Goal: Task Accomplishment & Management: Complete application form

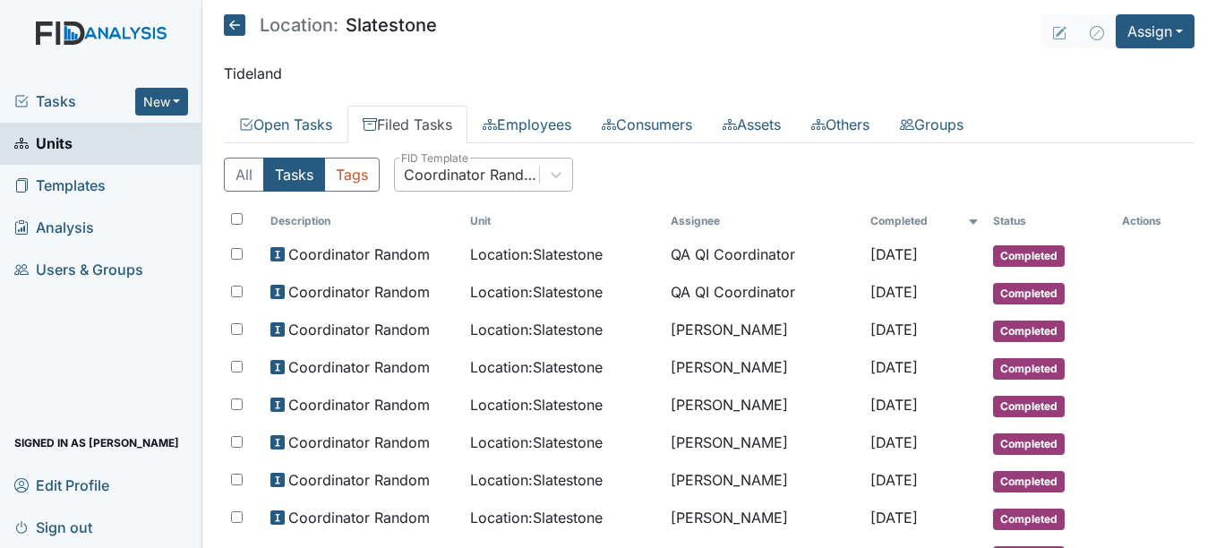
click at [473, 171] on div "Coordinator Random" at bounding box center [472, 174] width 137 height 21
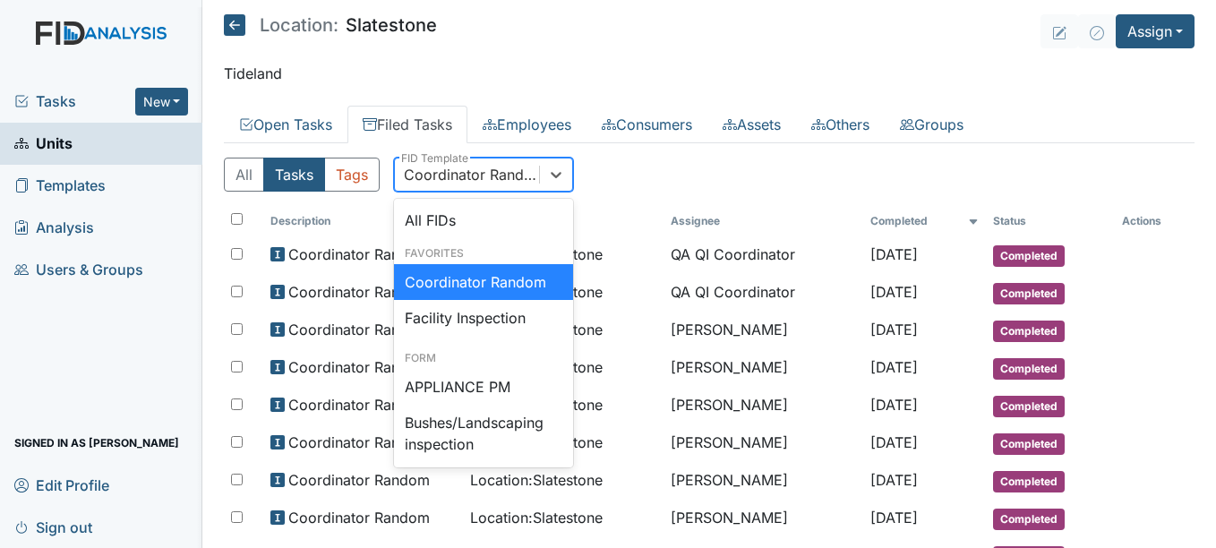
scroll to position [1057, 0]
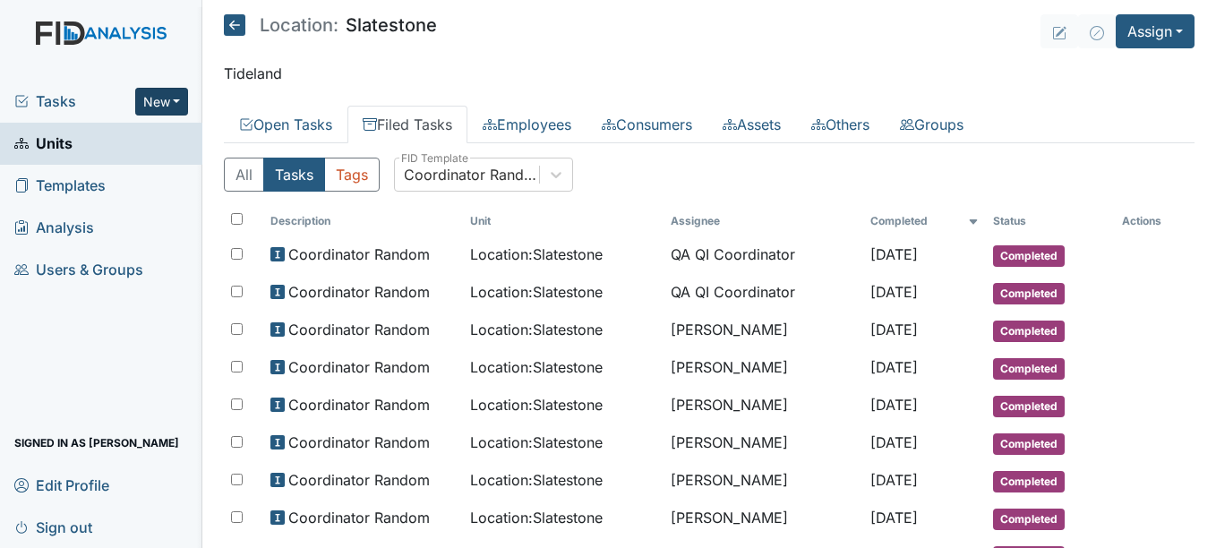
click at [164, 111] on button "New" at bounding box center [162, 102] width 54 height 28
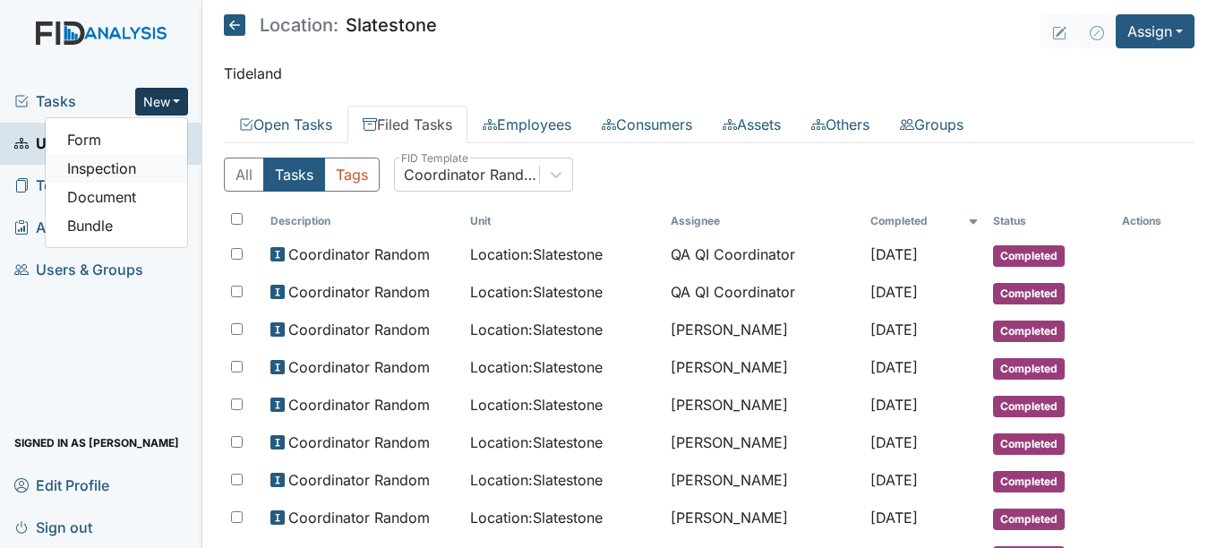
click at [128, 169] on link "Inspection" at bounding box center [116, 168] width 141 height 29
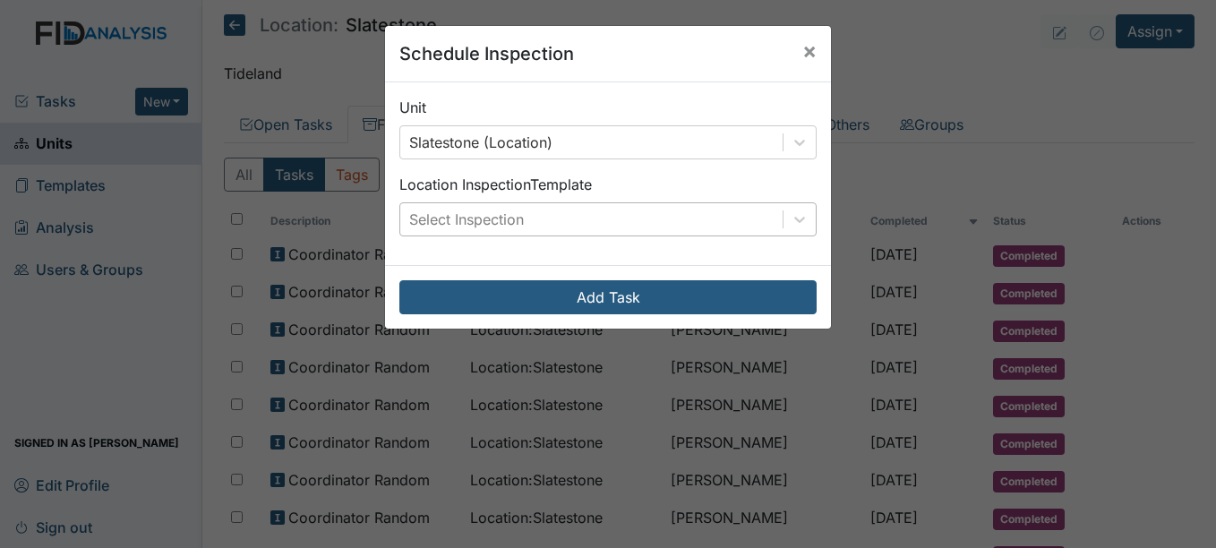
click at [526, 227] on div "Select Inspection" at bounding box center [591, 219] width 382 height 32
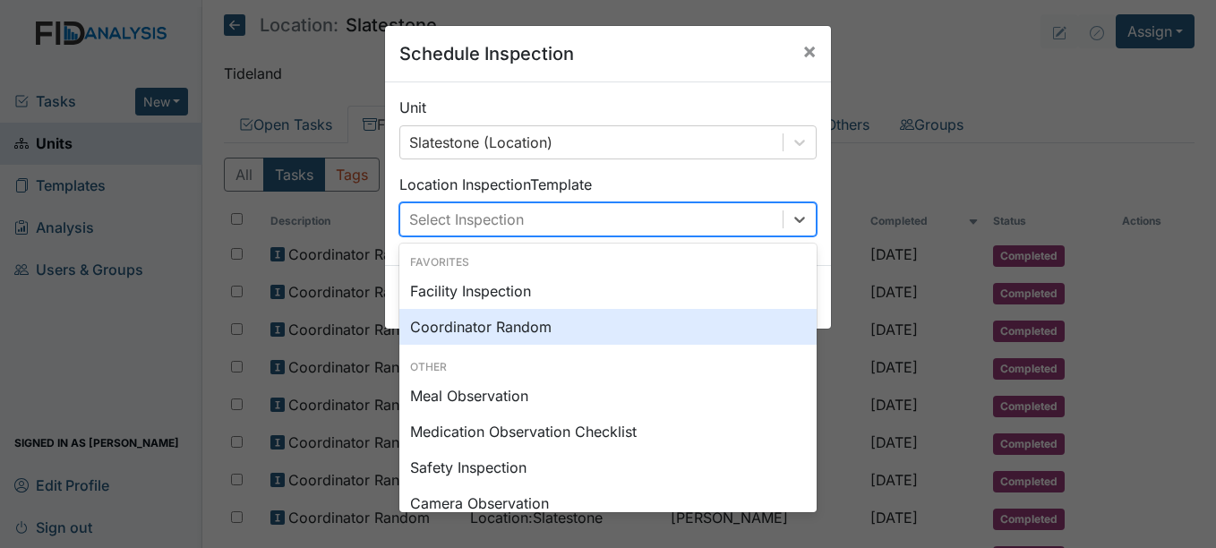
click at [514, 326] on div "Coordinator Random" at bounding box center [607, 327] width 417 height 36
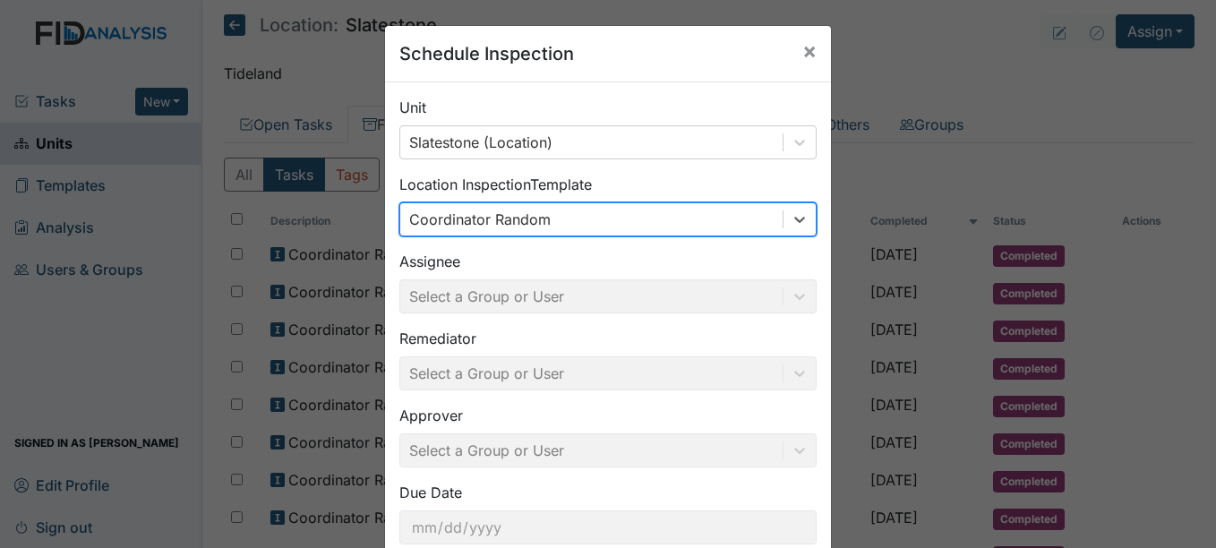
click at [512, 304] on div "Assignee Select a Group or User" at bounding box center [607, 282] width 417 height 63
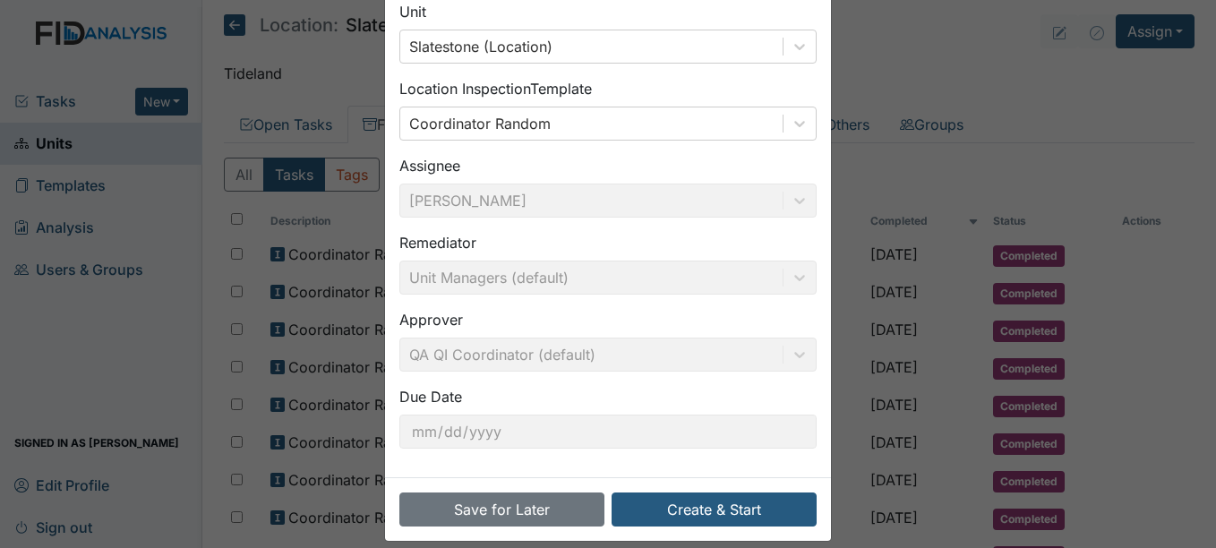
scroll to position [115, 0]
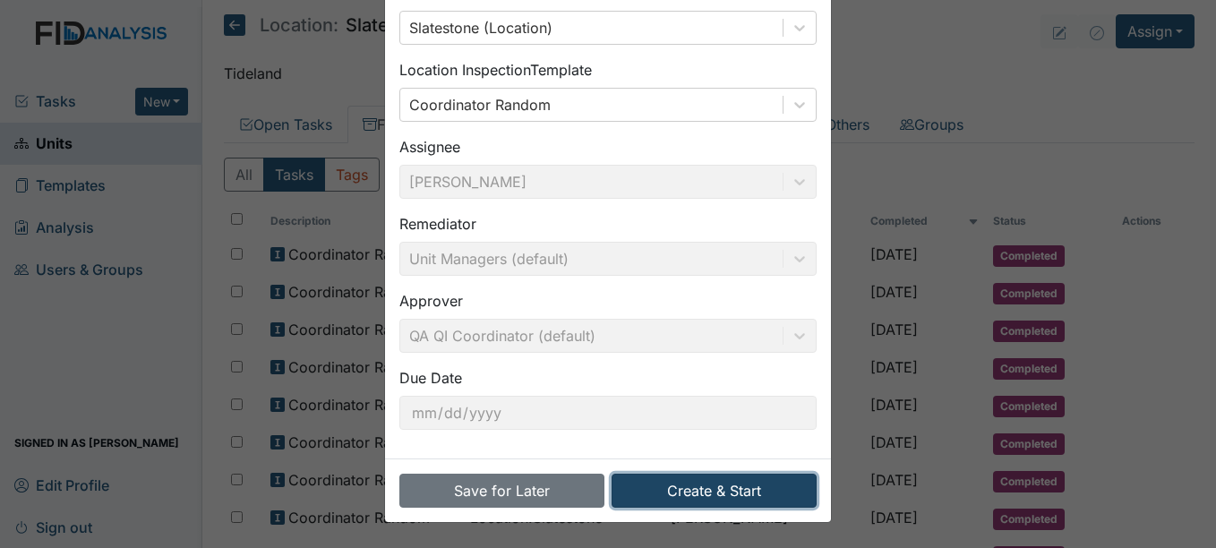
click at [703, 497] on button "Create & Start" at bounding box center [714, 491] width 205 height 34
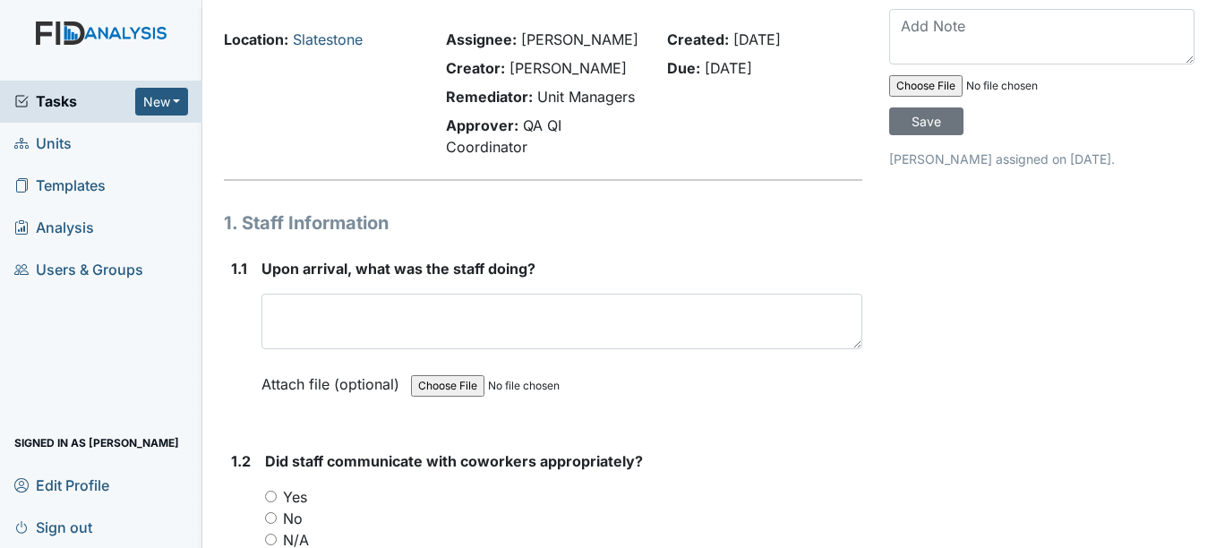
scroll to position [34, 0]
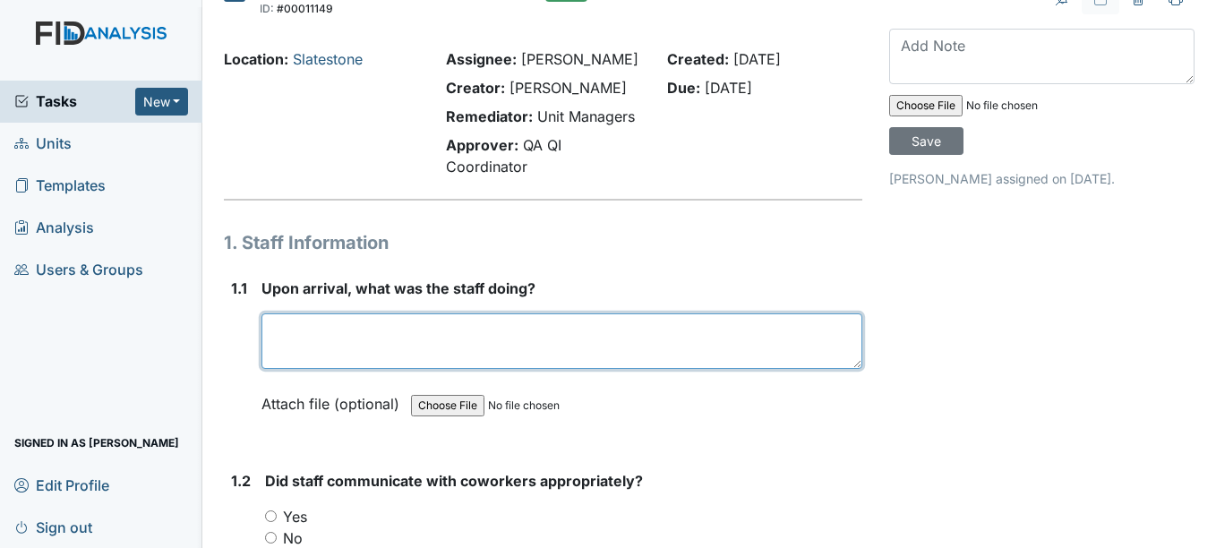
click at [415, 329] on textarea at bounding box center [561, 341] width 600 height 56
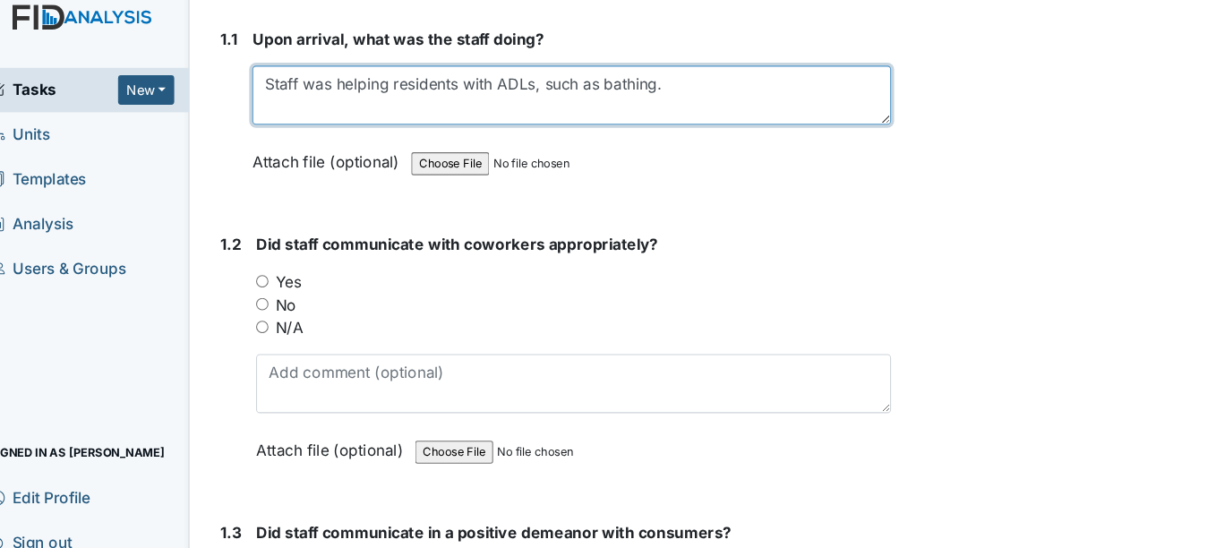
scroll to position [270, 0]
type textarea "Staff was helping residents with ADLs, such as bathing."
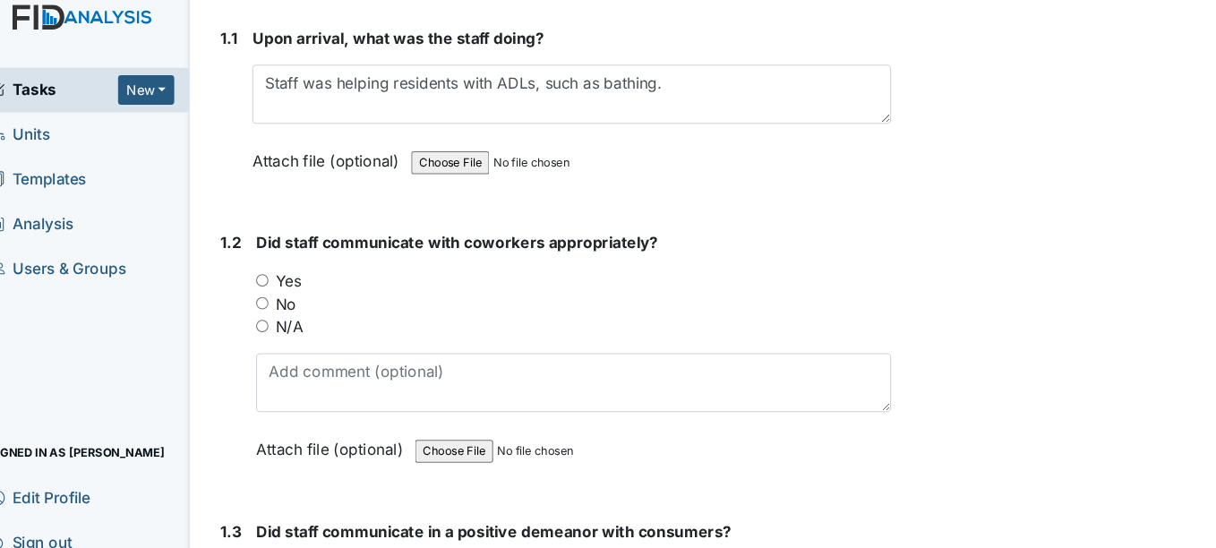
click at [270, 285] on input "Yes" at bounding box center [271, 281] width 12 height 12
radio input "true"
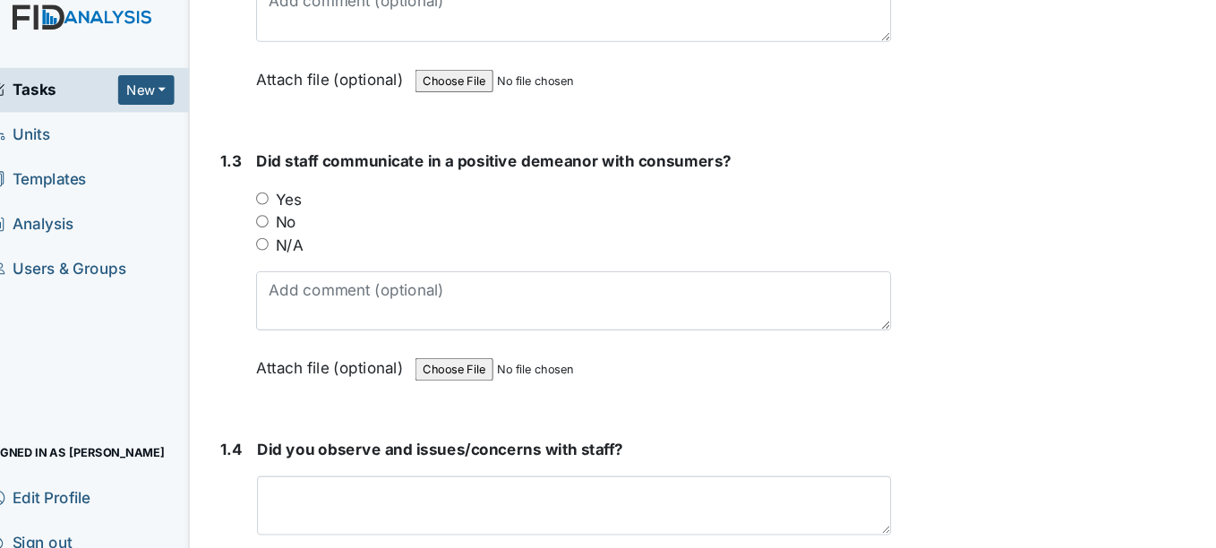
scroll to position [619, 0]
click at [270, 197] on input "Yes" at bounding box center [271, 203] width 12 height 12
radio input "true"
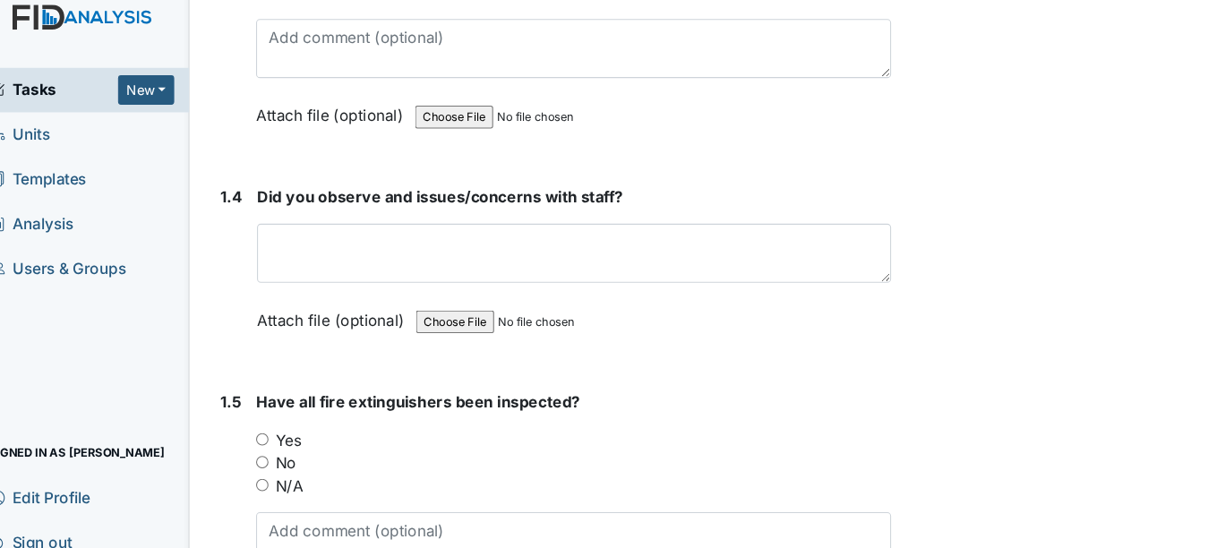
scroll to position [896, 0]
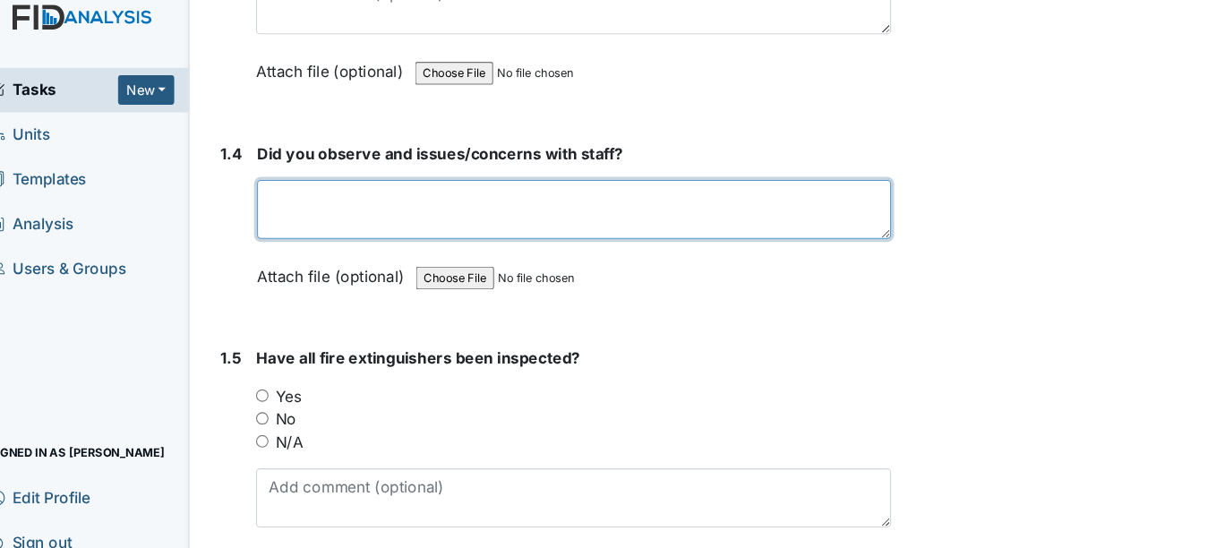
click at [545, 219] on textarea at bounding box center [563, 214] width 595 height 56
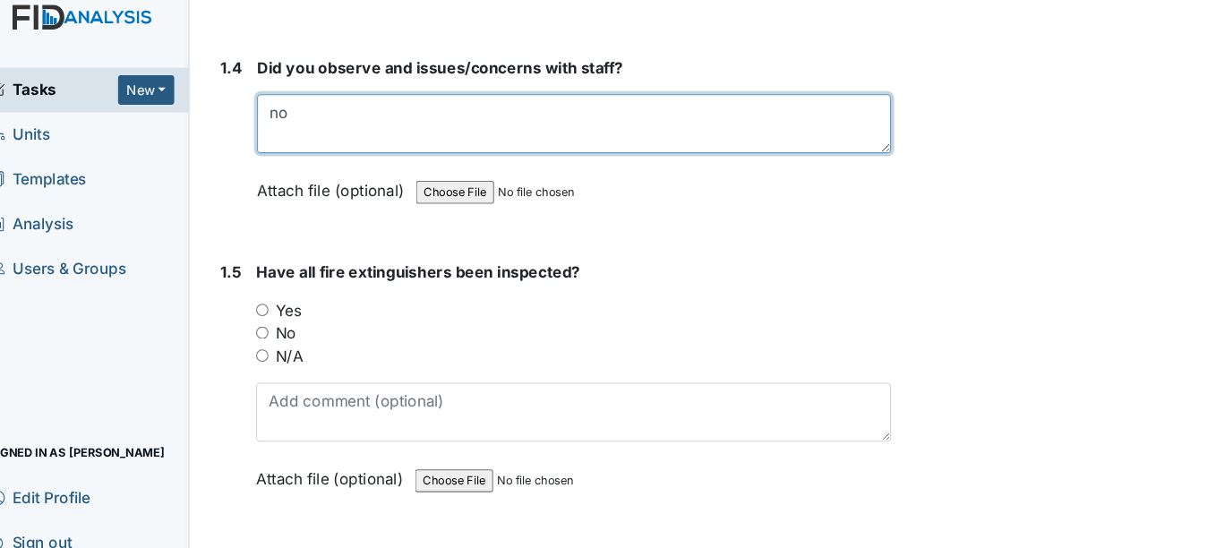
scroll to position [977, 0]
type textarea "no"
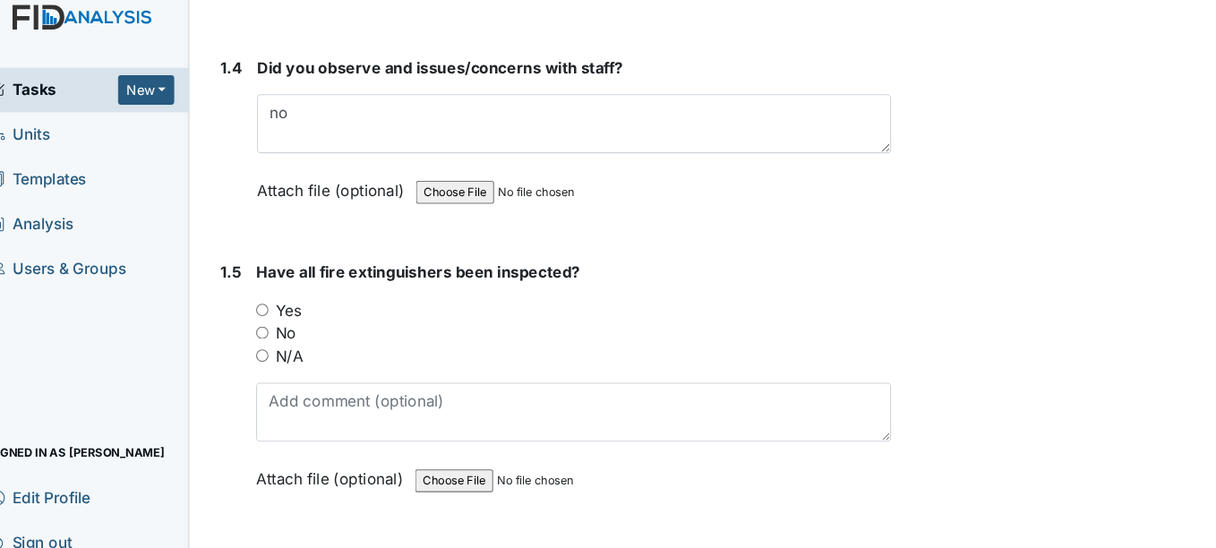
click at [265, 304] on input "Yes" at bounding box center [271, 309] width 12 height 12
radio input "true"
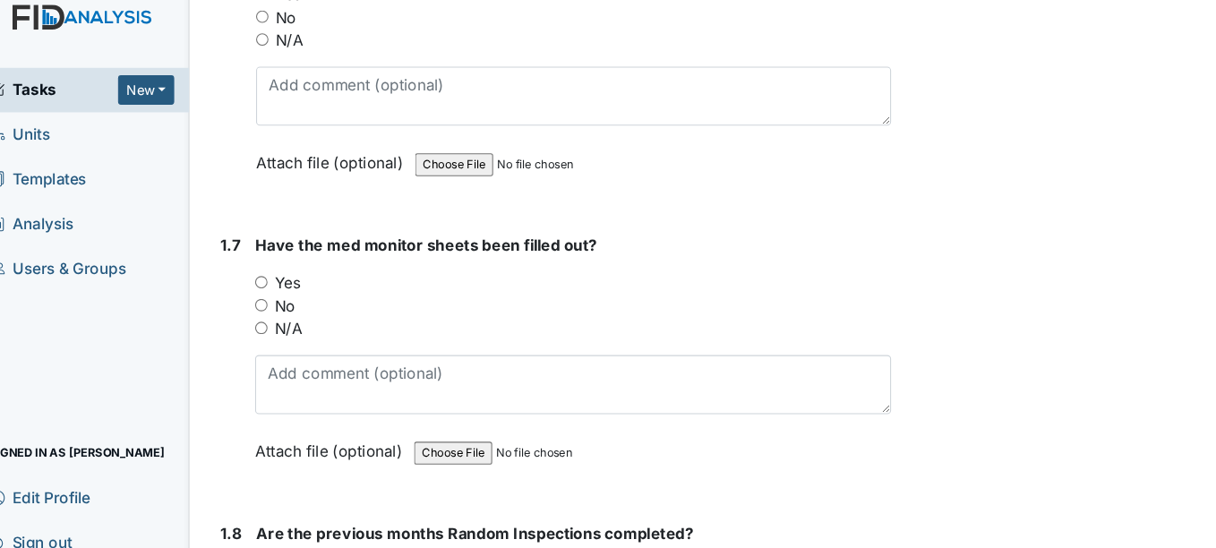
scroll to position [1600, 0]
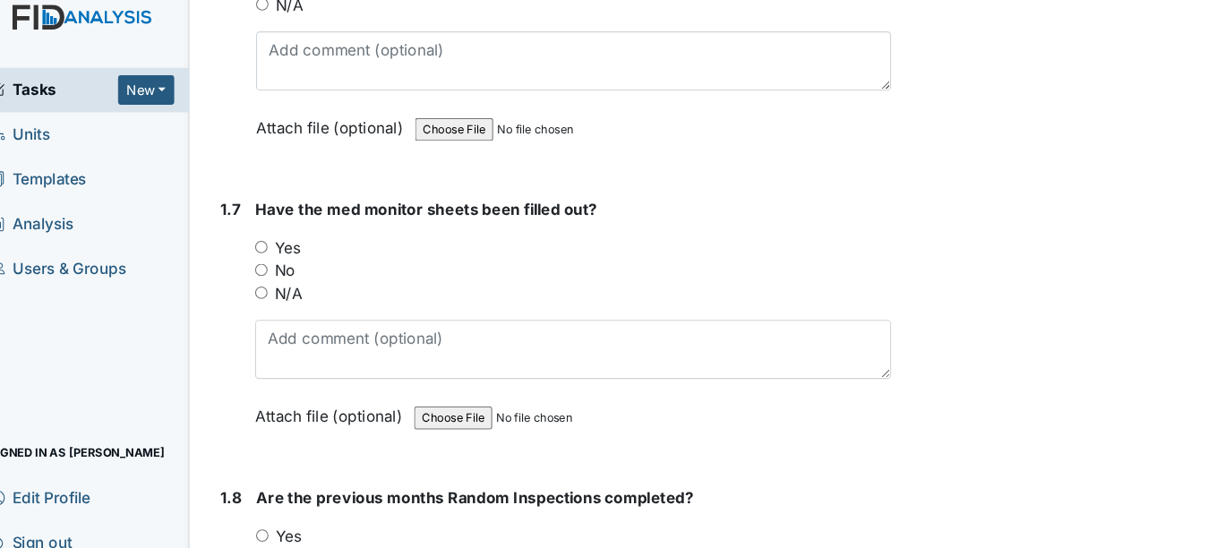
click at [270, 248] on input "Yes" at bounding box center [270, 250] width 12 height 12
radio input "true"
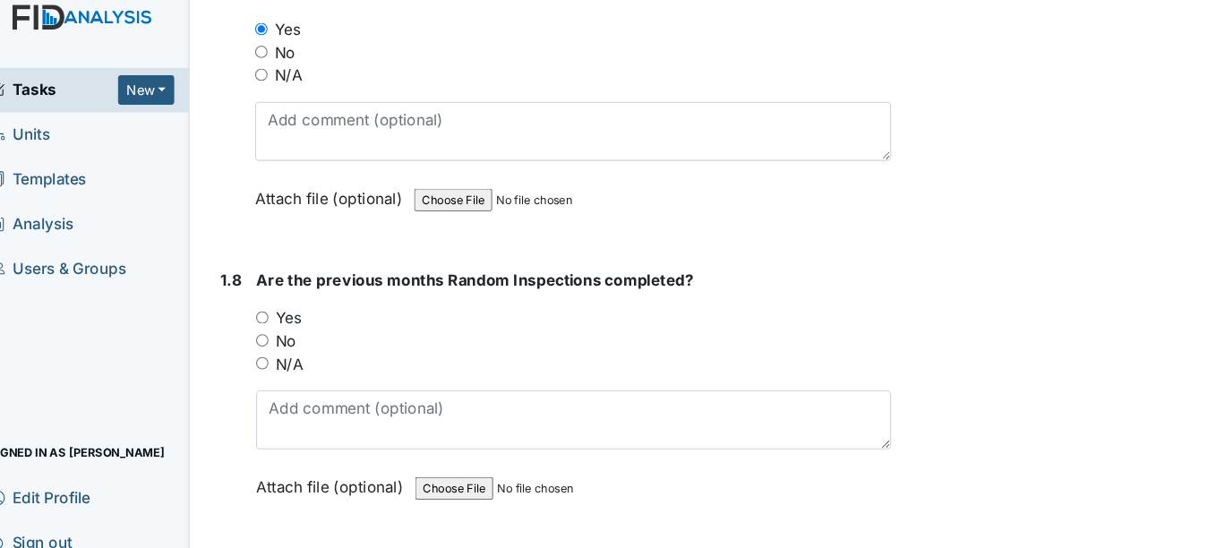
scroll to position [1806, 0]
click at [236, 346] on div "1.8" at bounding box center [241, 390] width 20 height 243
click at [270, 314] on input "Yes" at bounding box center [271, 315] width 12 height 12
radio input "true"
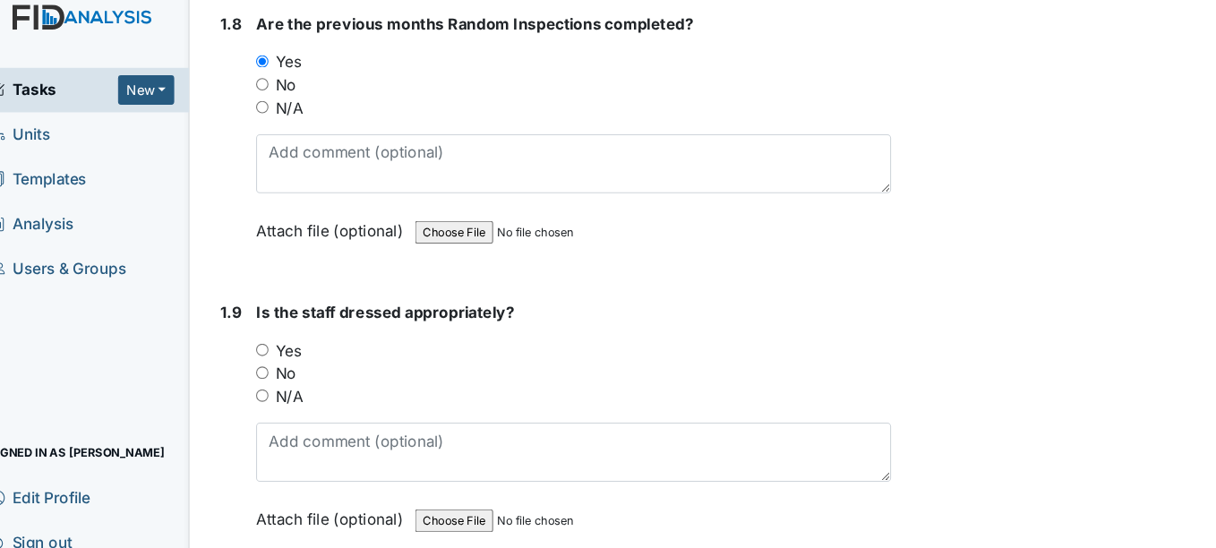
scroll to position [2047, 0]
click at [275, 342] on input "Yes" at bounding box center [271, 345] width 12 height 12
radio input "true"
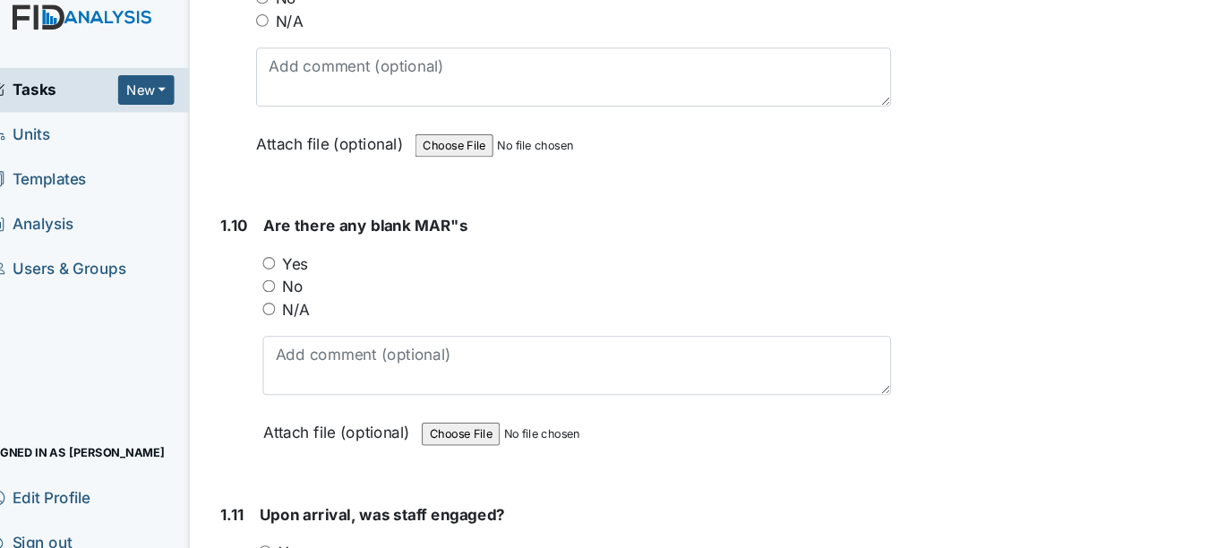
scroll to position [2400, 0]
click at [276, 266] on input "Yes" at bounding box center [277, 264] width 12 height 12
radio input "true"
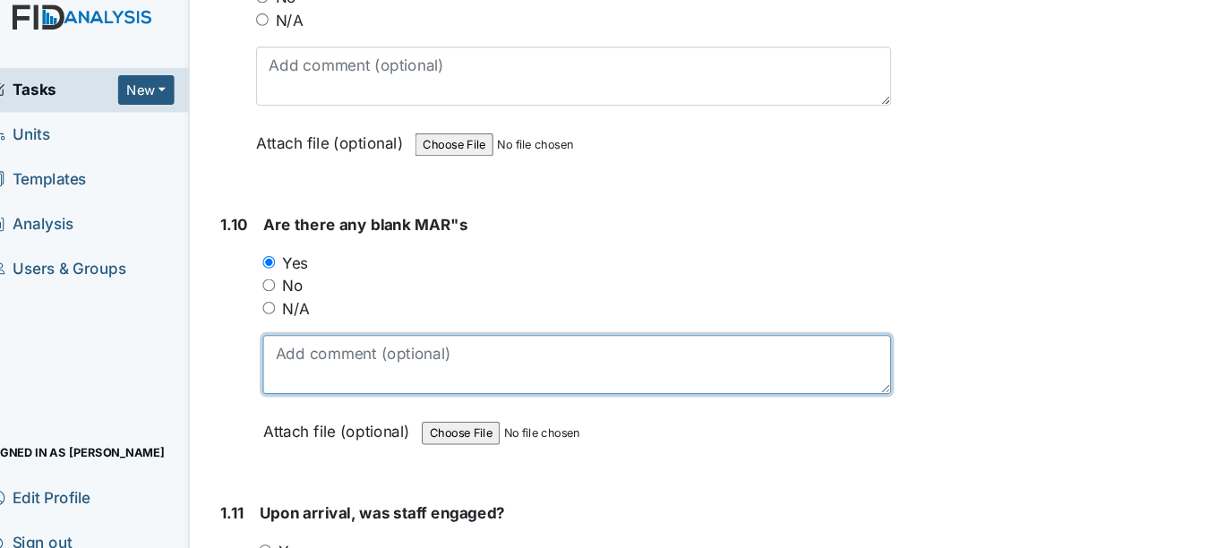
click at [318, 344] on textarea at bounding box center [566, 360] width 590 height 56
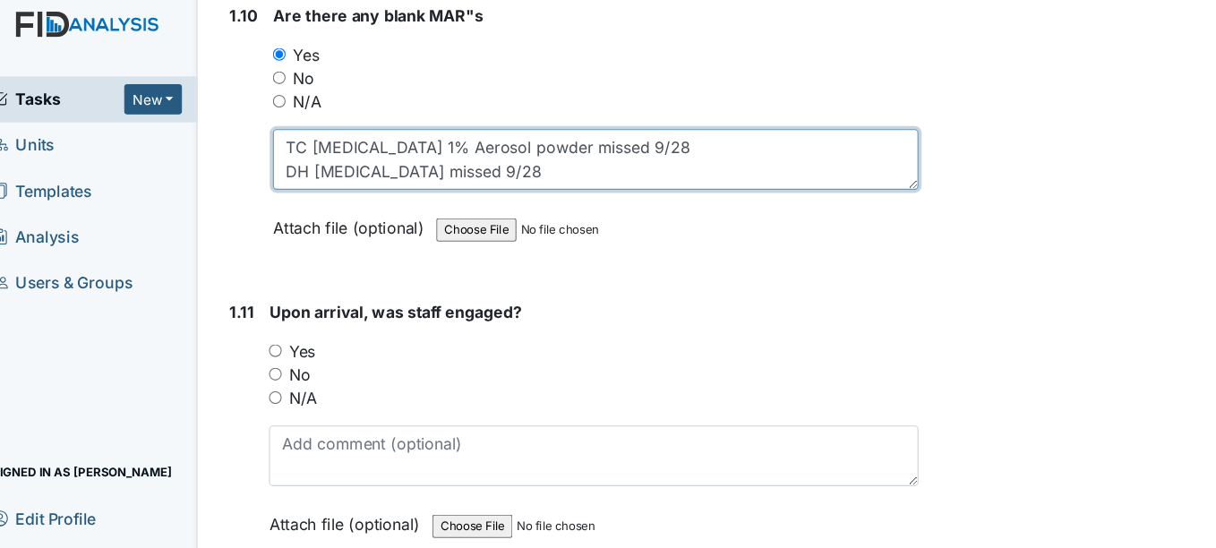
scroll to position [2615, 0]
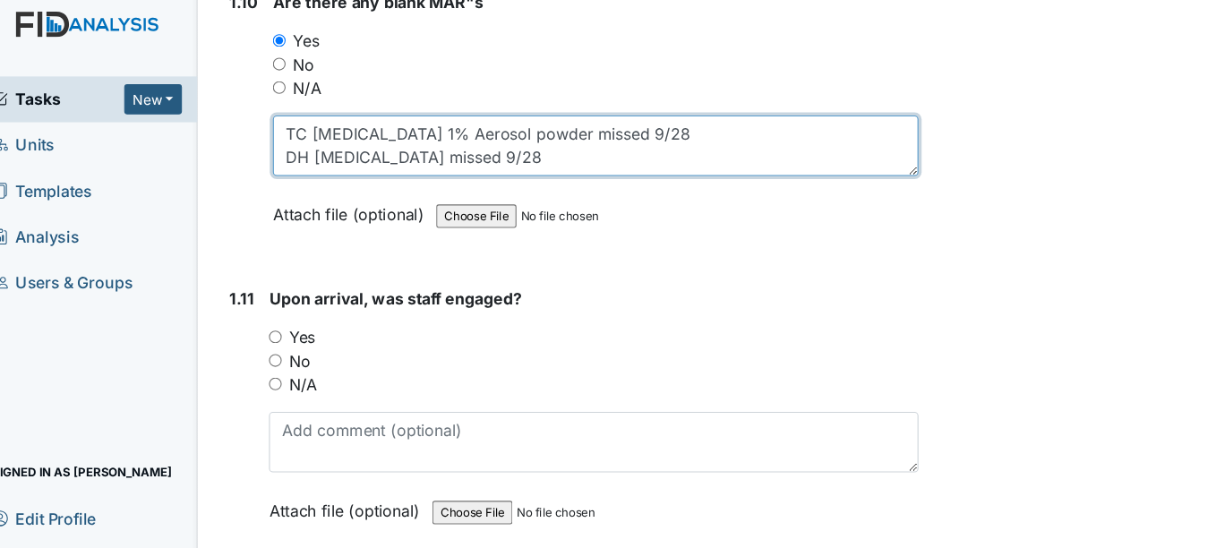
type textarea "TC Tinactin 1% Aerosol powder missed 9/28 DH blood pressure missed 9/28"
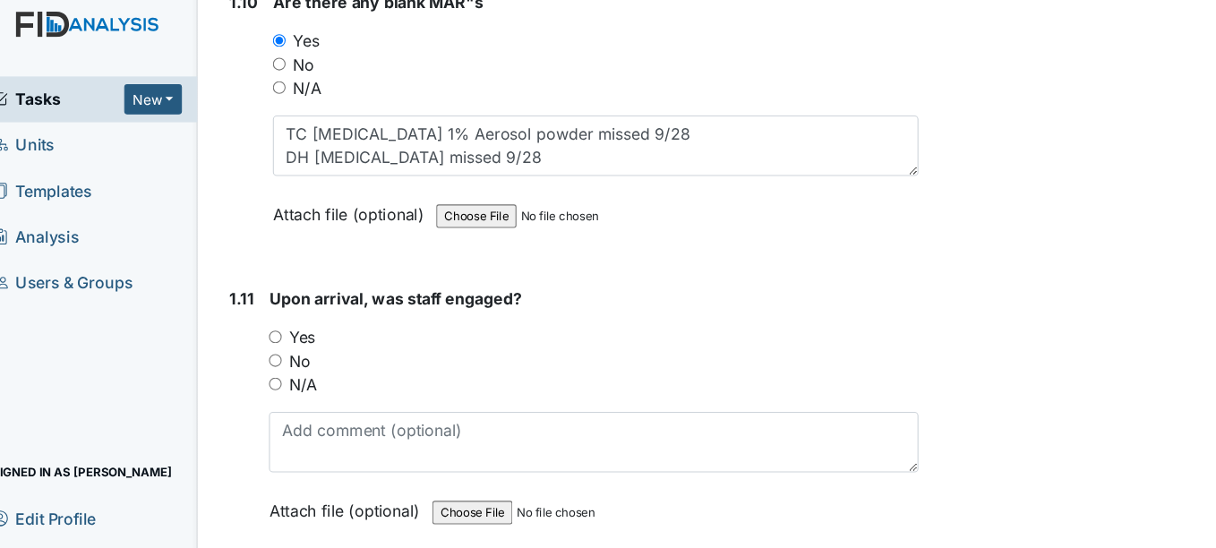
click at [276, 314] on input "Yes" at bounding box center [274, 319] width 12 height 12
radio input "true"
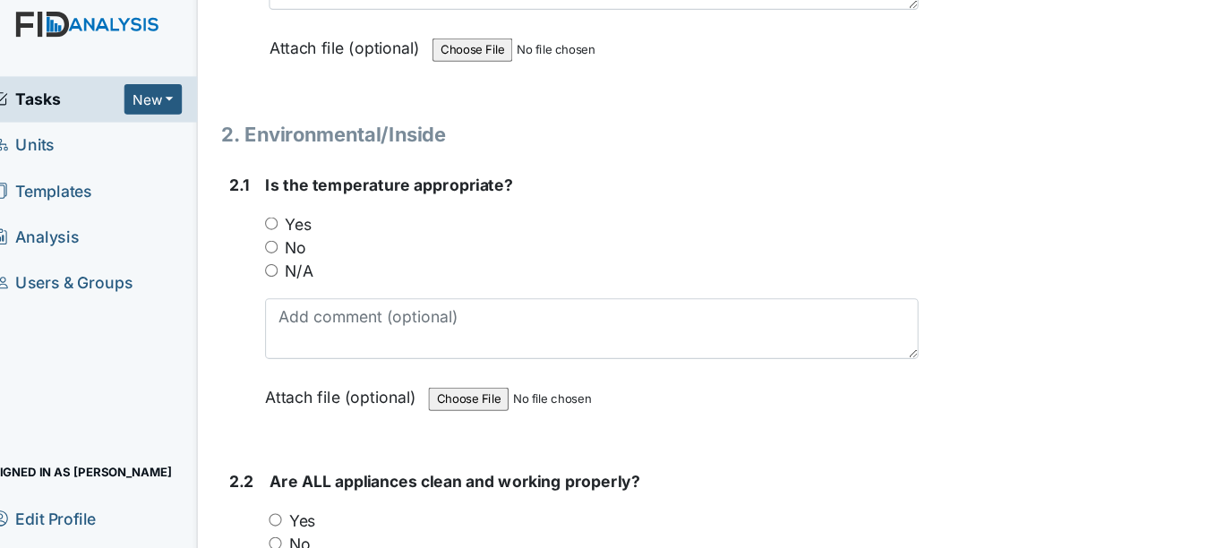
scroll to position [3040, 0]
click at [271, 213] on input "Yes" at bounding box center [270, 215] width 12 height 12
radio input "true"
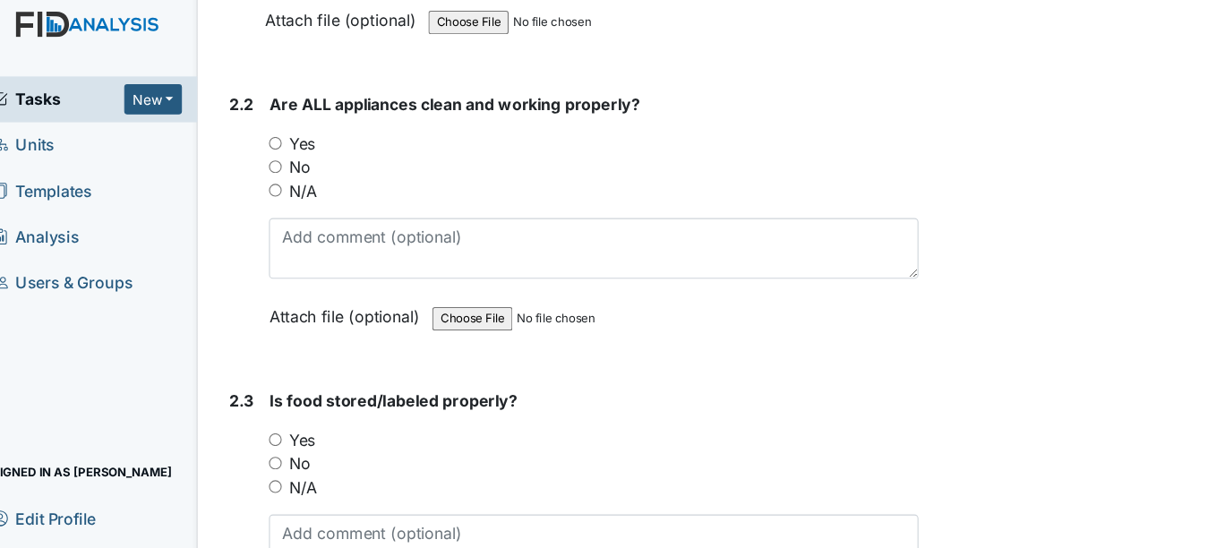
scroll to position [3385, 0]
click at [275, 137] on input "Yes" at bounding box center [274, 141] width 12 height 12
radio input "true"
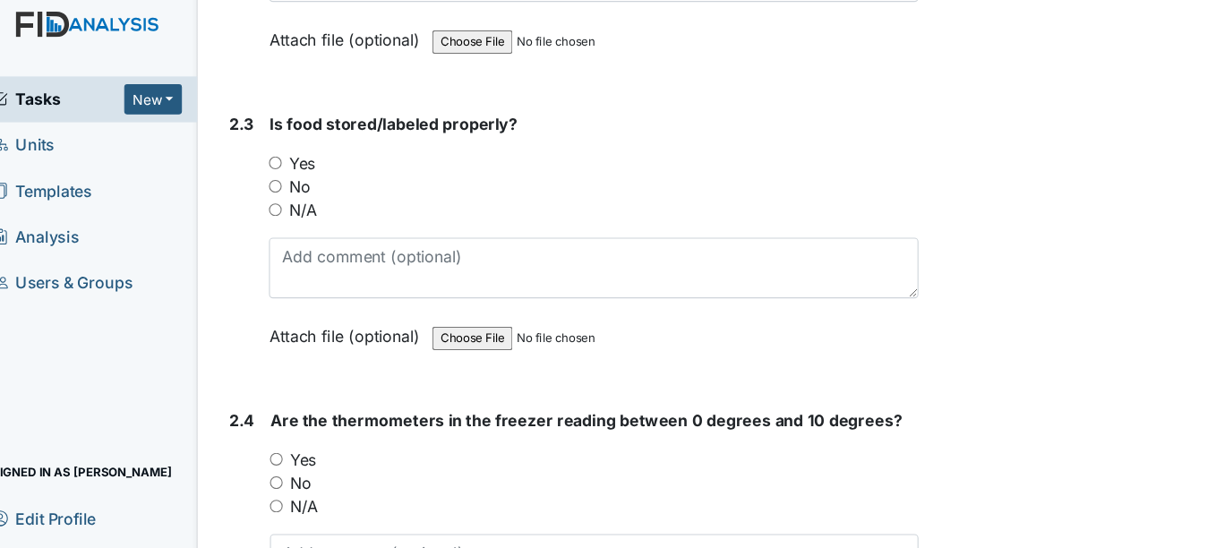
scroll to position [3640, 0]
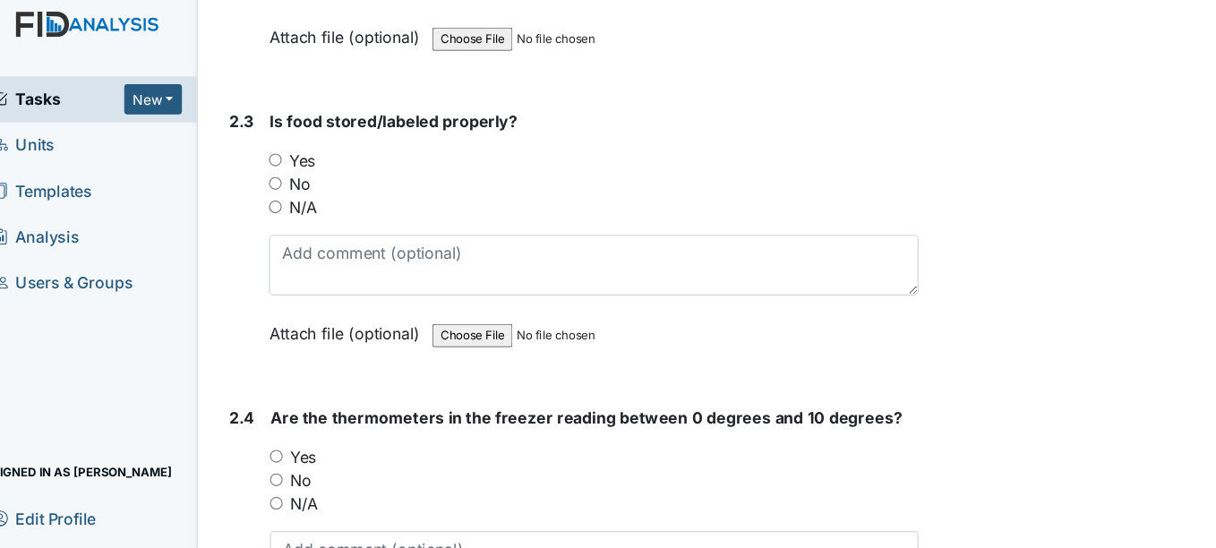
click at [273, 156] on input "Yes" at bounding box center [274, 157] width 12 height 12
radio input "true"
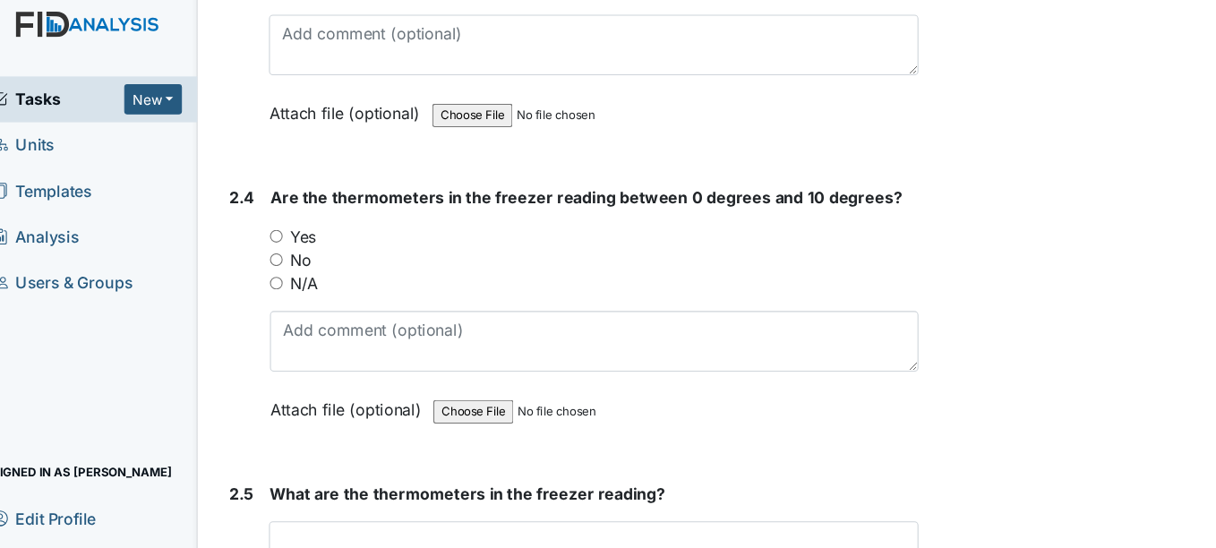
scroll to position [3844, 0]
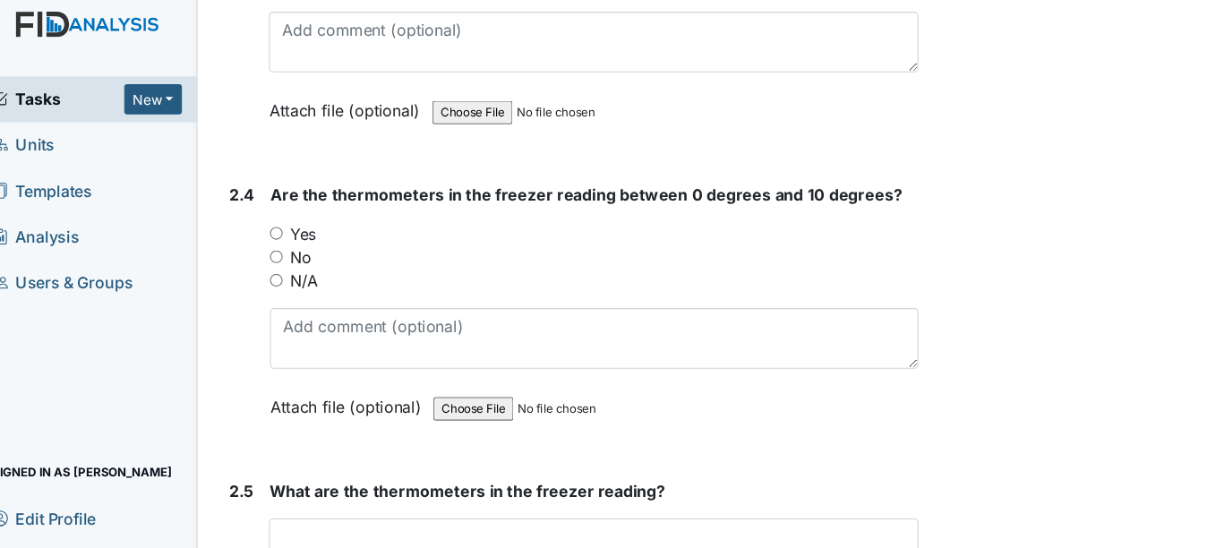
click at [273, 220] on input "Yes" at bounding box center [275, 224] width 12 height 12
radio input "true"
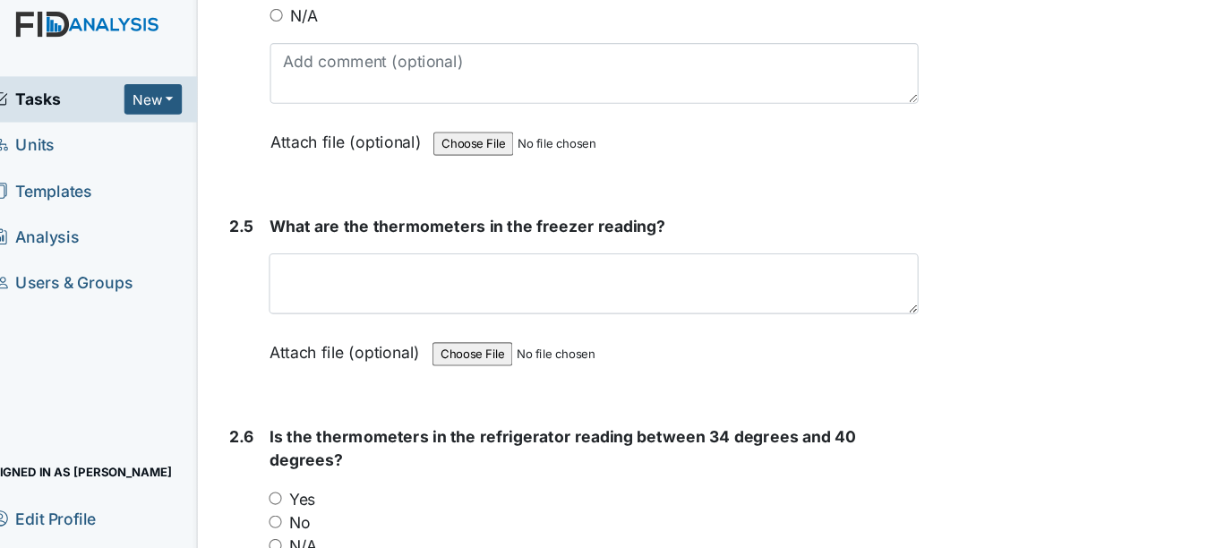
scroll to position [4092, 0]
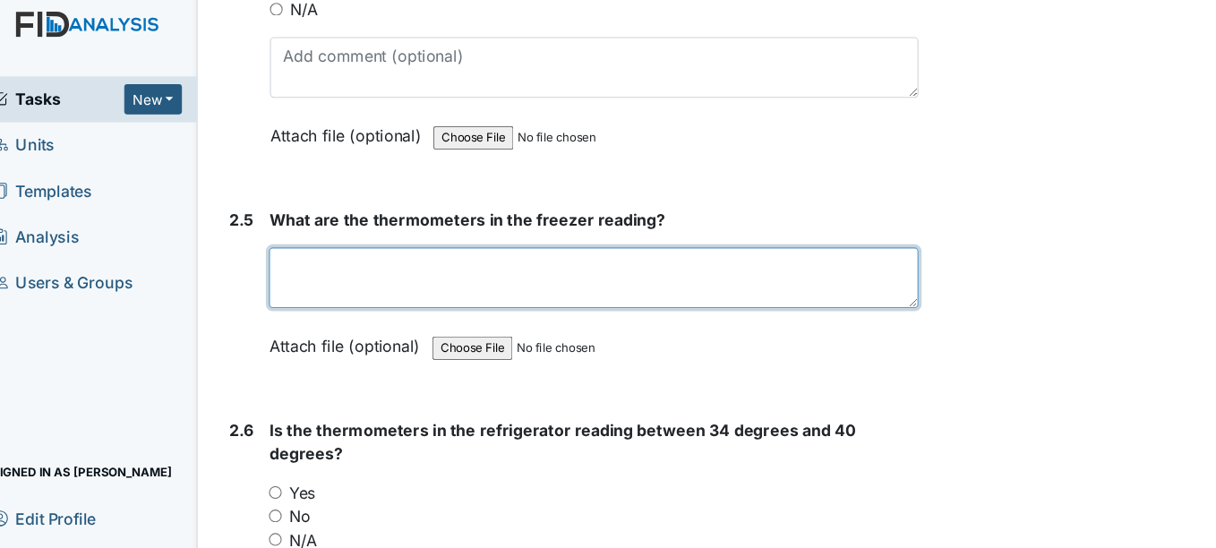
click at [376, 237] on textarea at bounding box center [565, 265] width 594 height 56
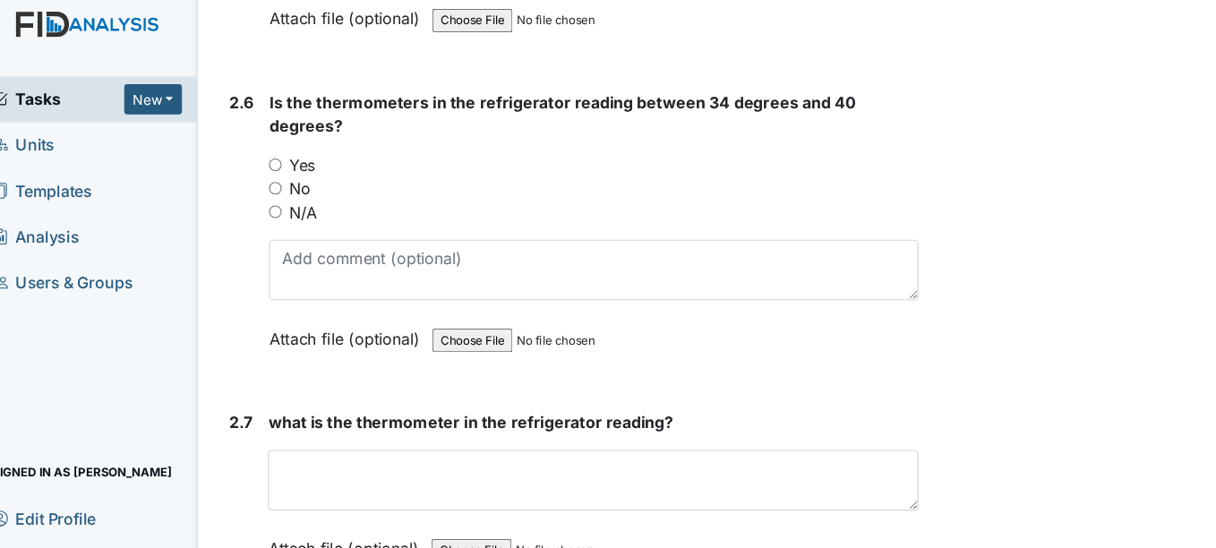
scroll to position [4393, 0]
type textarea "4.6"
click at [275, 157] on input "Yes" at bounding box center [274, 161] width 12 height 12
radio input "true"
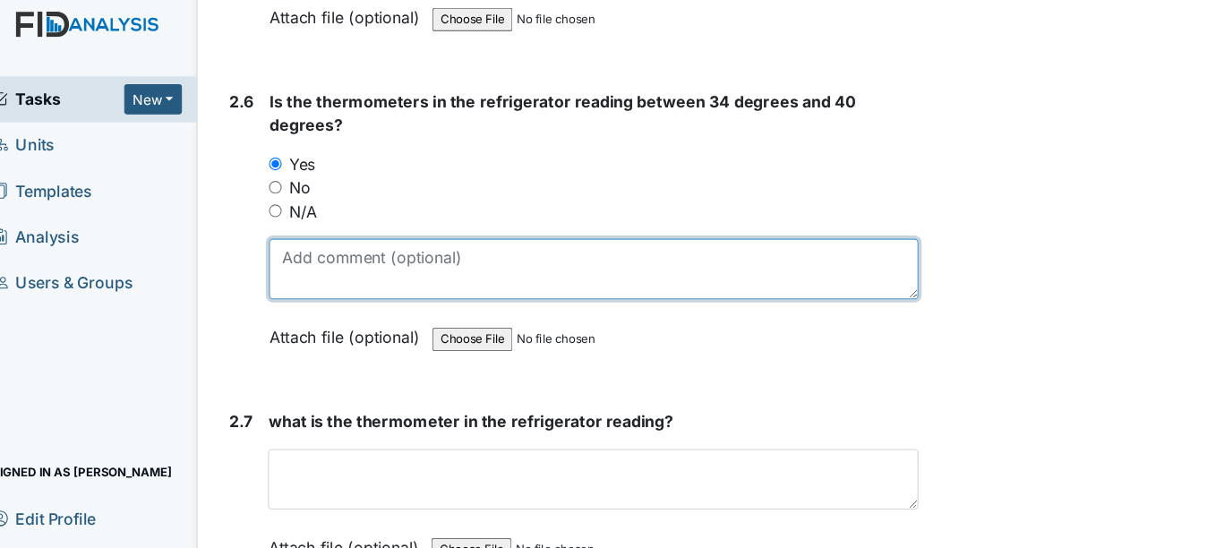
click at [331, 242] on textarea at bounding box center [565, 257] width 594 height 56
click at [331, 242] on textarea "37" at bounding box center [565, 257] width 594 height 56
type textarea "3"
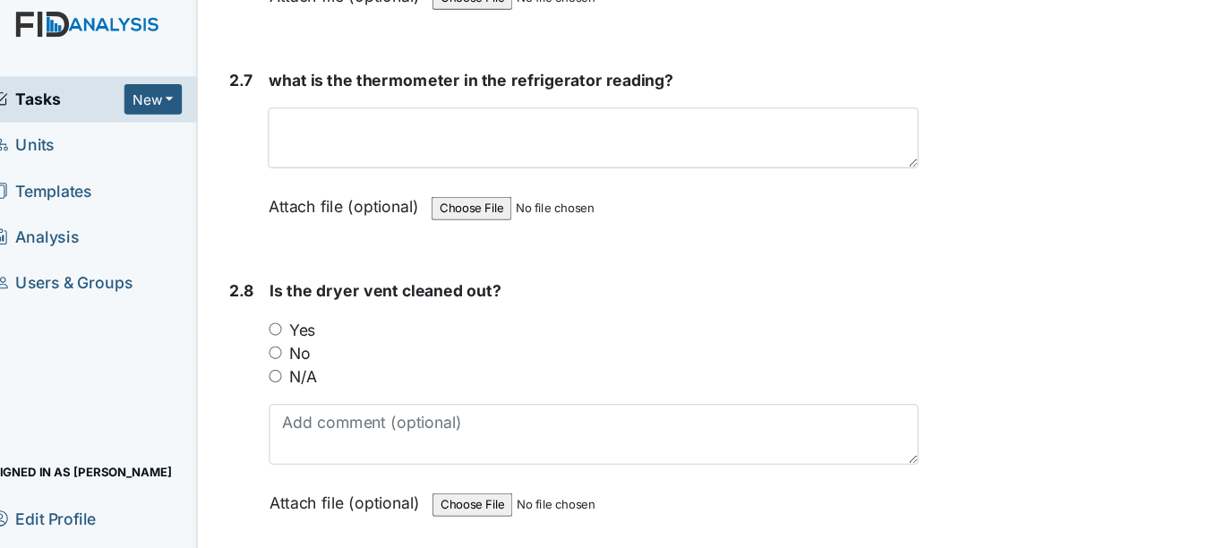
scroll to position [4706, 0]
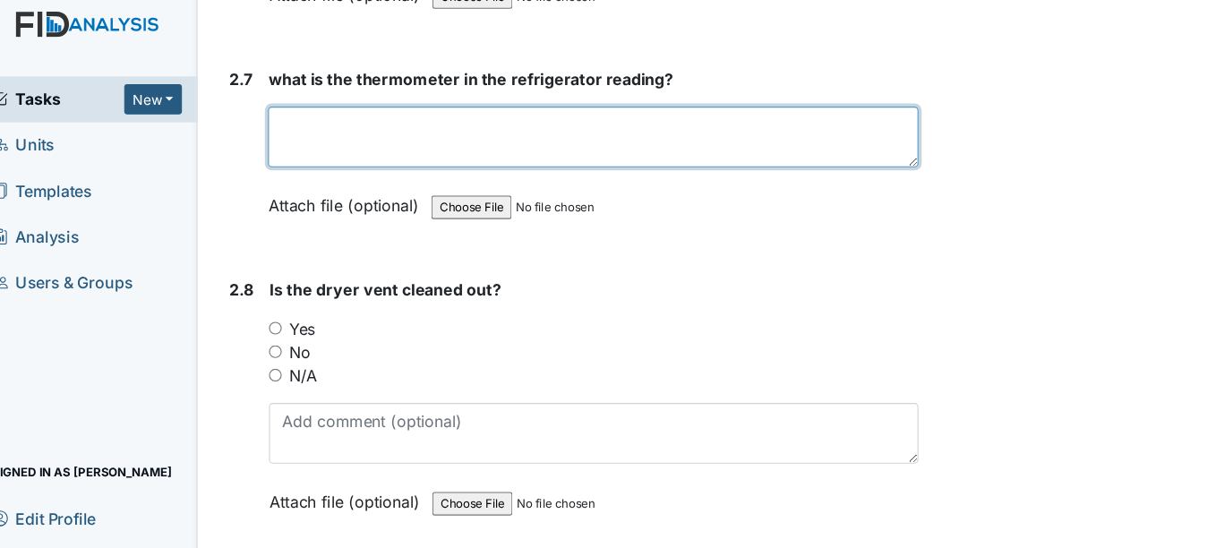
click at [338, 138] on textarea at bounding box center [564, 136] width 595 height 56
type textarea "37"
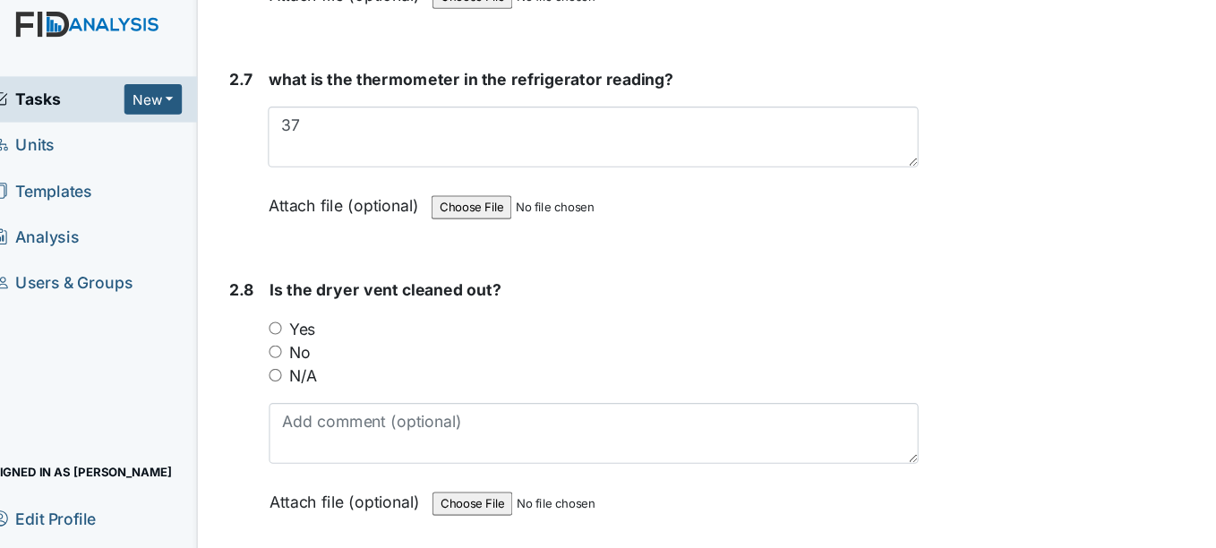
click at [277, 312] on input "Yes" at bounding box center [274, 311] width 12 height 12
radio input "true"
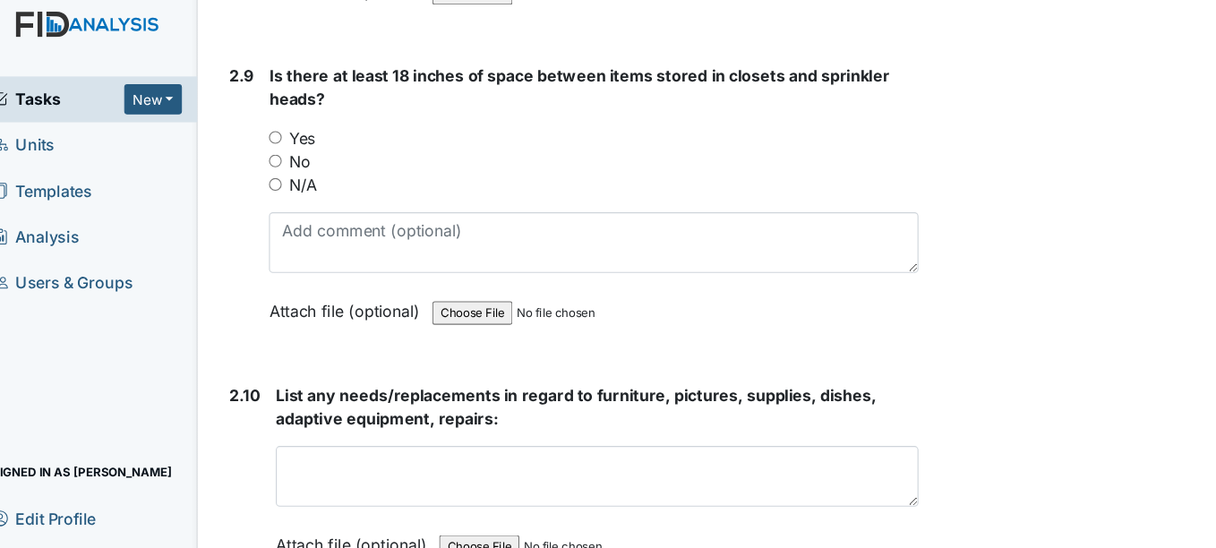
scroll to position [5174, 0]
click at [276, 136] on input "Yes" at bounding box center [274, 137] width 12 height 12
radio input "true"
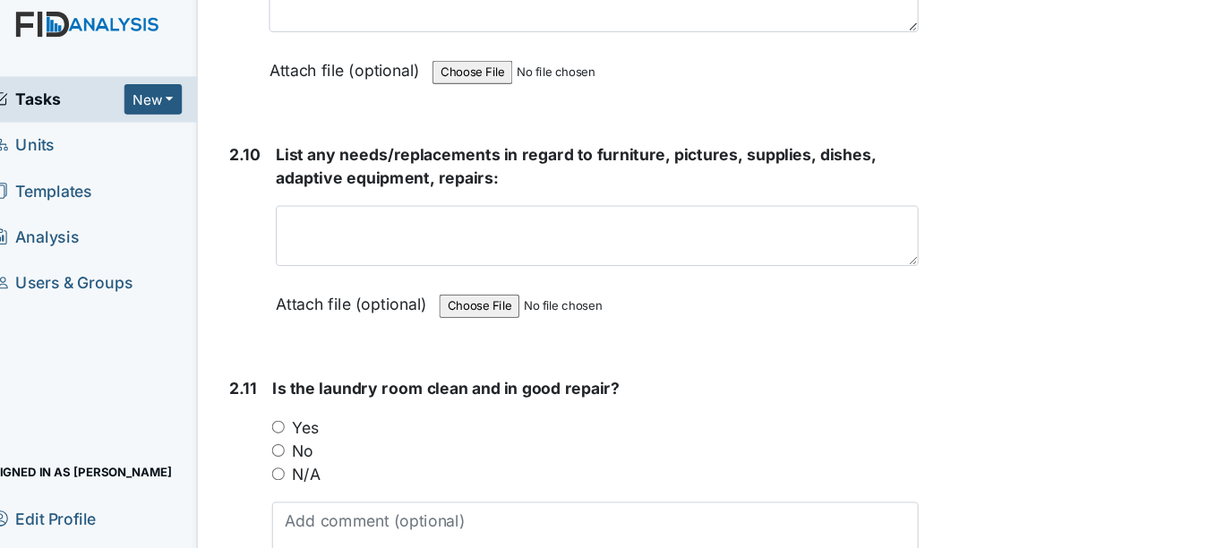
scroll to position [5398, 0]
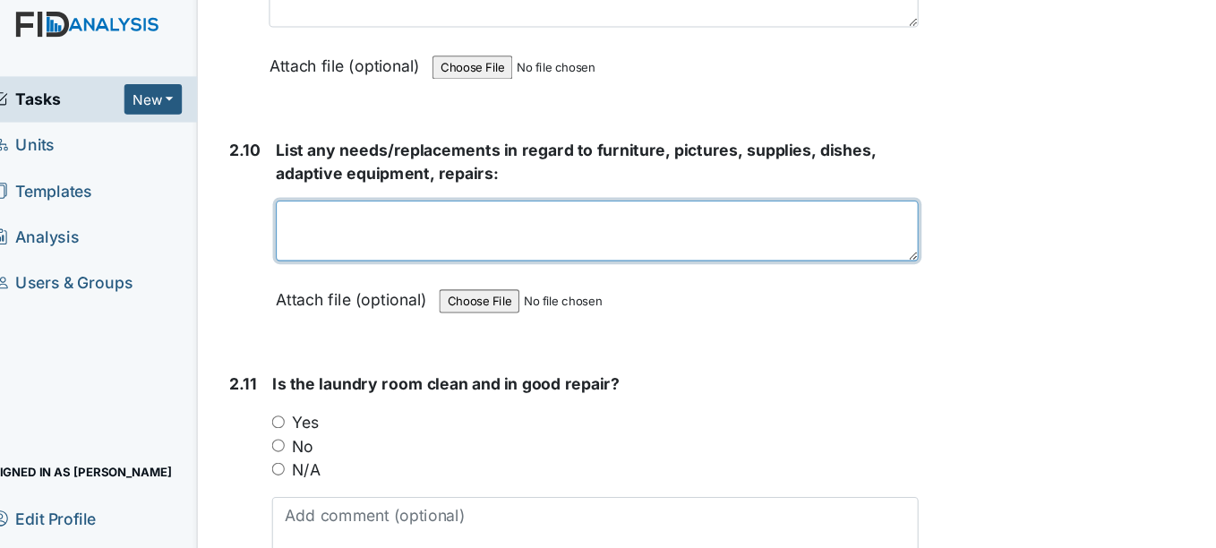
click at [435, 212] on textarea at bounding box center [567, 222] width 587 height 56
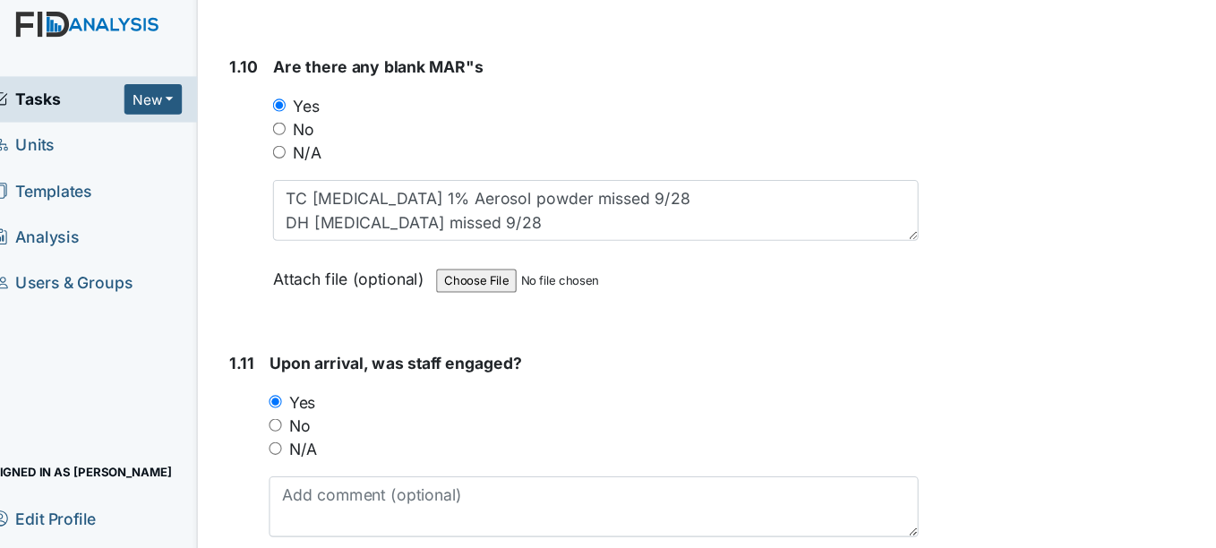
scroll to position [2557, 0]
type textarea "grass is high"
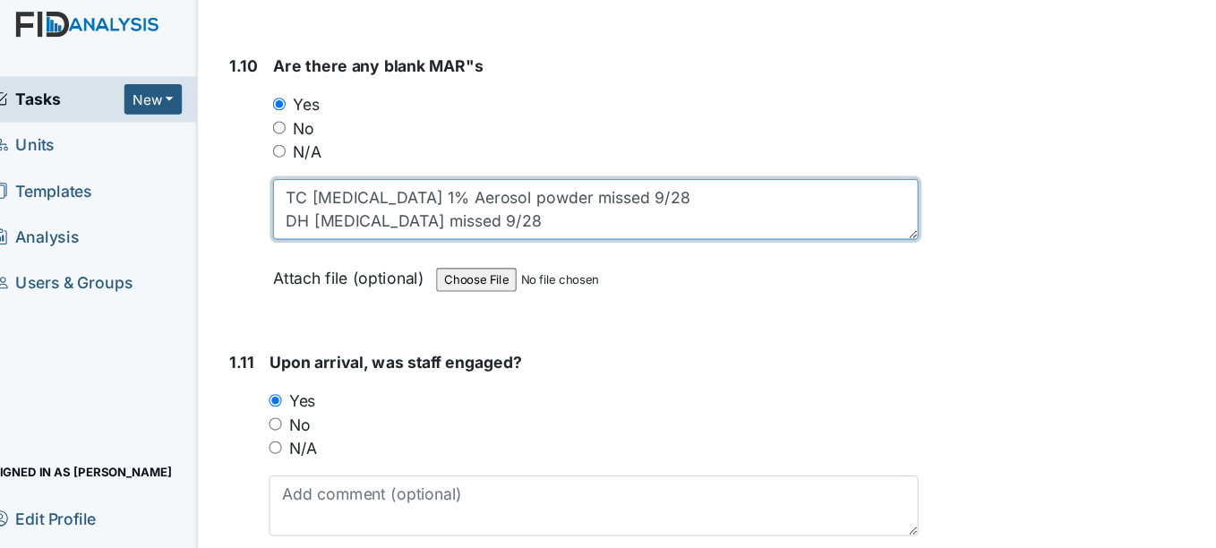
click at [508, 206] on textarea "TC Tinactin 1% Aerosol powder missed 9/28 DH blood pressure missed 9/28" at bounding box center [566, 203] width 590 height 56
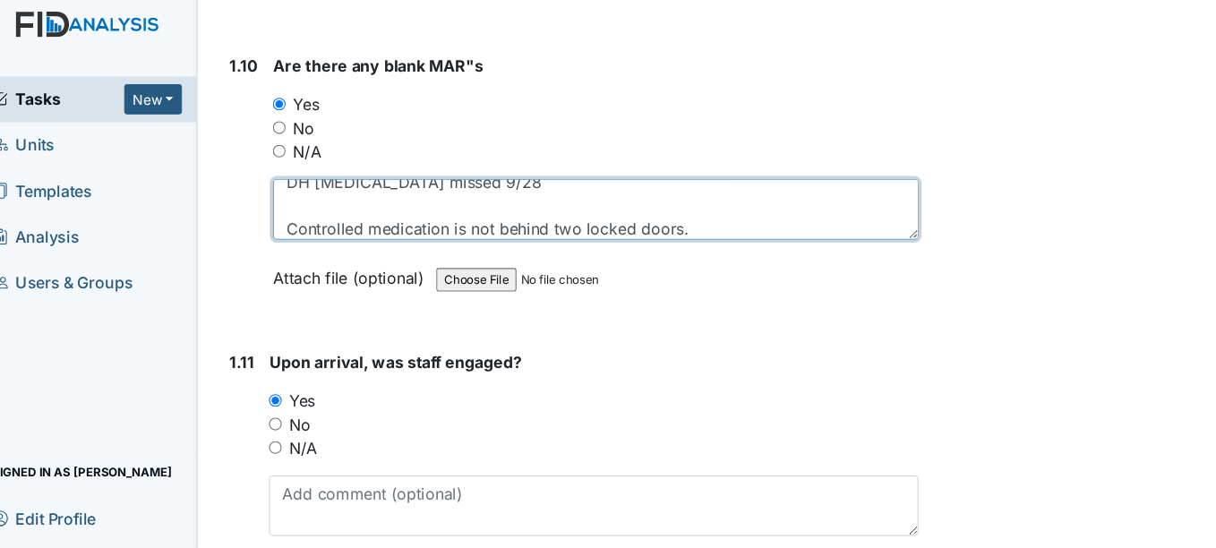
click at [285, 218] on textarea "TC Tinactin 1% Aerosol powder missed 9/28 DH blood pressure missed 9/28 Control…" at bounding box center [566, 203] width 590 height 56
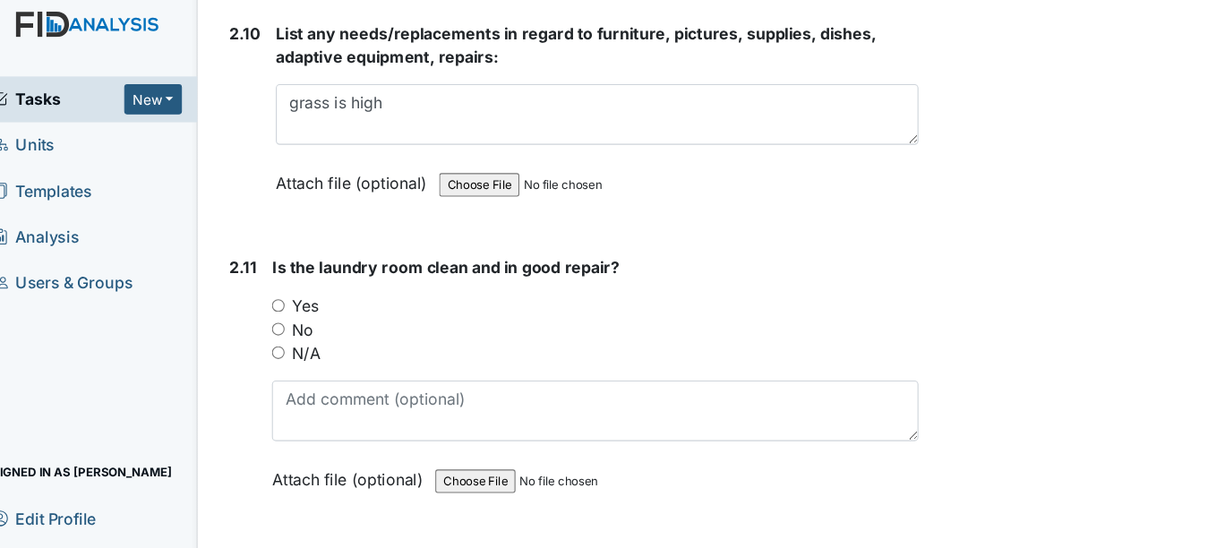
scroll to position [5504, 0]
type textarea "TC Tinactin 1% Aerosol powder missed 9/28 DH blood pressure missed 9/28 Please …"
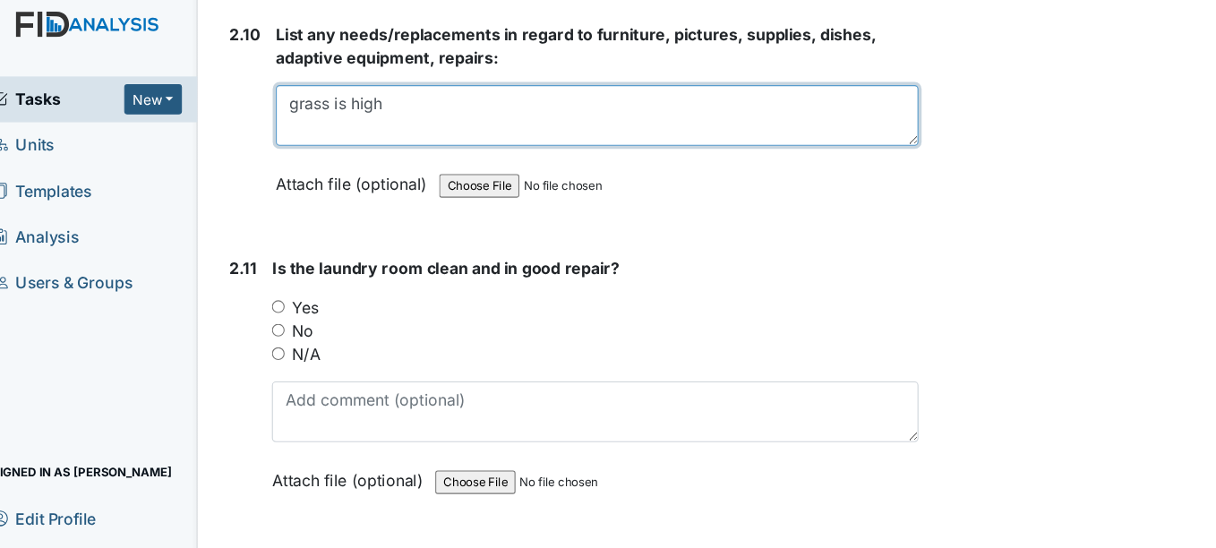
click at [429, 130] on textarea "grass is high" at bounding box center [567, 117] width 587 height 56
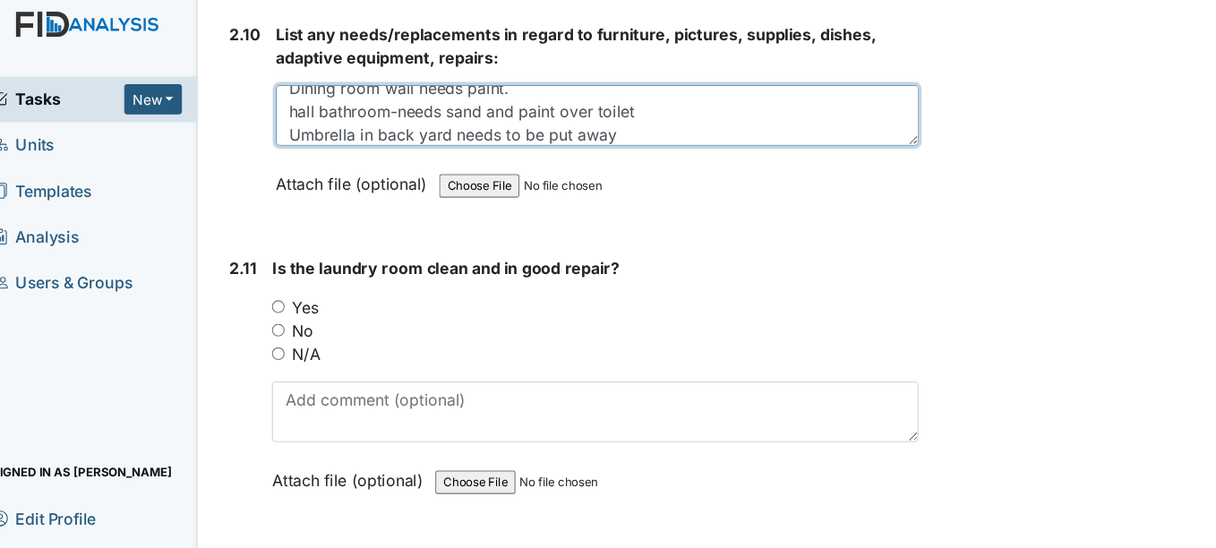
scroll to position [57, 0]
type textarea "grass is high Dining room wall needs paint. hall bathroom-needs sand and paint …"
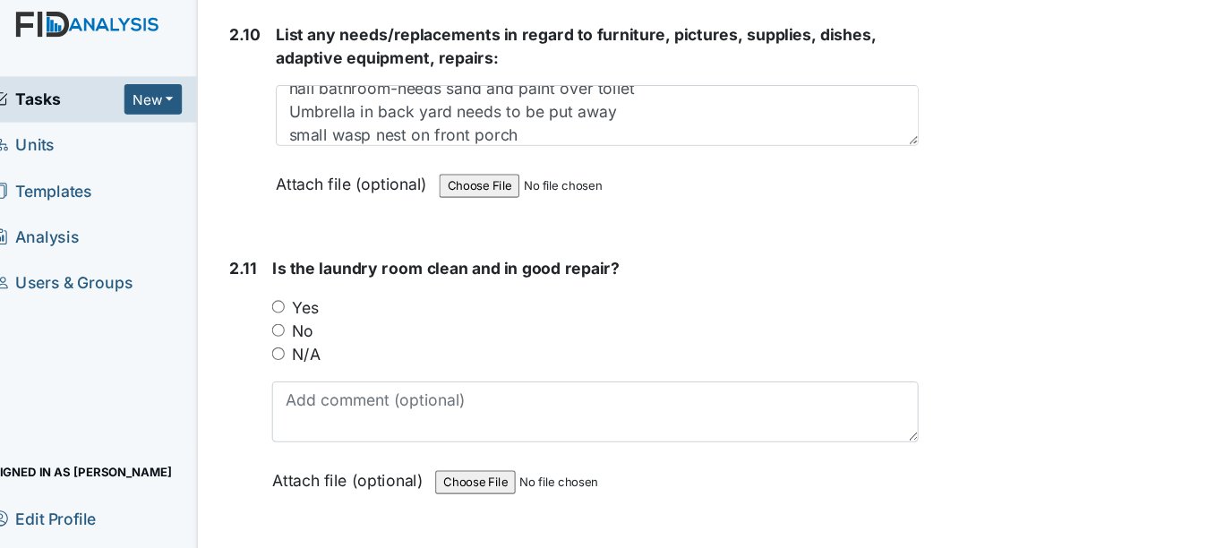
click at [277, 291] on input "Yes" at bounding box center [276, 292] width 12 height 12
radio input "true"
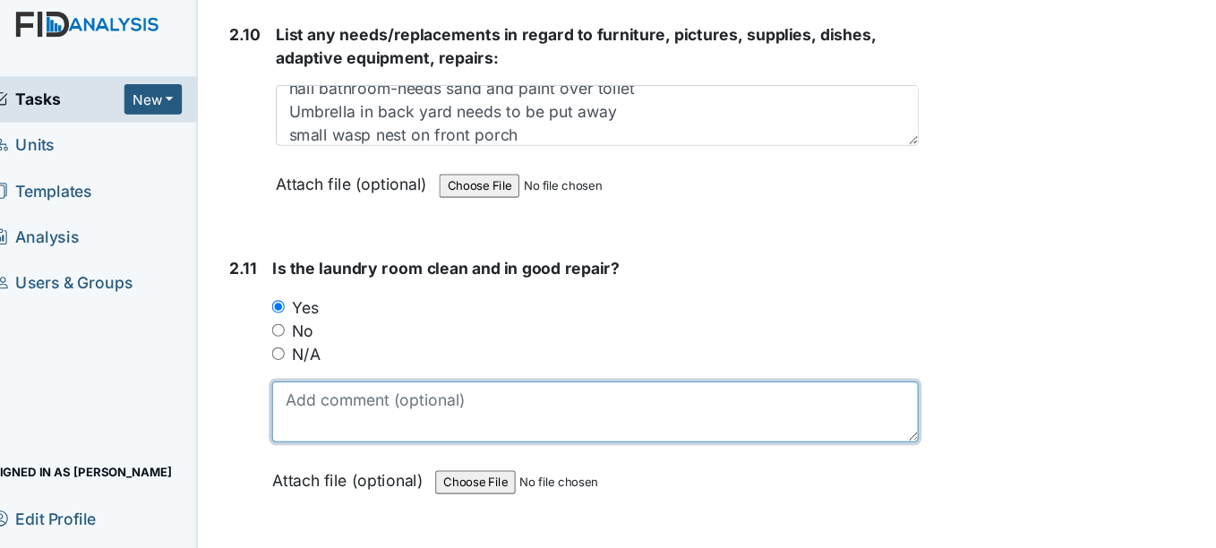
click at [329, 398] on textarea at bounding box center [565, 388] width 591 height 56
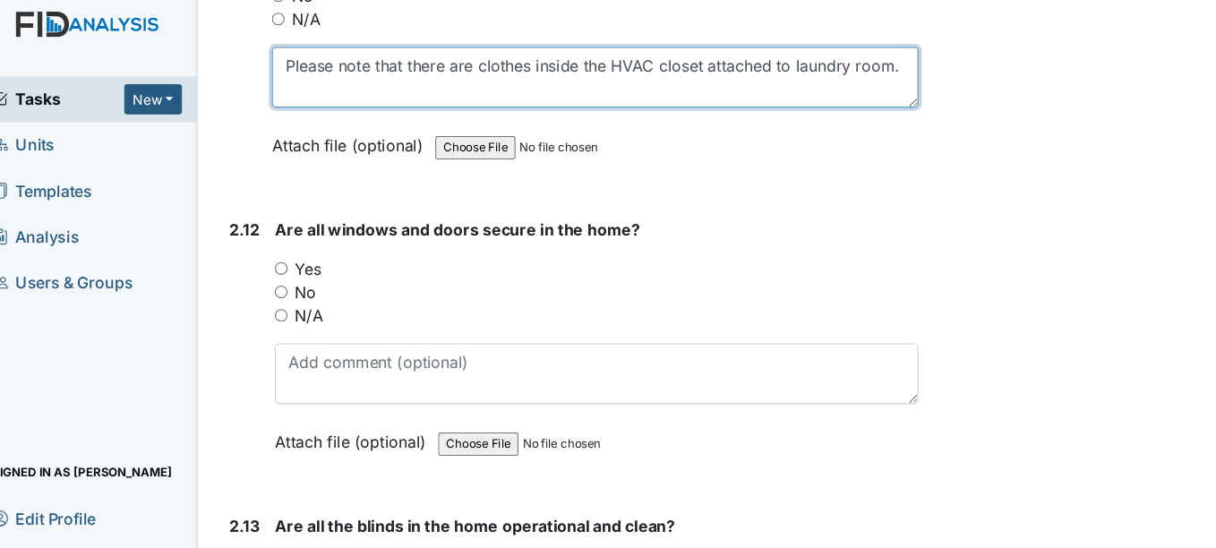
scroll to position [5832, 0]
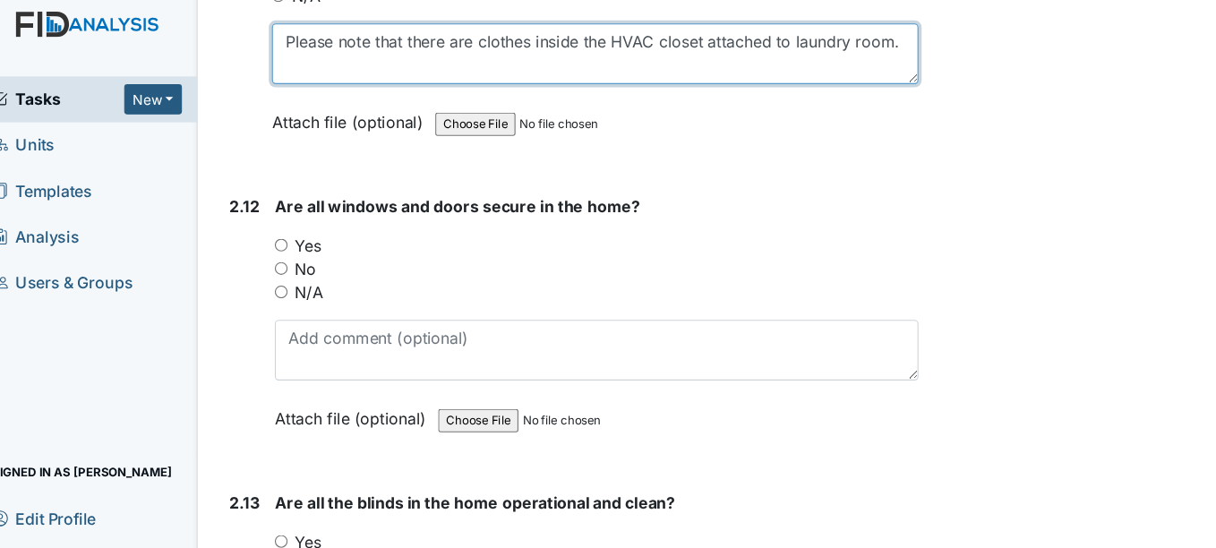
type textarea "Please note that there are clothes inside the HVAC closet attached to laundry r…"
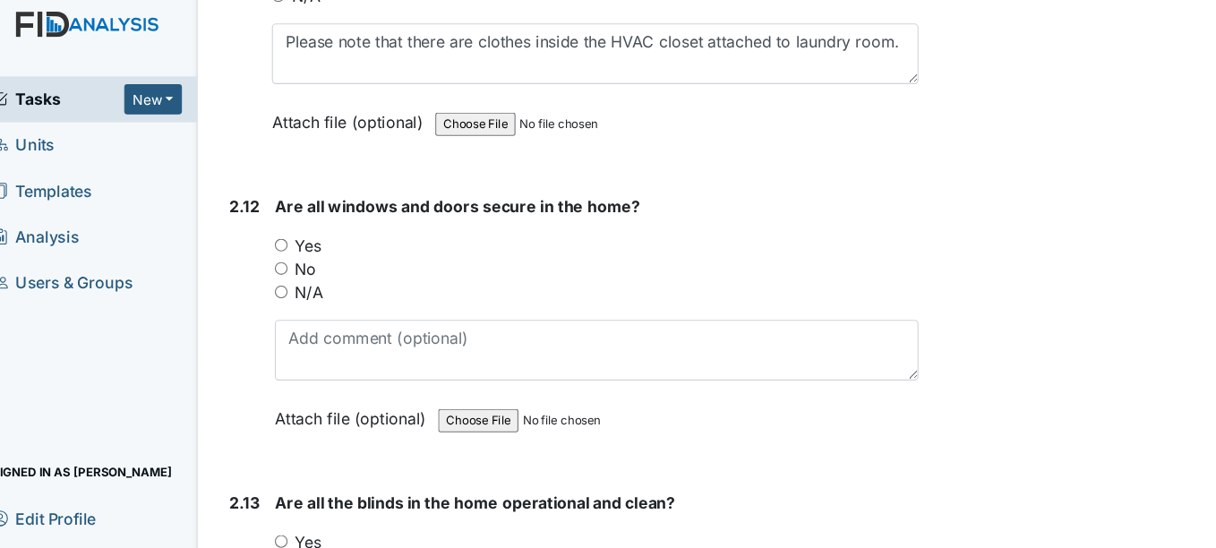
click at [278, 235] on input "Yes" at bounding box center [279, 235] width 12 height 12
radio input "true"
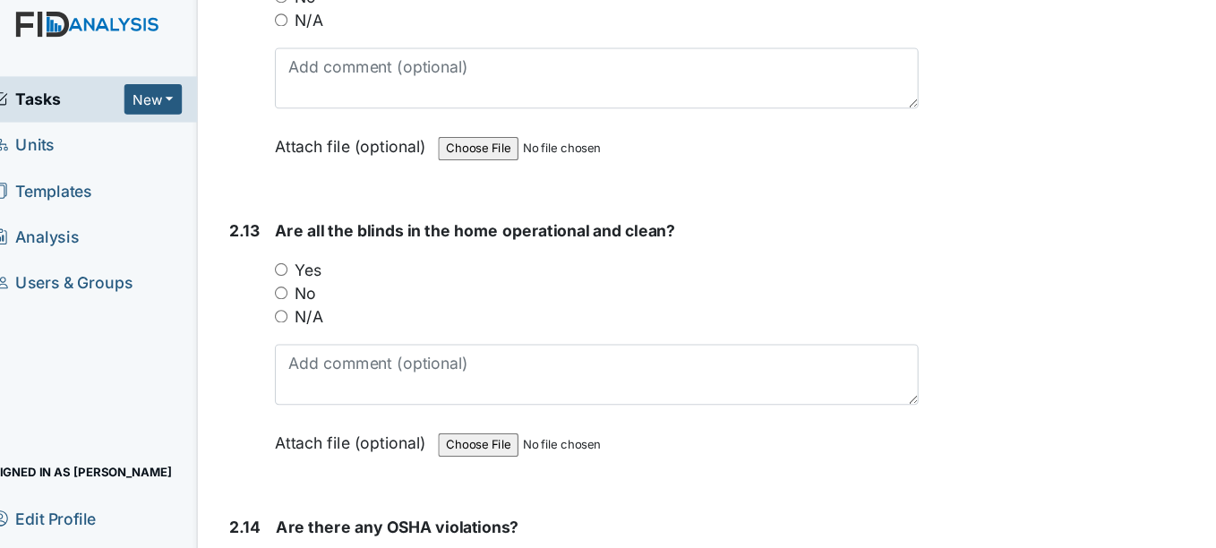
scroll to position [6082, 0]
click at [279, 254] on input "Yes" at bounding box center [279, 256] width 12 height 12
radio input "true"
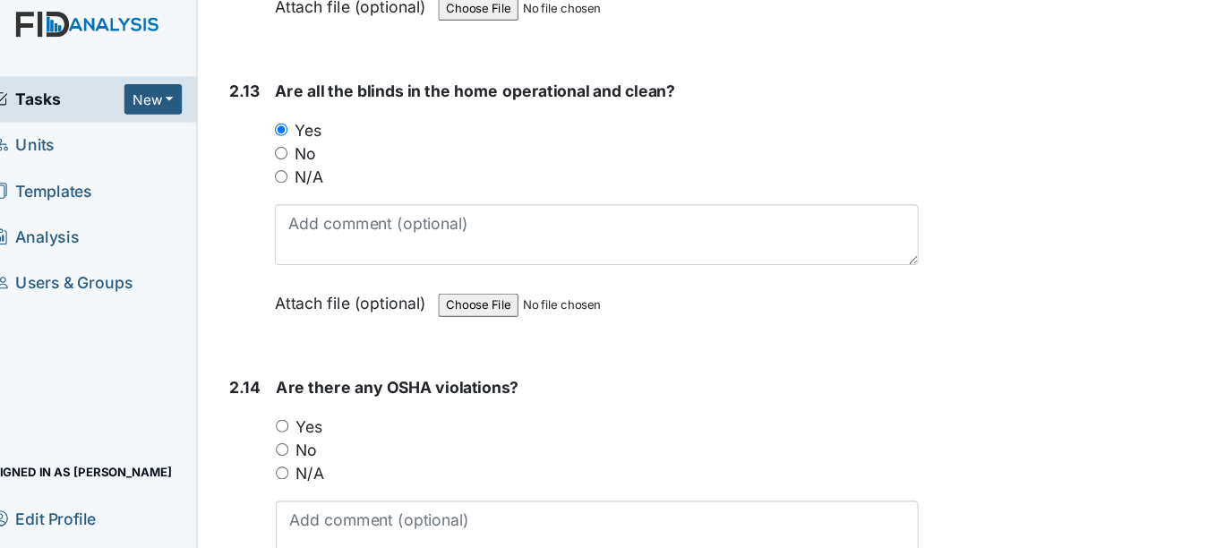
scroll to position [6210, 0]
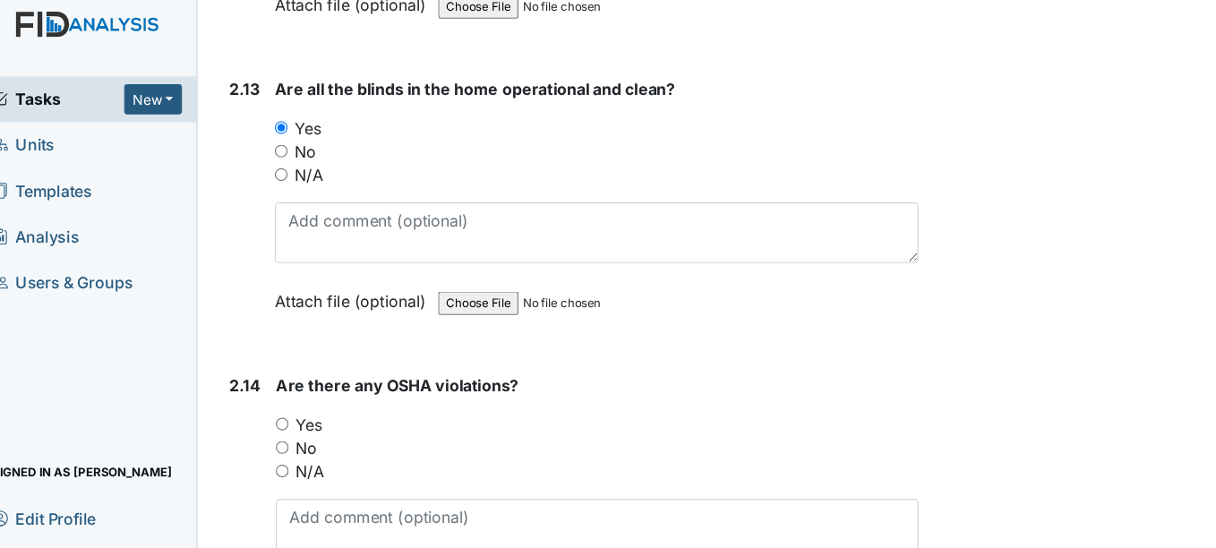
click at [282, 420] on input "No" at bounding box center [280, 421] width 12 height 12
radio input "true"
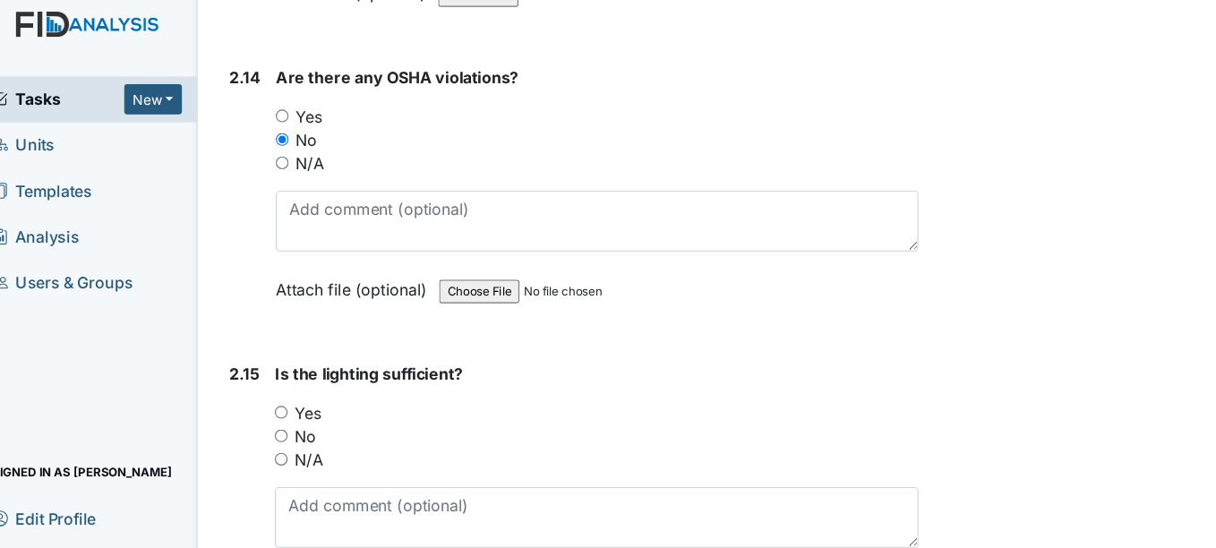
scroll to position [6562, 0]
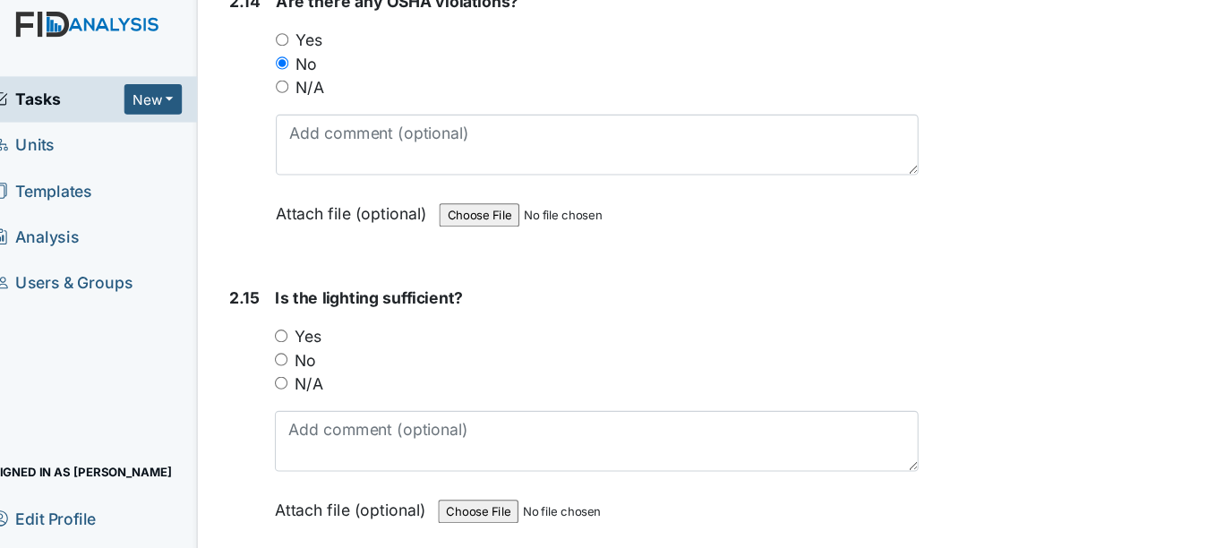
click at [278, 320] on input "Yes" at bounding box center [279, 318] width 12 height 12
radio input "true"
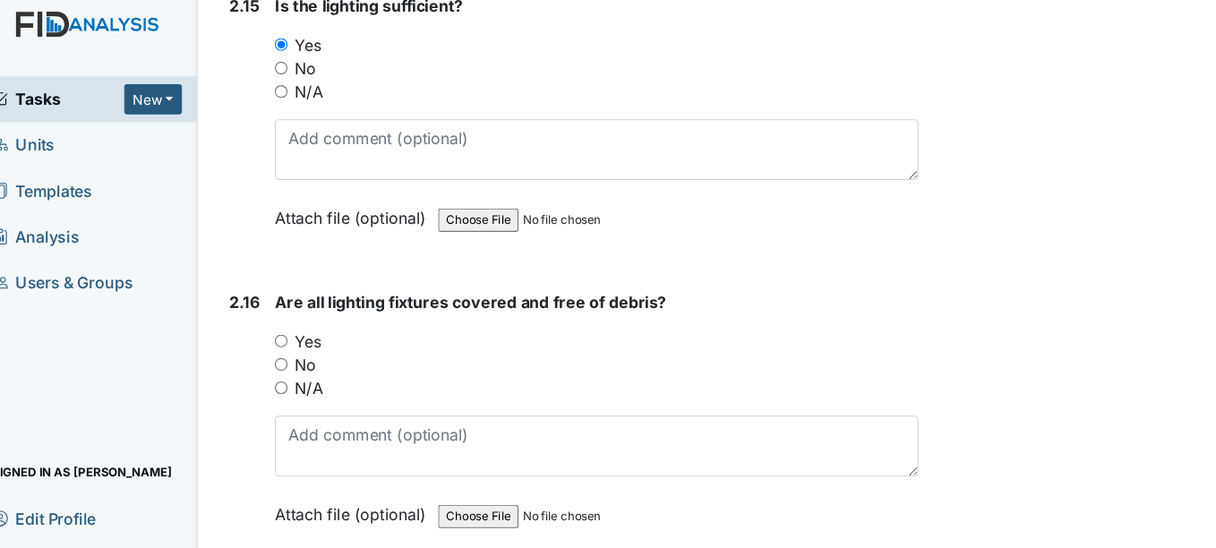
scroll to position [6831, 0]
click at [278, 338] on input "No" at bounding box center [279, 343] width 12 height 12
radio input "true"
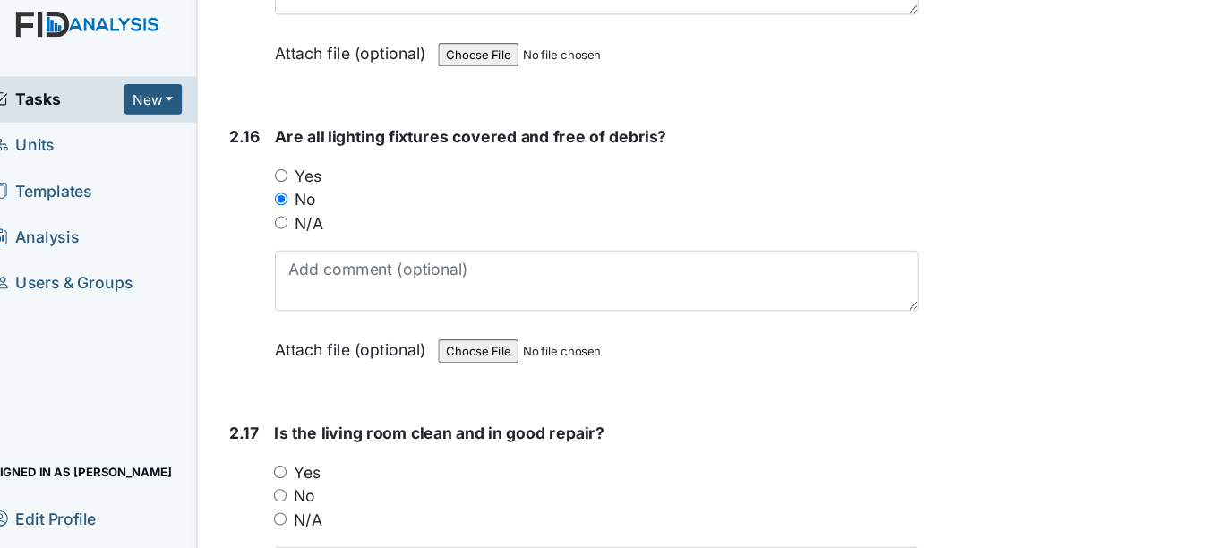
scroll to position [6986, 0]
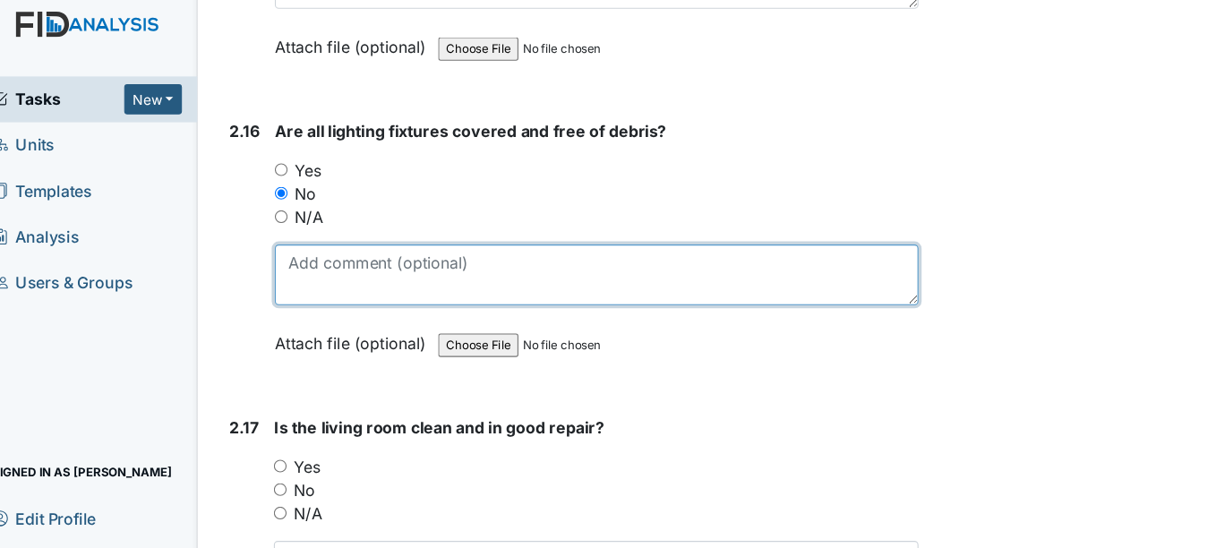
click at [426, 252] on textarea at bounding box center [567, 263] width 588 height 56
type textarea "s"
type textarea "b"
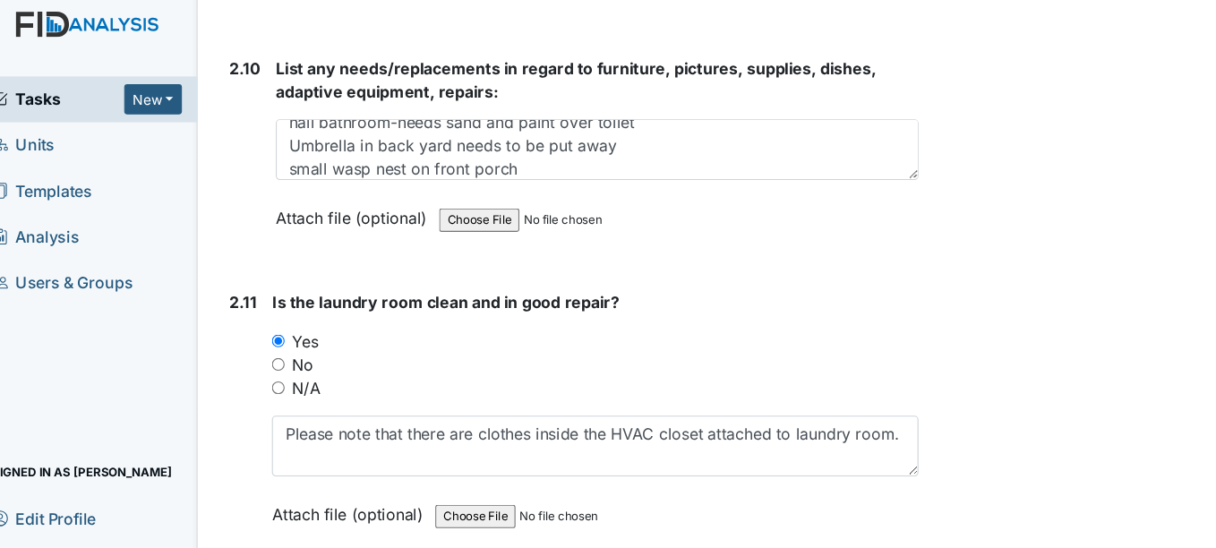
scroll to position [5469, 0]
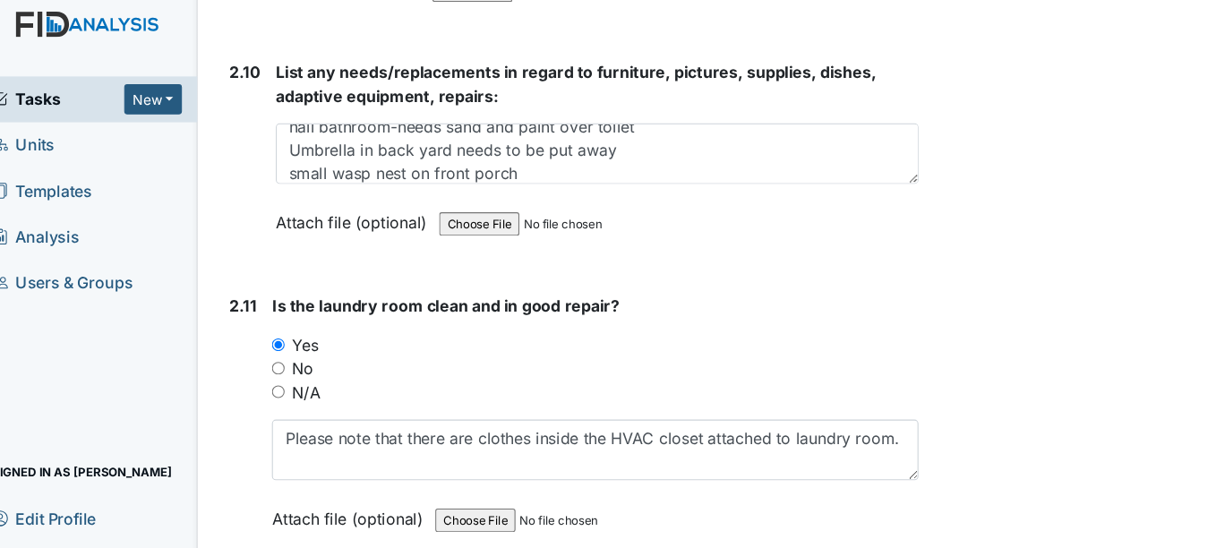
type textarea "light in kitchen needs cleaning"
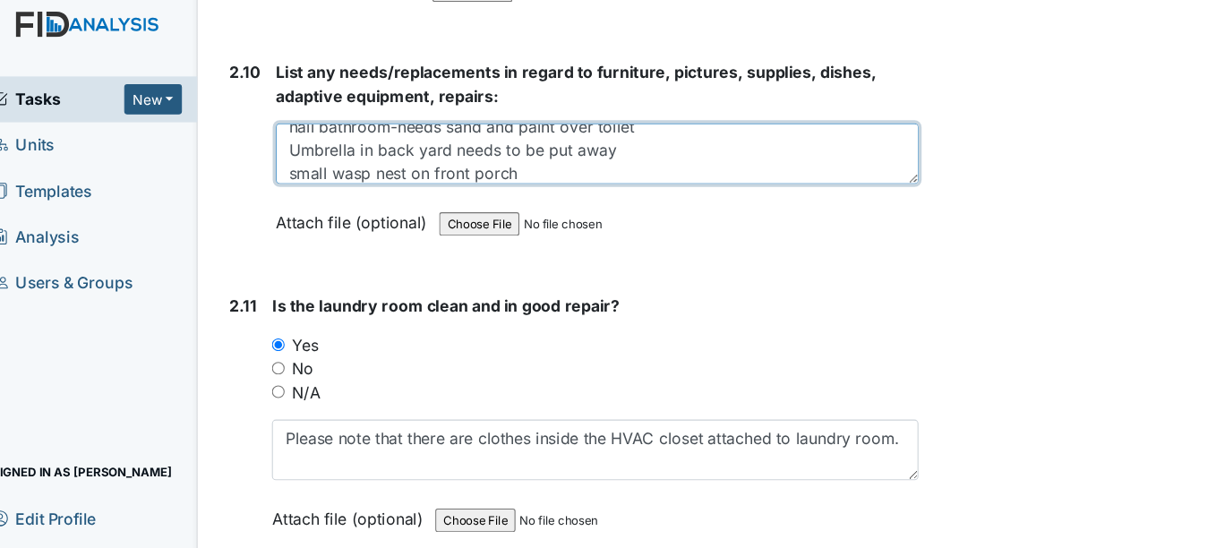
click at [503, 175] on textarea "grass is high Dining room wall needs paint. hall bathroom-needs sand and paint …" at bounding box center [567, 152] width 587 height 56
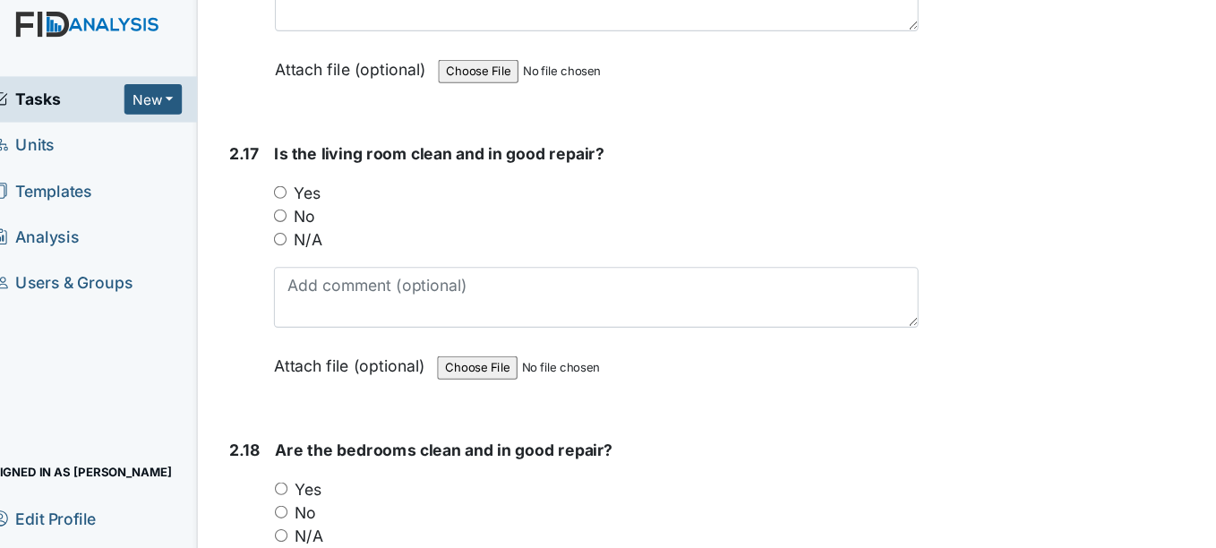
scroll to position [7238, 0]
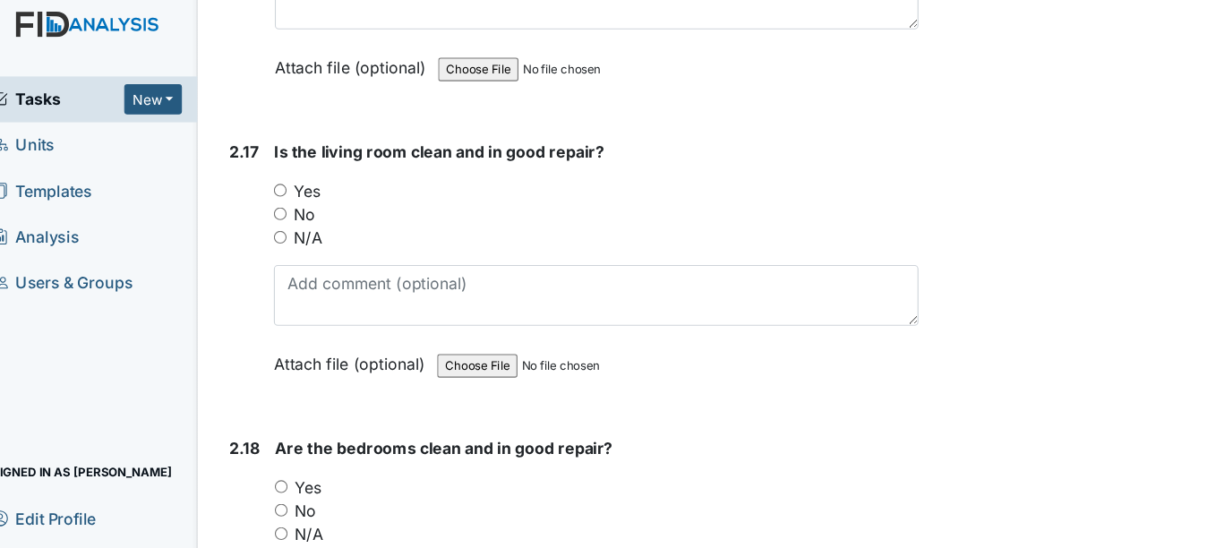
type textarea "grass is high Dining room wall needs paint. hall bathroom-needs sand and paint …"
click at [281, 185] on input "Yes" at bounding box center [278, 185] width 12 height 12
radio input "true"
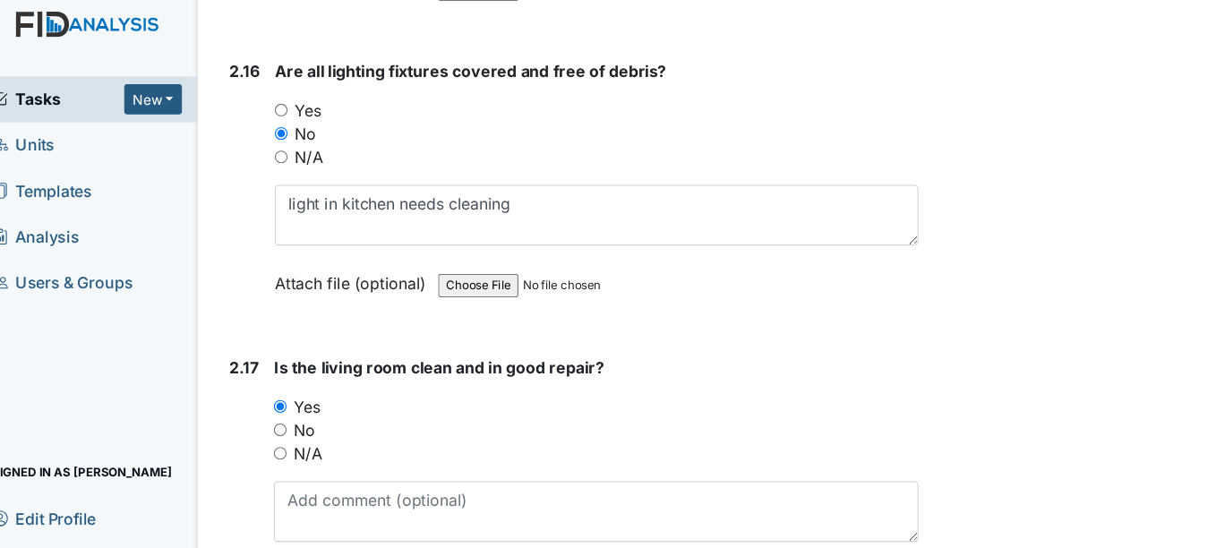
scroll to position [7040, 0]
click at [424, 375] on div "Yes" at bounding box center [566, 382] width 589 height 21
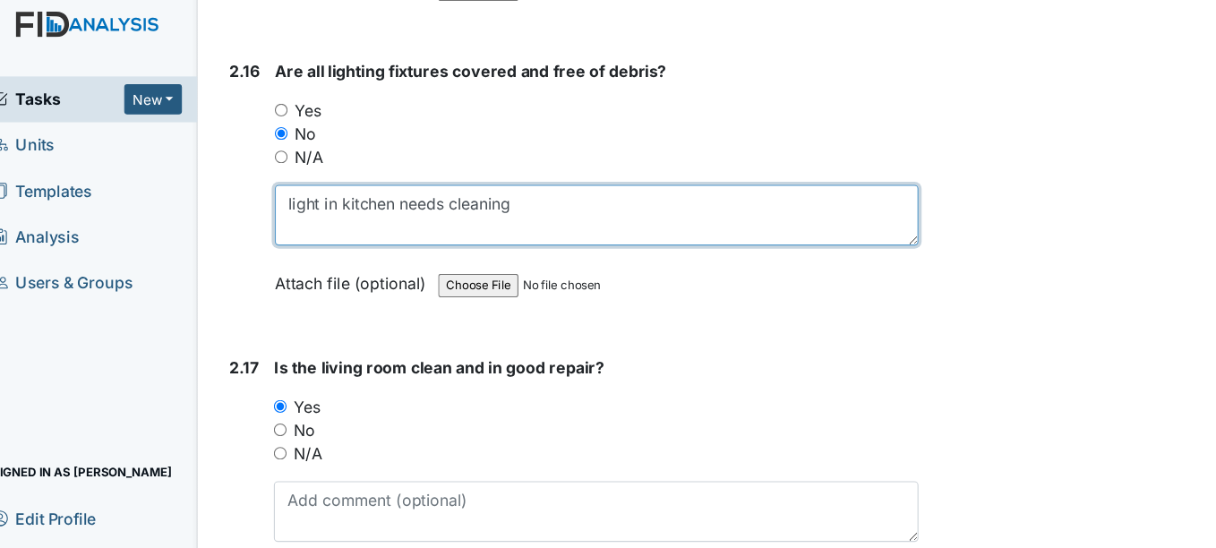
click at [517, 201] on textarea "light in kitchen needs cleaning" at bounding box center [567, 208] width 588 height 56
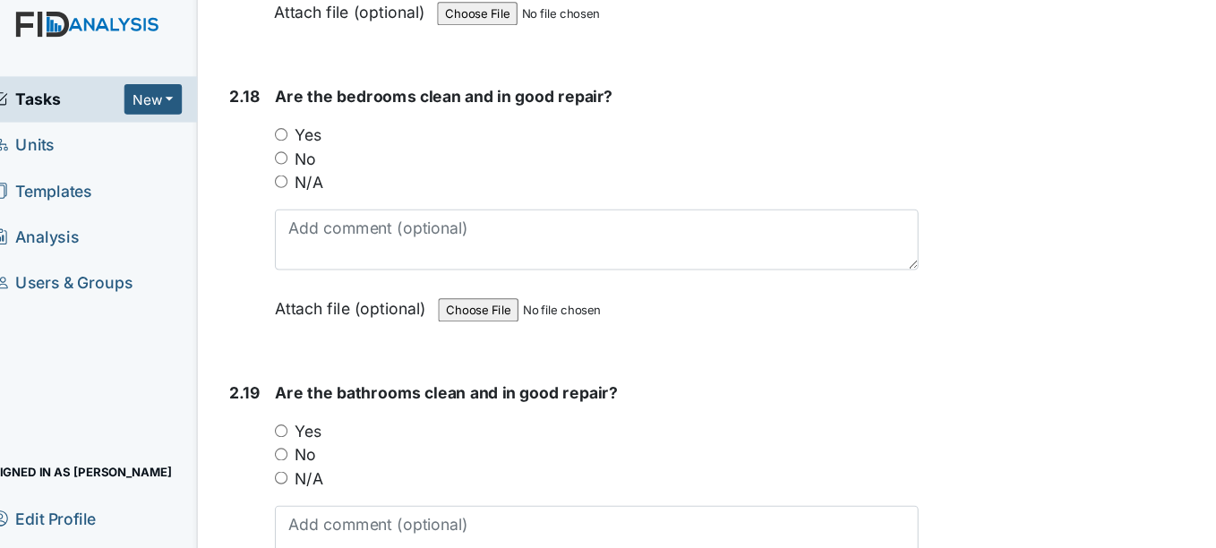
scroll to position [7573, 0]
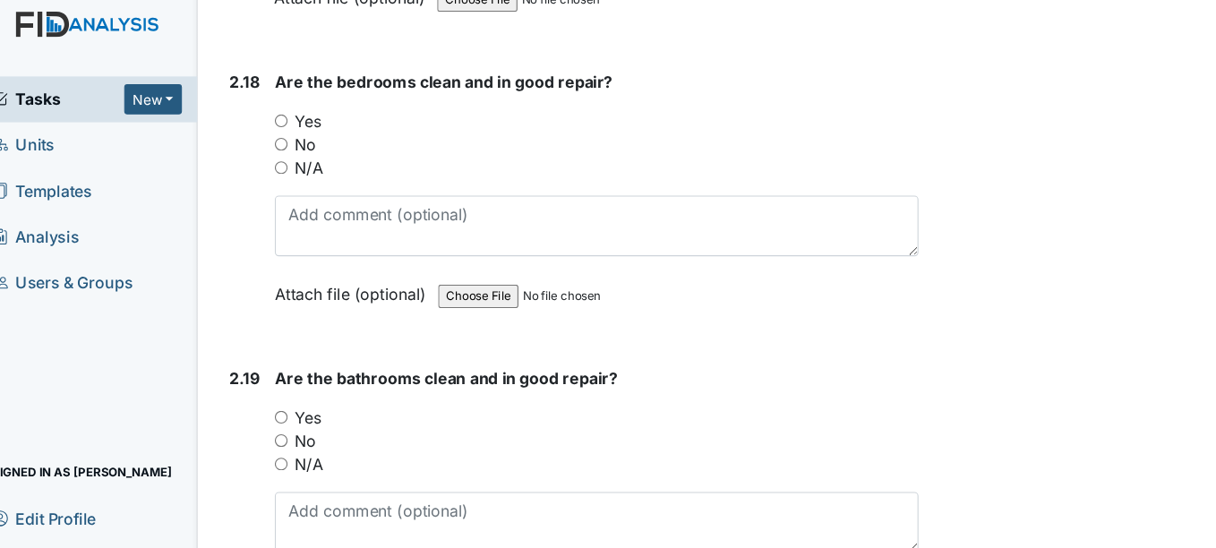
type textarea "light in kitchen needs cleaning bugs in back hall light"
click at [282, 124] on input "Yes" at bounding box center [279, 122] width 12 height 12
radio input "true"
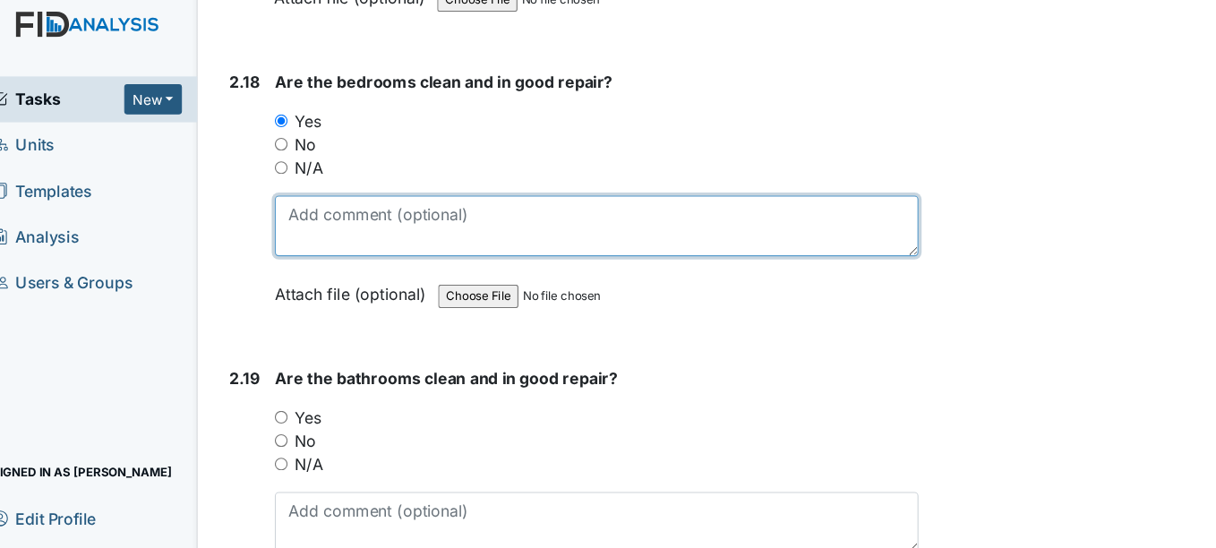
click at [321, 207] on textarea at bounding box center [567, 218] width 588 height 56
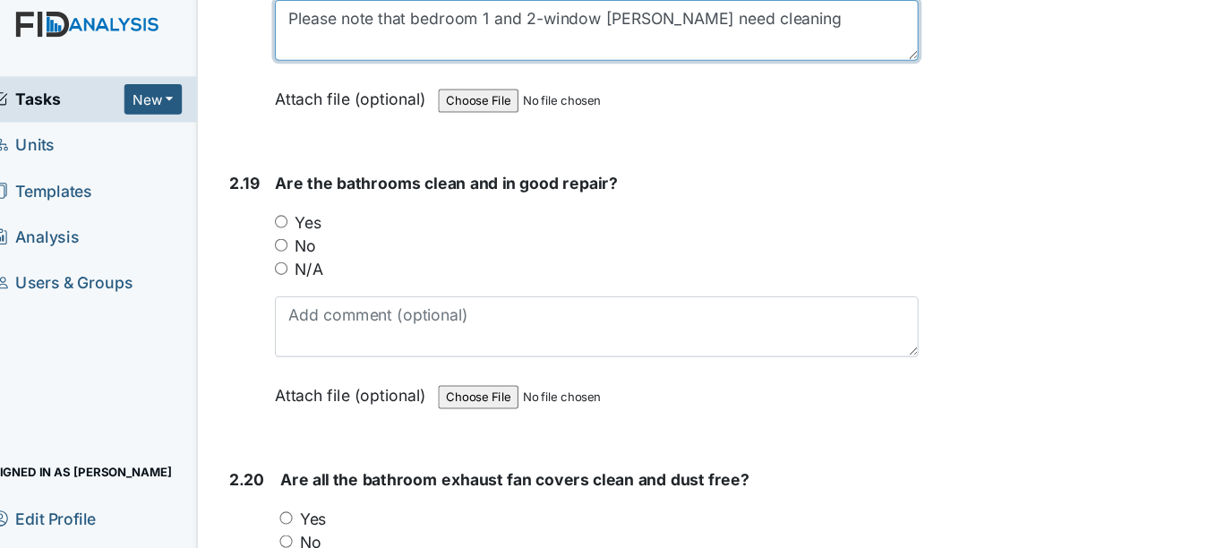
scroll to position [7759, 0]
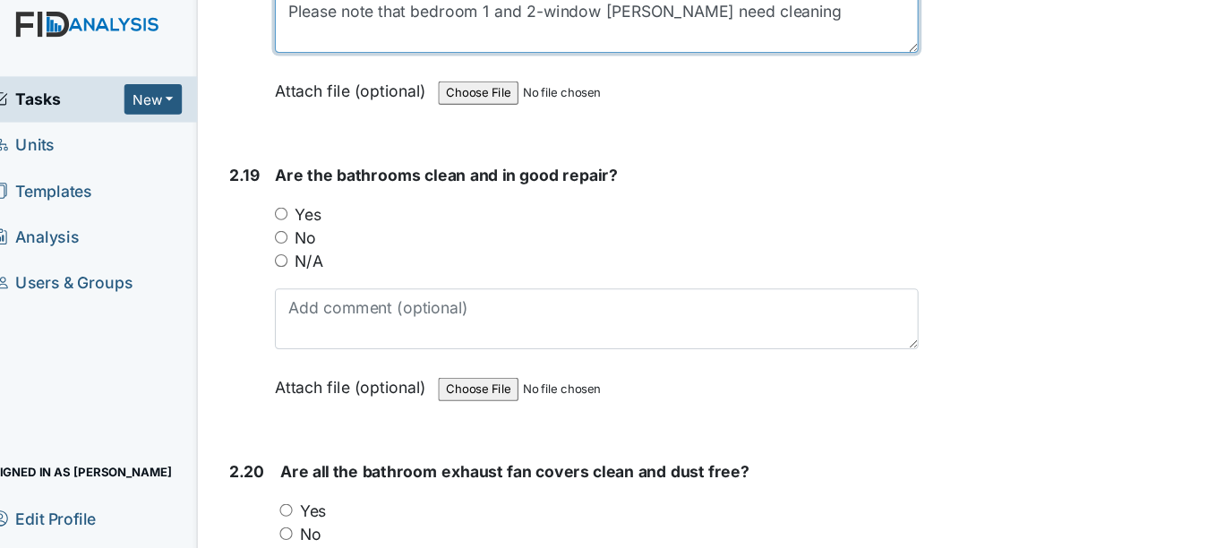
type textarea "Please note that bedroom 1 and 2-window sills need cleaning"
click at [283, 204] on input "Yes" at bounding box center [279, 207] width 12 height 12
radio input "true"
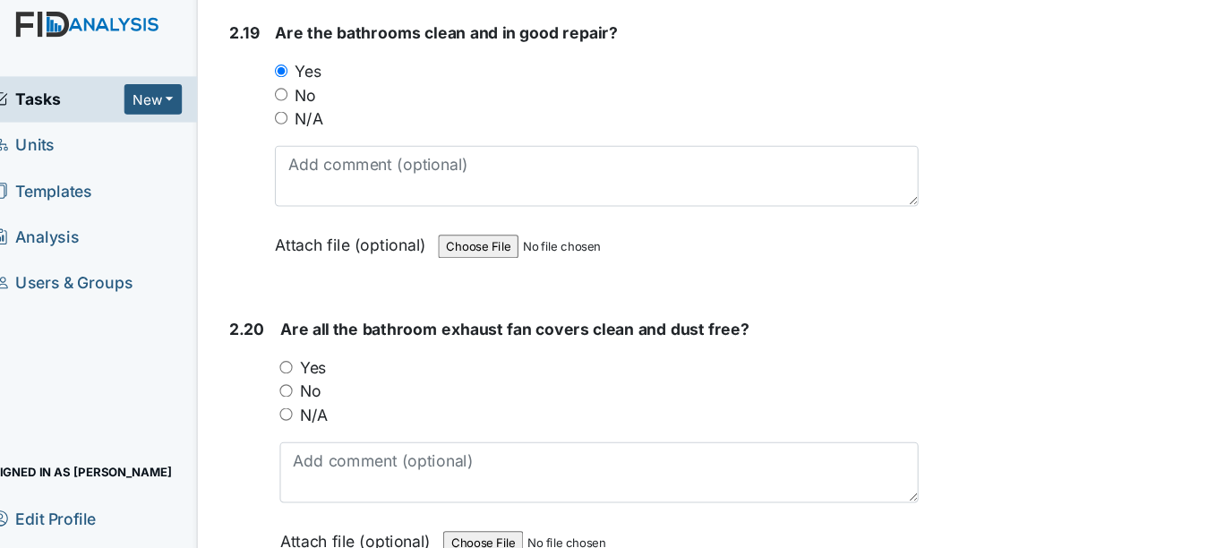
scroll to position [7889, 0]
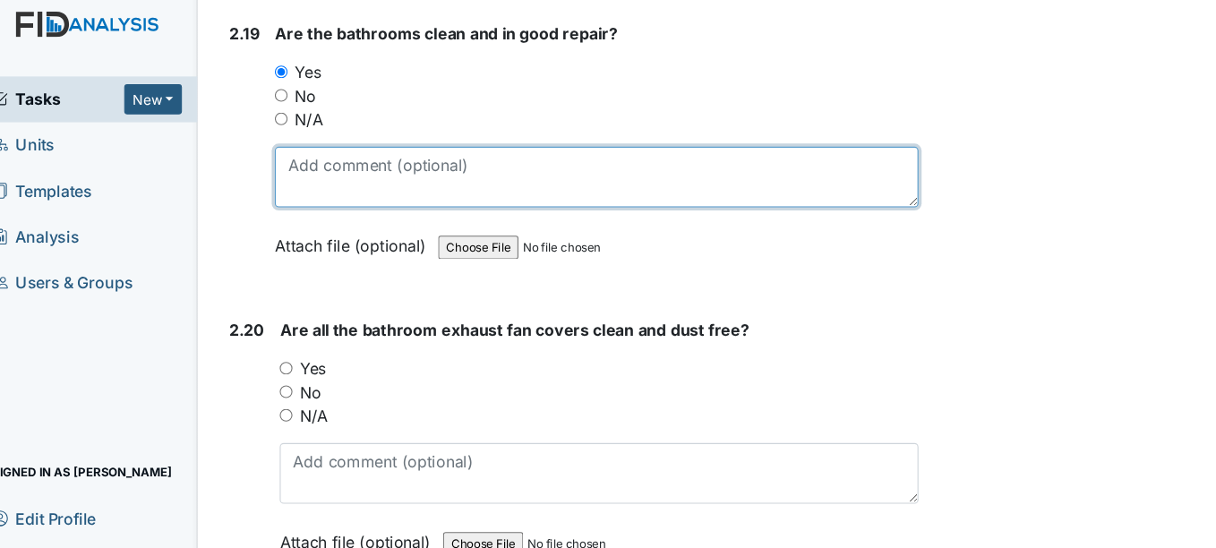
click at [475, 188] on textarea at bounding box center [567, 173] width 588 height 56
type textarea "O"
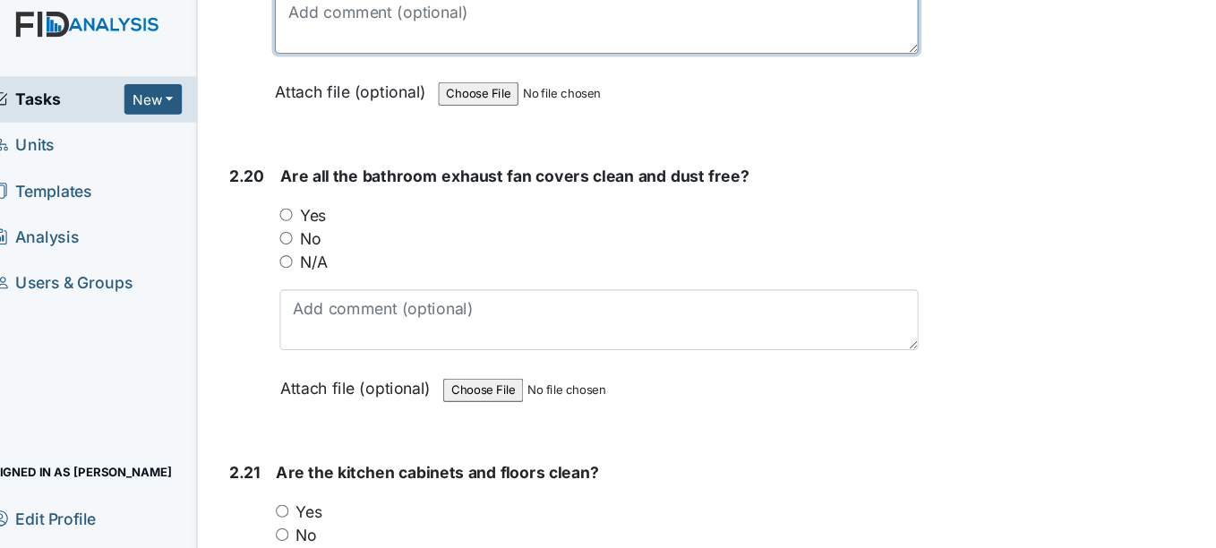
scroll to position [8032, 0]
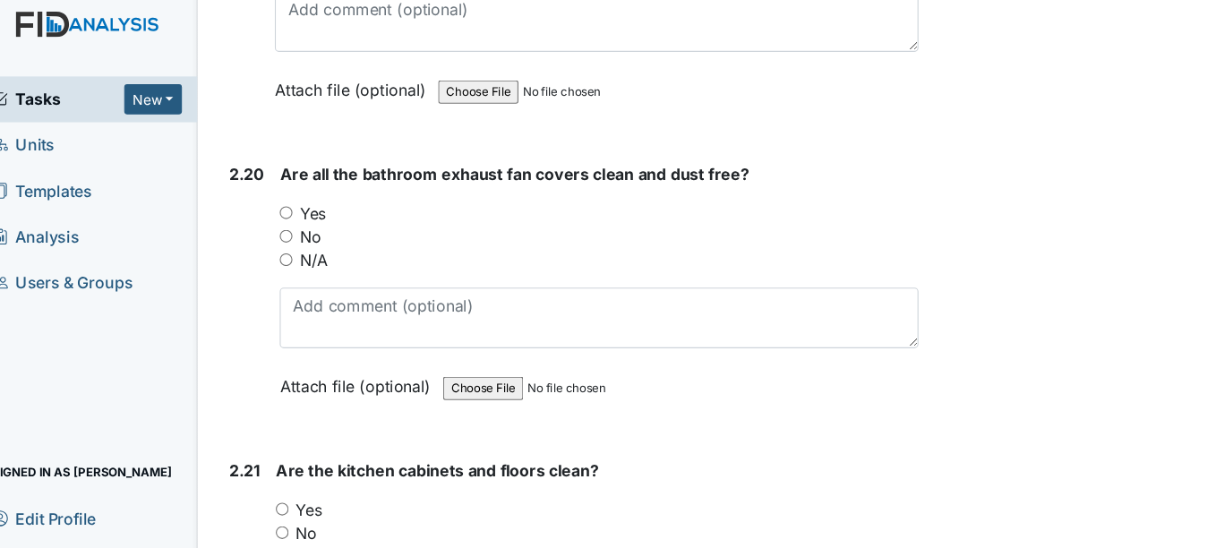
click at [285, 206] on input "Yes" at bounding box center [284, 206] width 12 height 12
radio input "true"
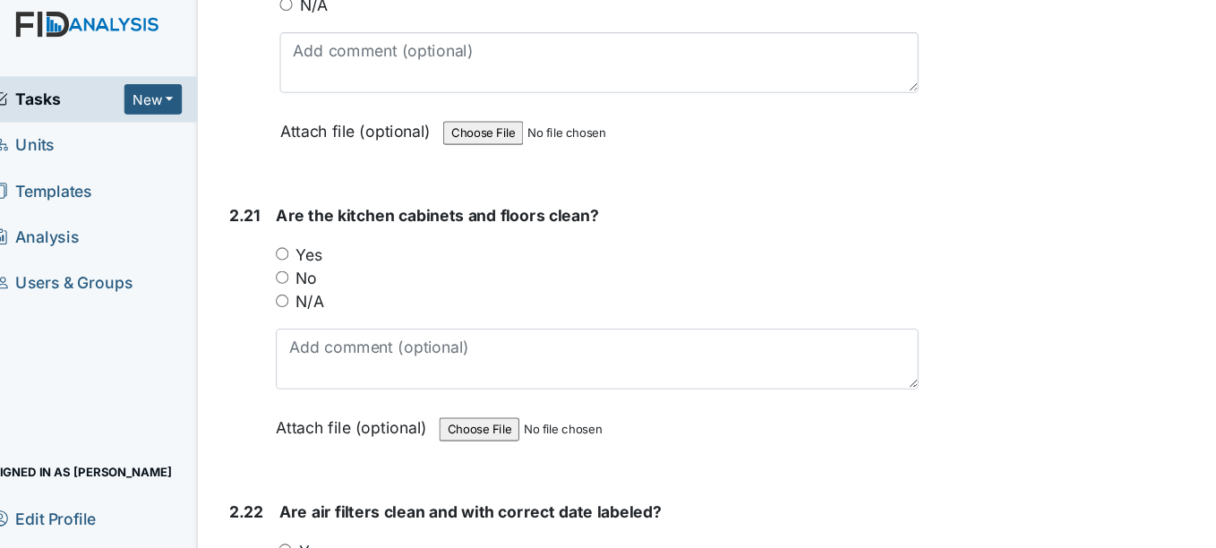
scroll to position [8272, 0]
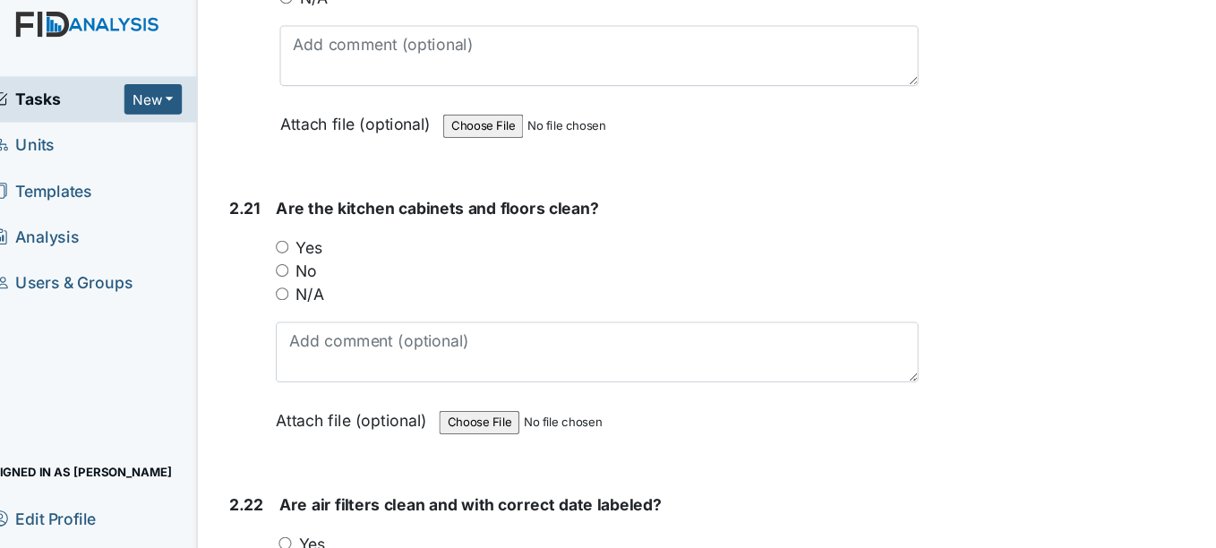
click at [283, 235] on input "Yes" at bounding box center [280, 237] width 12 height 12
radio input "true"
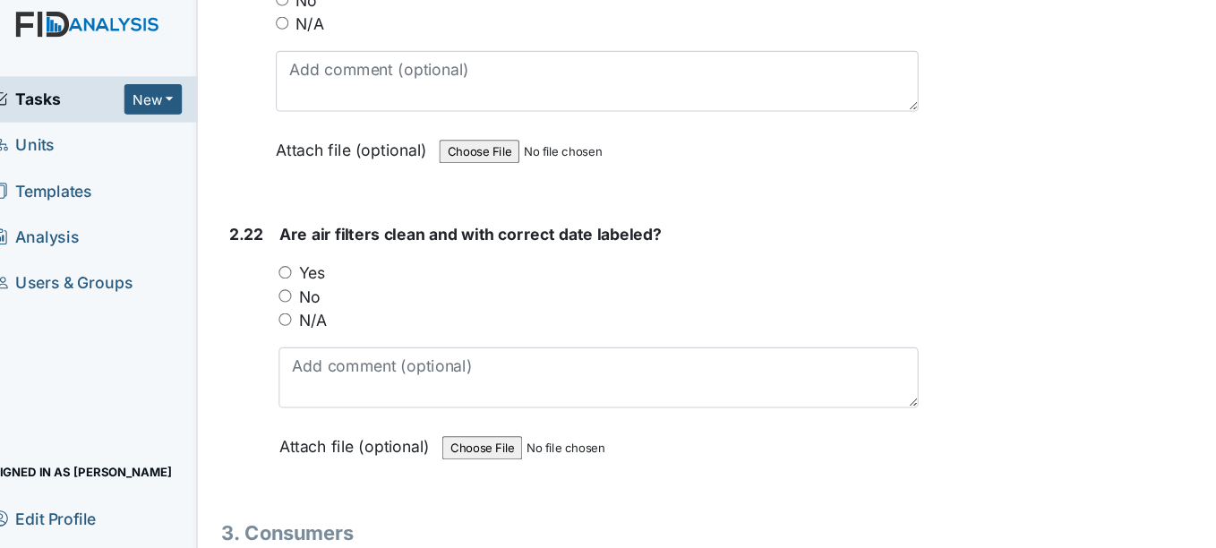
scroll to position [8523, 0]
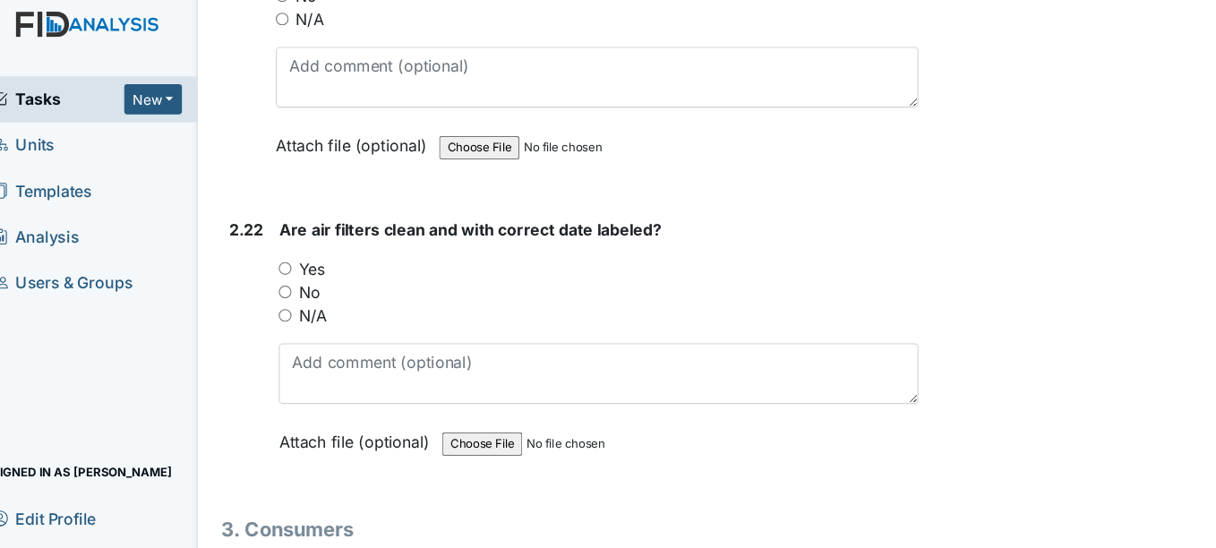
click at [287, 260] on input "Yes" at bounding box center [283, 257] width 12 height 12
radio input "true"
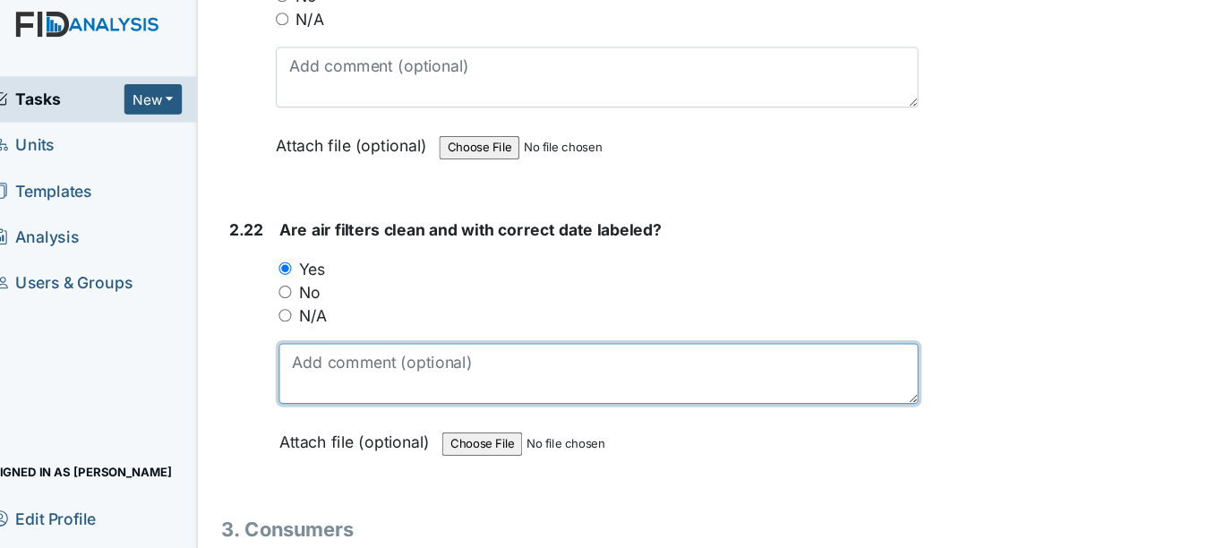
click at [338, 340] on textarea at bounding box center [569, 353] width 585 height 56
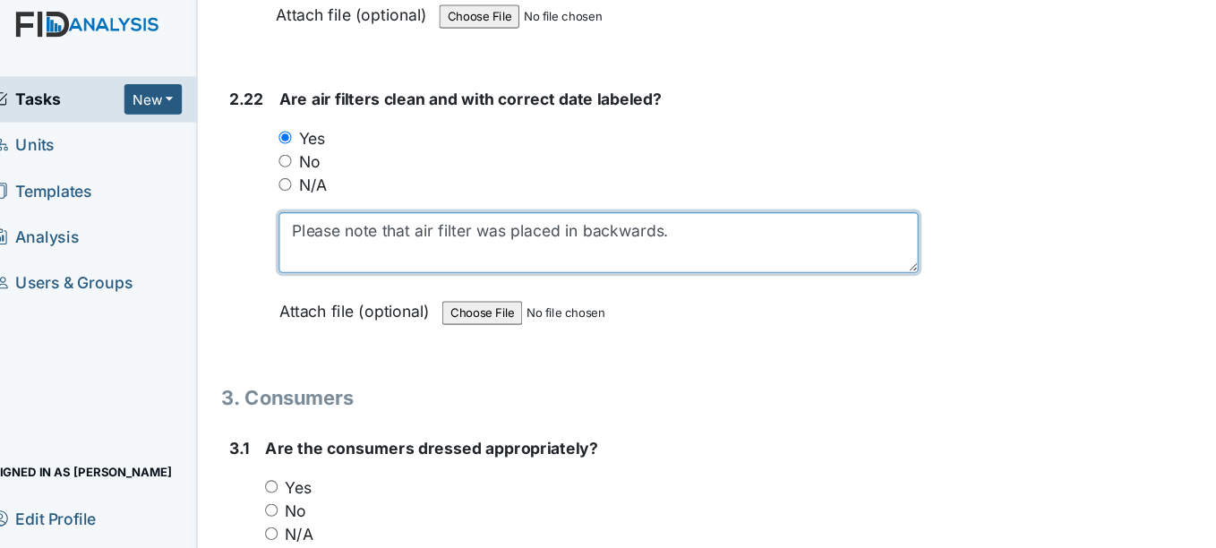
scroll to position [8646, 0]
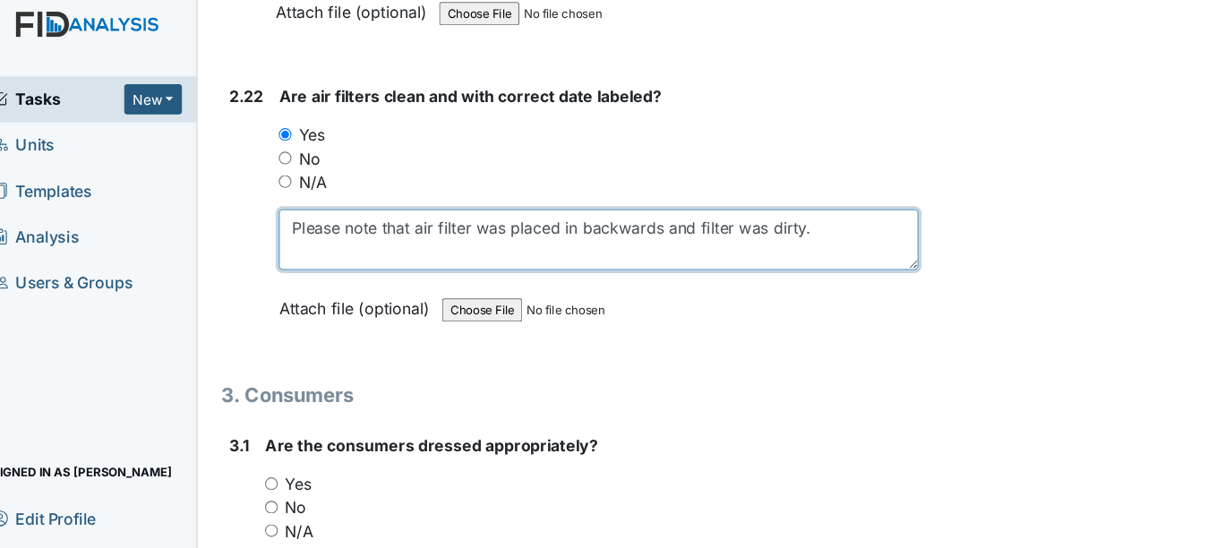
type textarea "Please note that air filter was placed in backwards and filter was dirty."
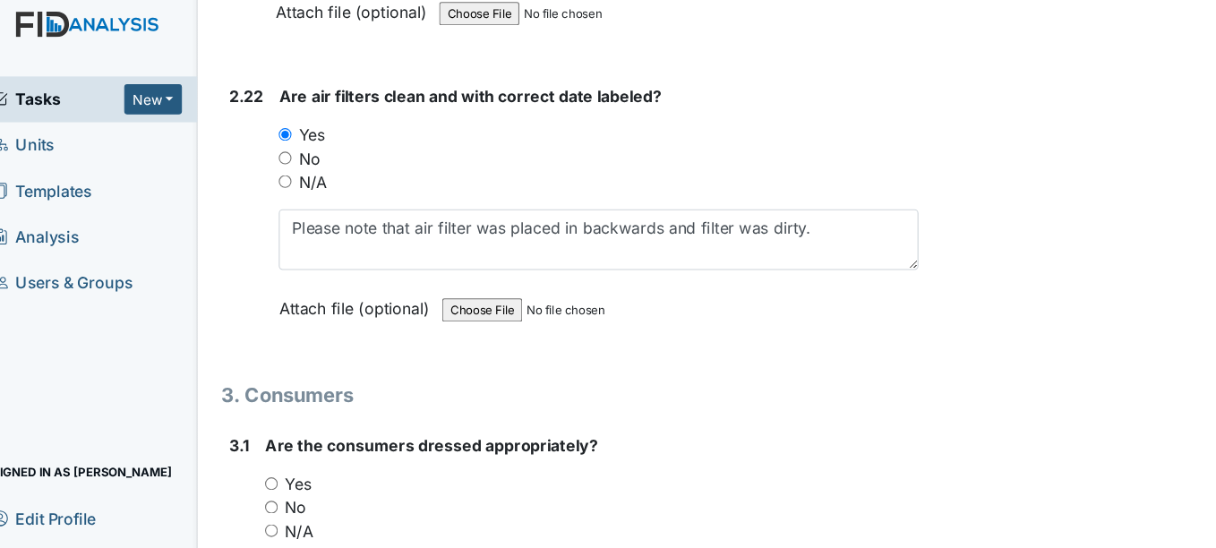
click at [283, 157] on input "No" at bounding box center [283, 156] width 12 height 12
radio input "true"
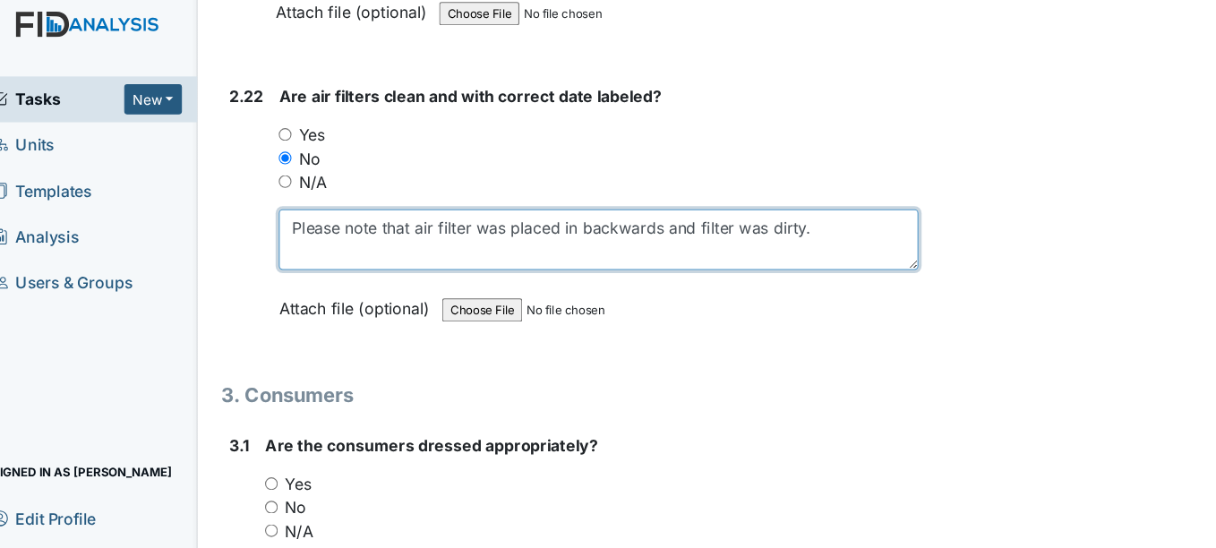
click at [689, 230] on textarea "Please note that air filter was placed in backwards and filter was dirty." at bounding box center [569, 230] width 585 height 56
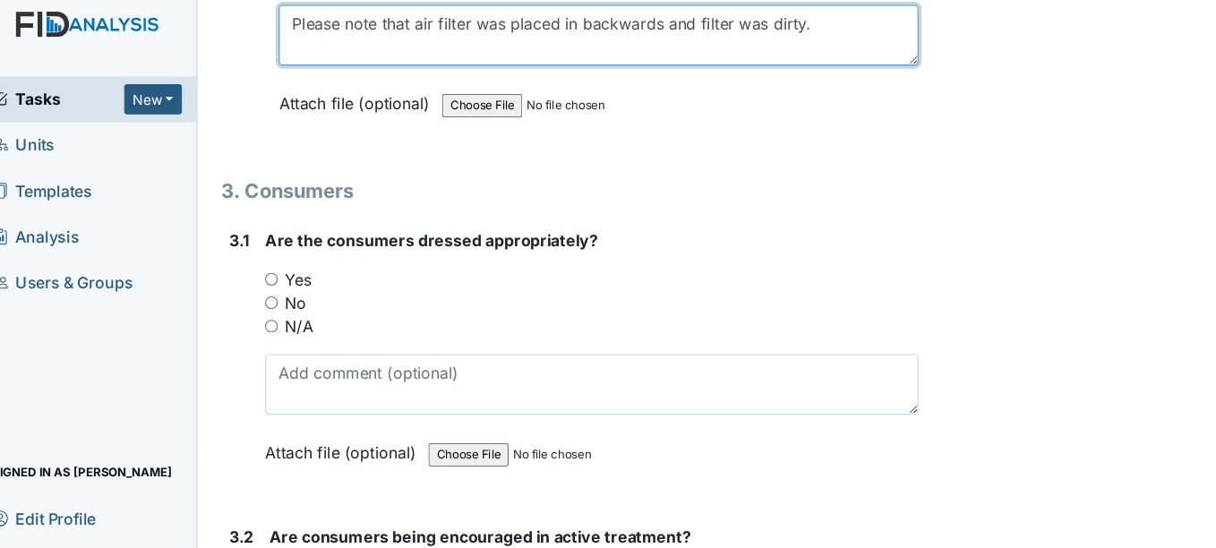
scroll to position [8837, 0]
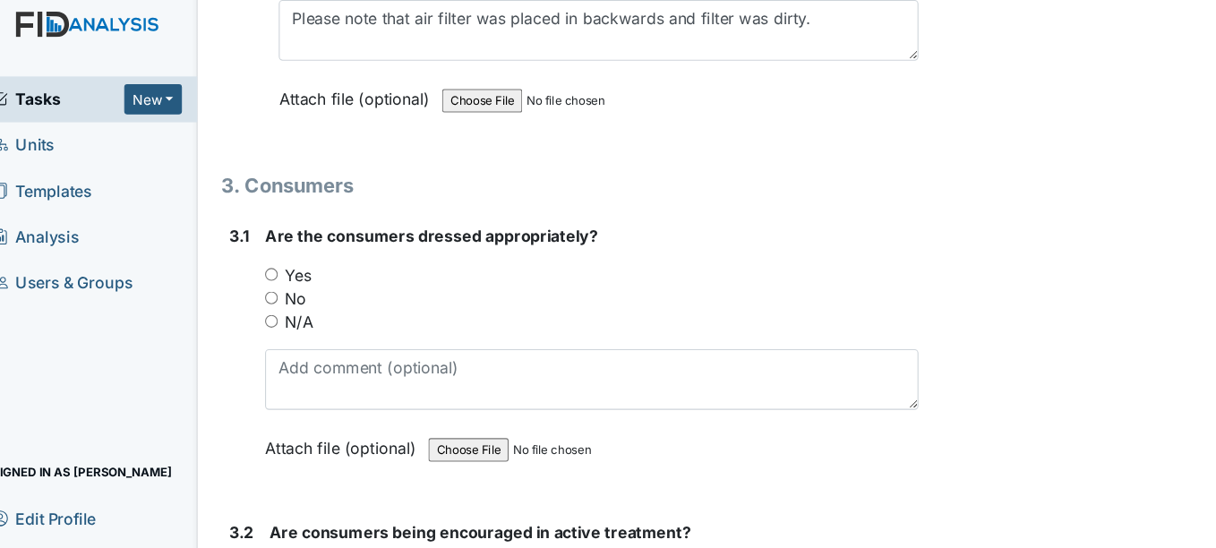
click at [271, 258] on input "Yes" at bounding box center [270, 262] width 12 height 12
radio input "true"
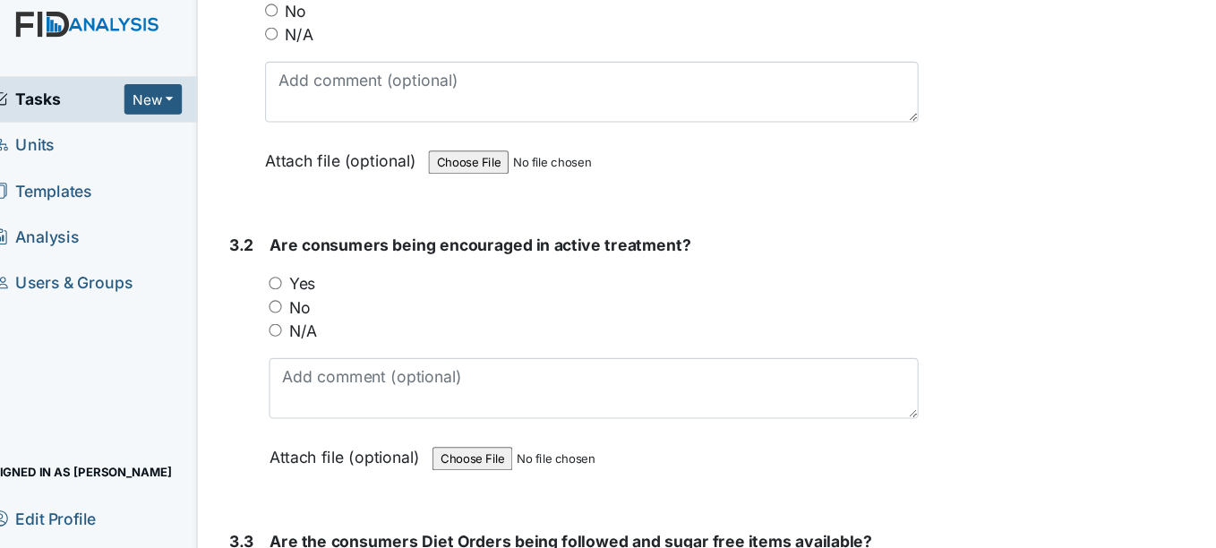
scroll to position [9123, 0]
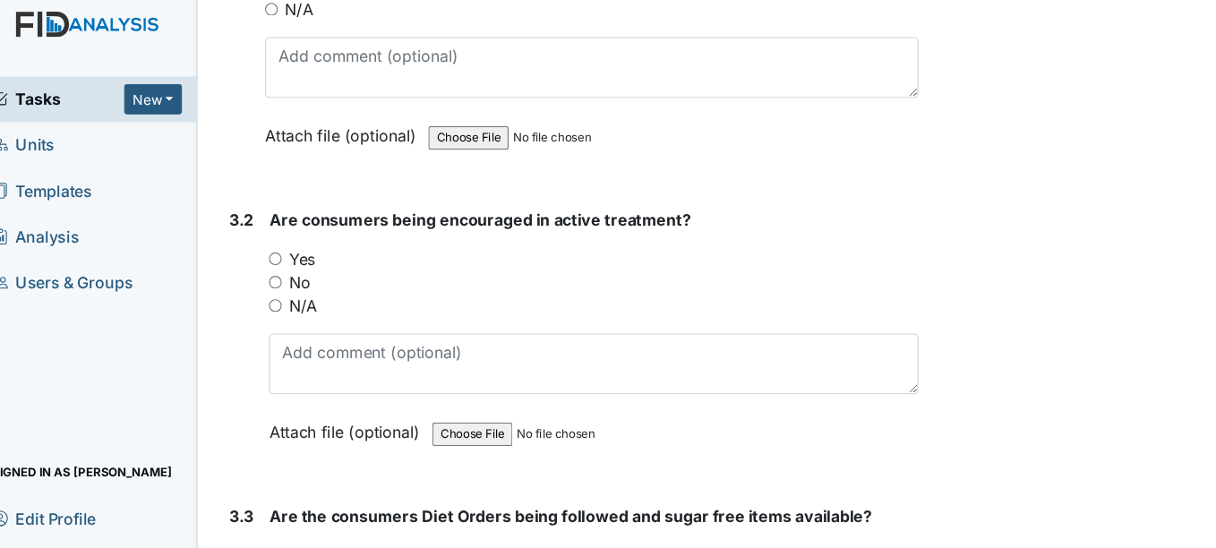
click at [278, 246] on input "Yes" at bounding box center [274, 248] width 12 height 12
radio input "true"
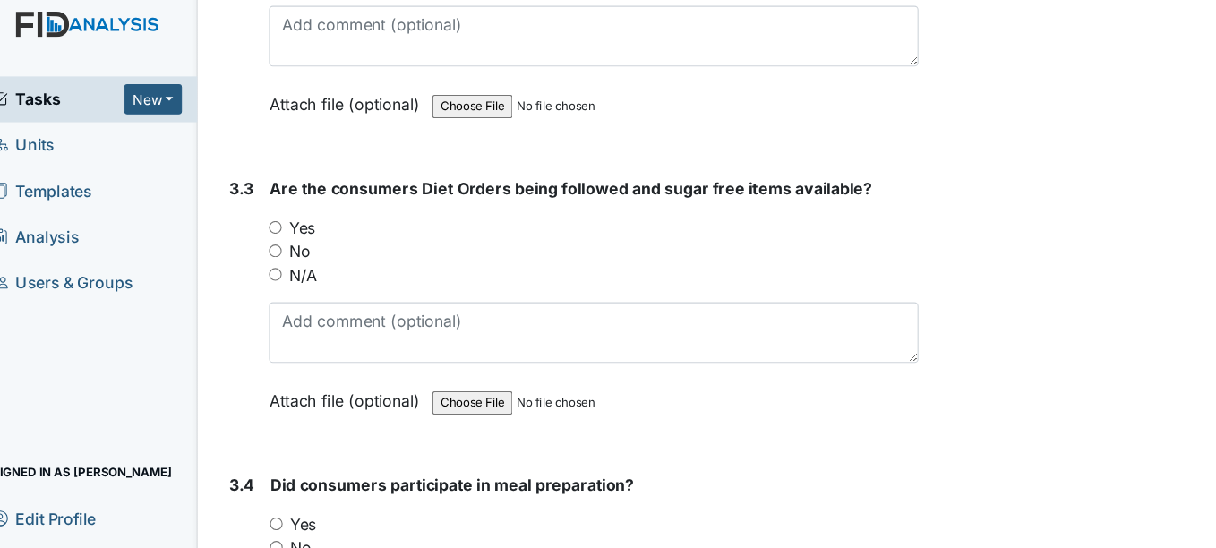
scroll to position [9432, 0]
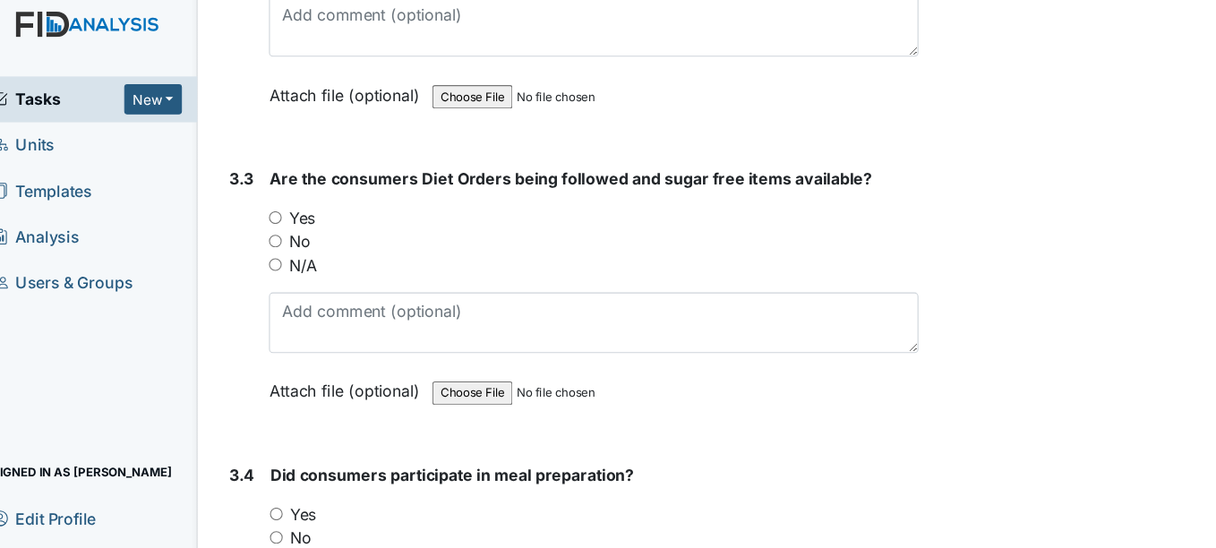
click at [276, 207] on input "Yes" at bounding box center [274, 210] width 12 height 12
radio input "true"
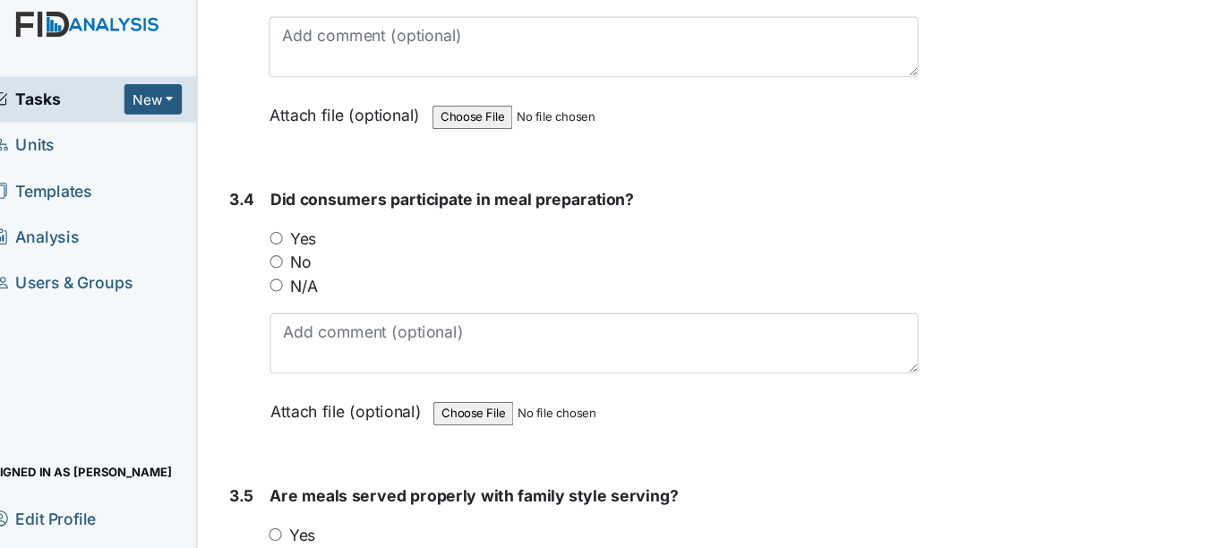
scroll to position [9730, 0]
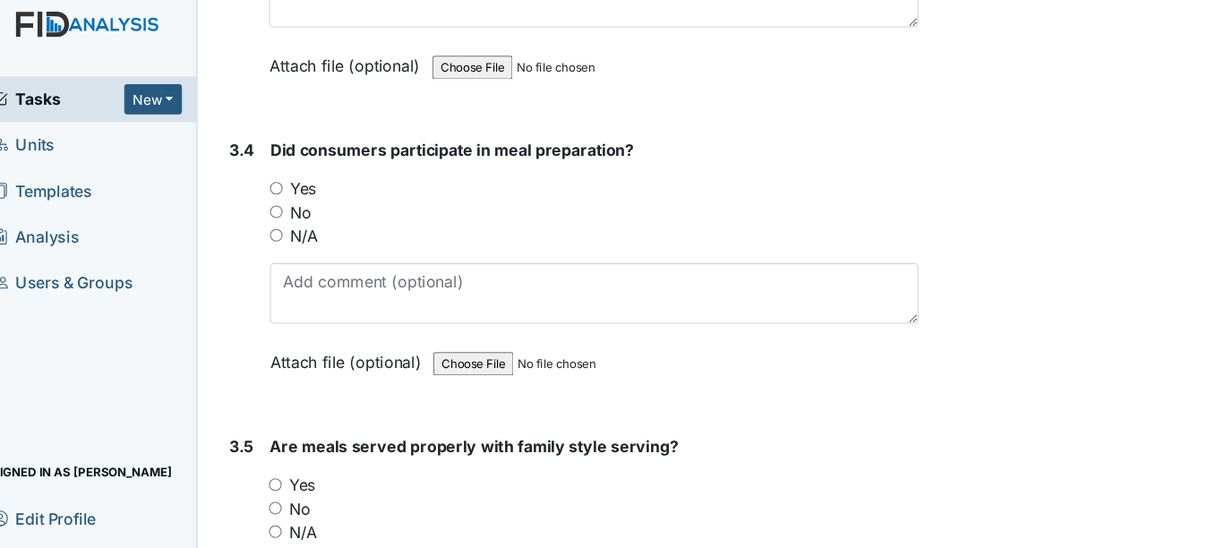
click at [274, 224] on input "N/A" at bounding box center [275, 226] width 12 height 12
radio input "true"
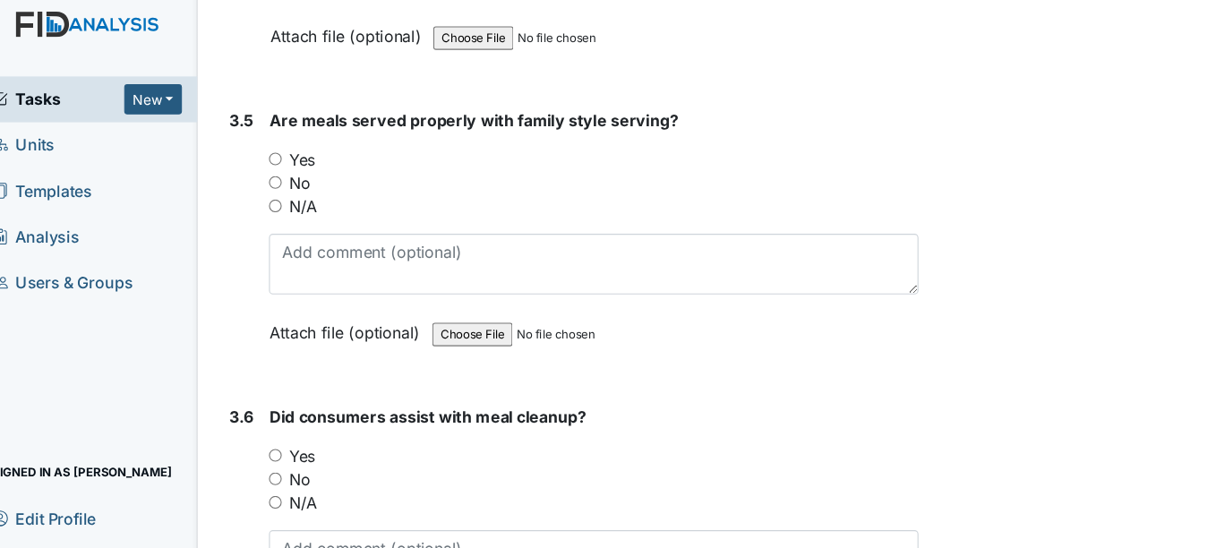
scroll to position [10064, 0]
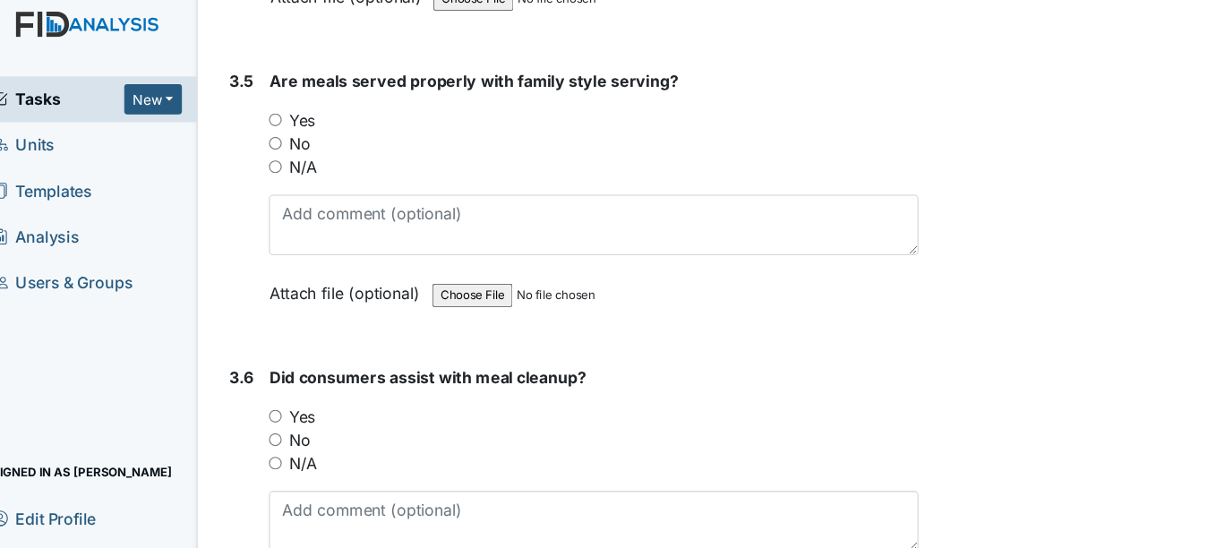
click at [274, 165] on input "N/A" at bounding box center [274, 164] width 12 height 12
radio input "true"
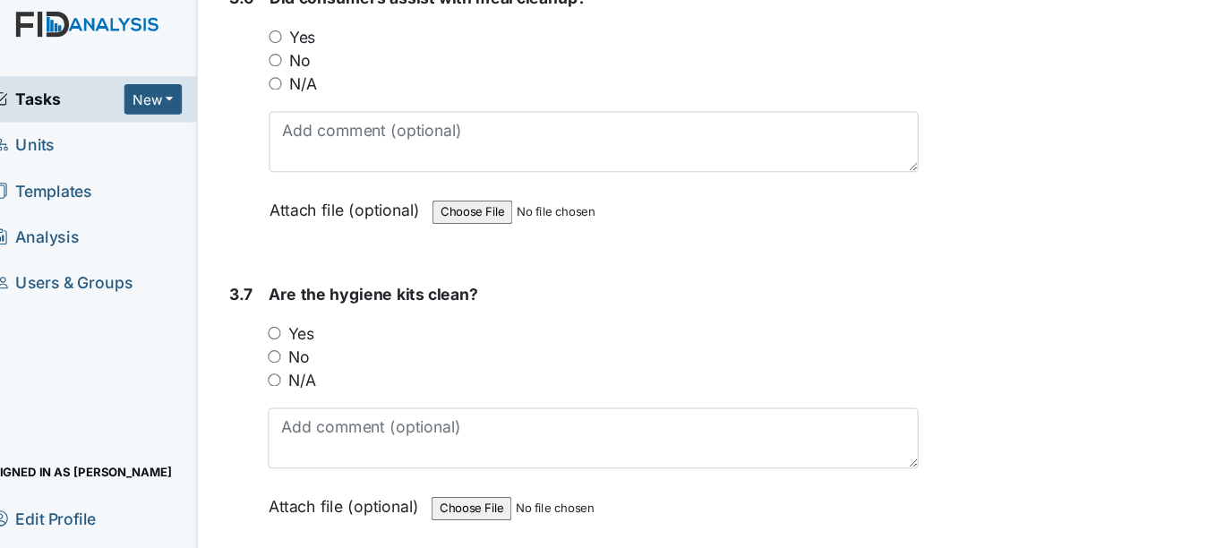
scroll to position [10412, 0]
click at [272, 90] on input "N/A" at bounding box center [274, 87] width 12 height 12
radio input "true"
click at [273, 311] on input "Yes" at bounding box center [273, 315] width 12 height 12
radio input "true"
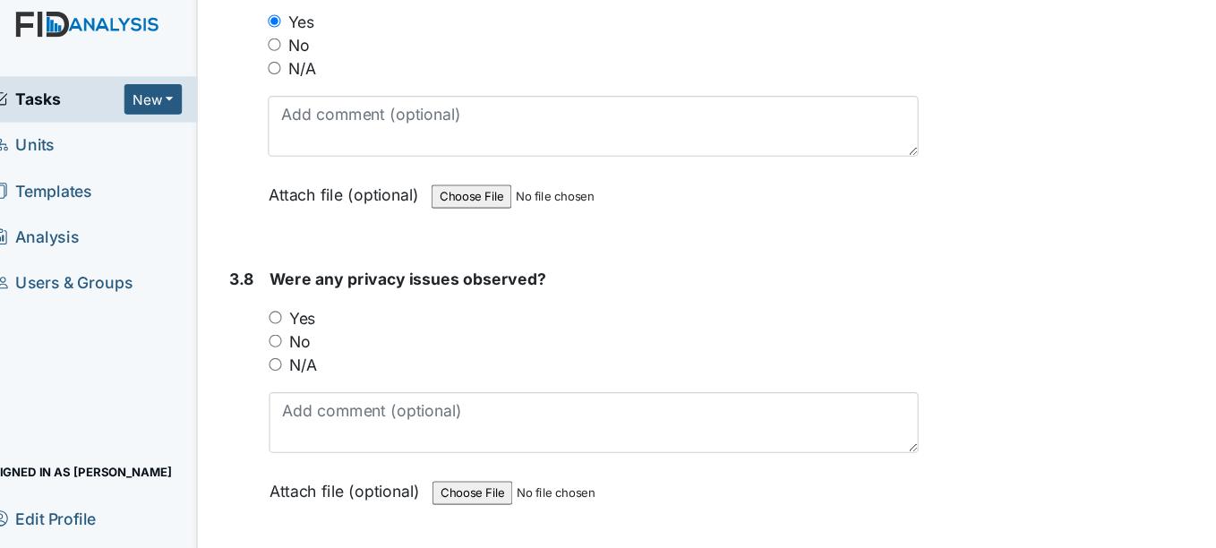
scroll to position [10703, 0]
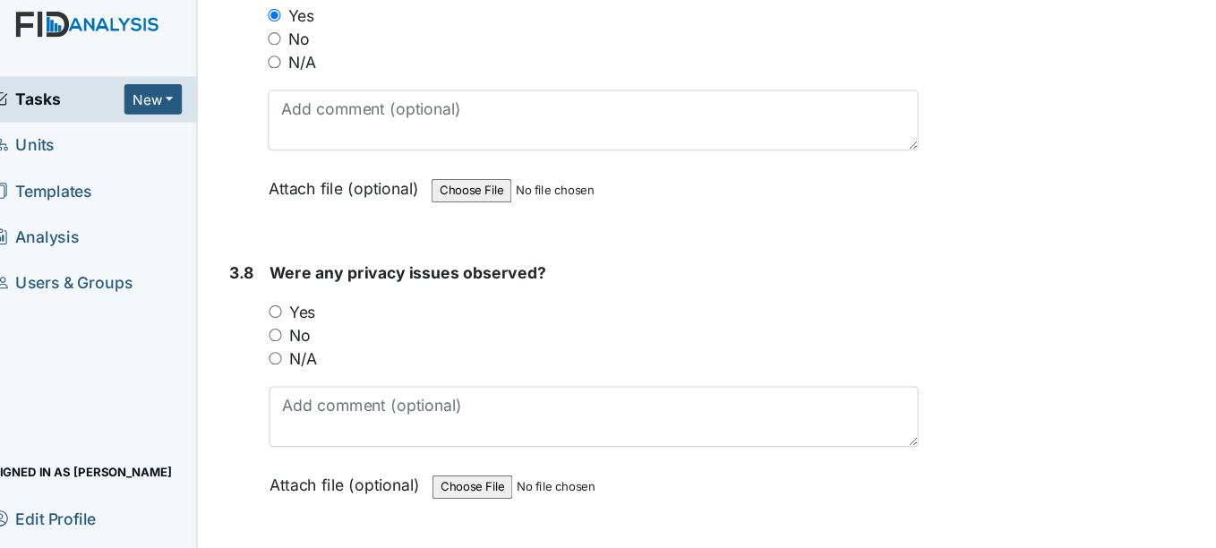
click at [273, 314] on input "No" at bounding box center [274, 318] width 12 height 12
radio input "true"
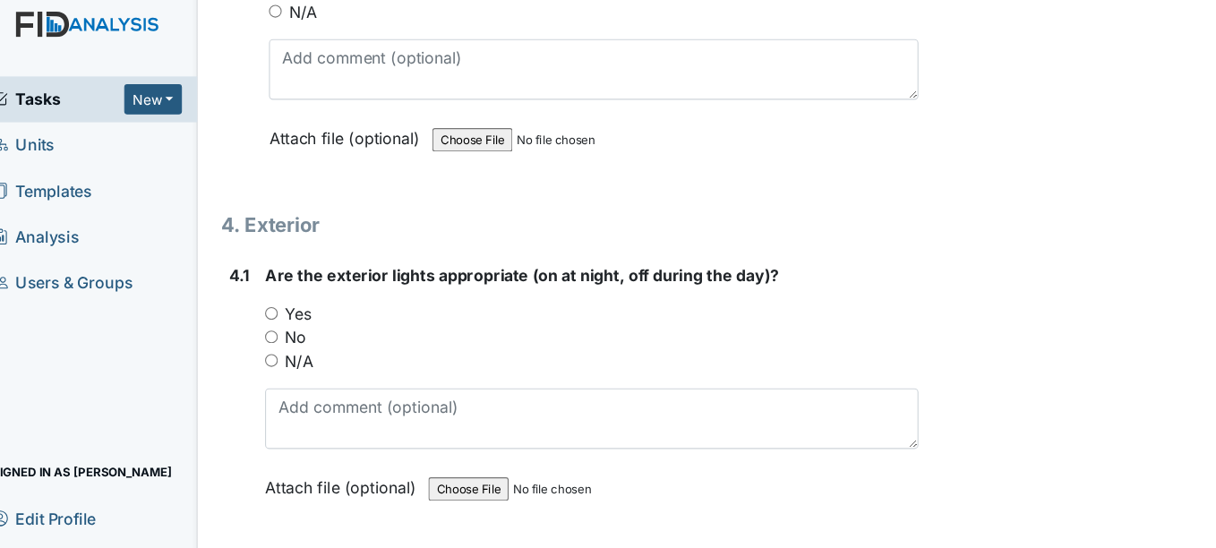
scroll to position [11021, 0]
click at [270, 315] on input "No" at bounding box center [270, 318] width 12 height 12
radio input "true"
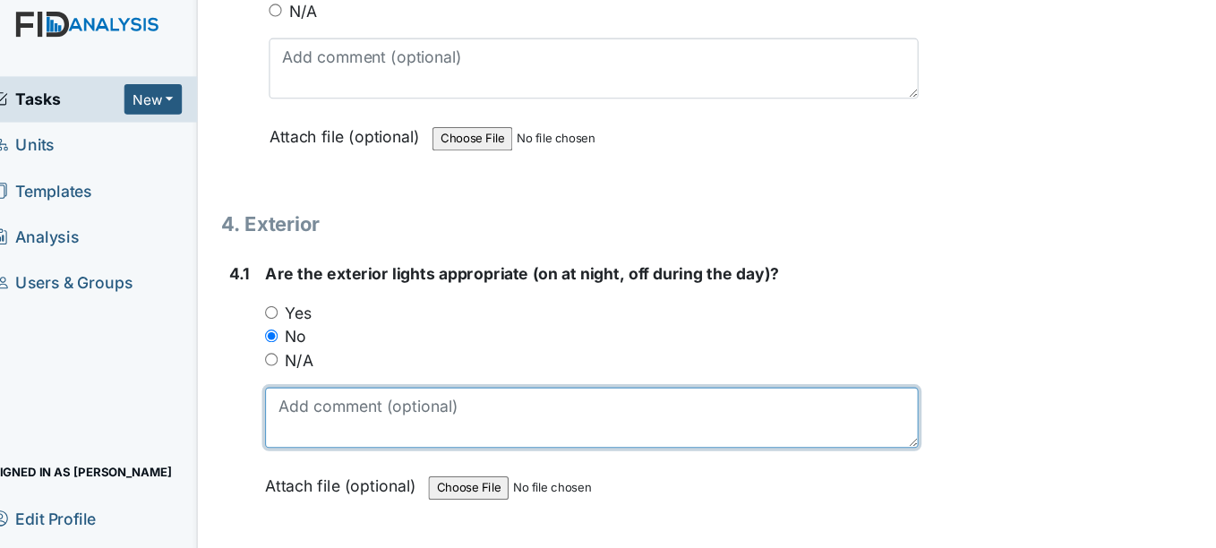
click at [388, 391] on textarea at bounding box center [562, 393] width 597 height 56
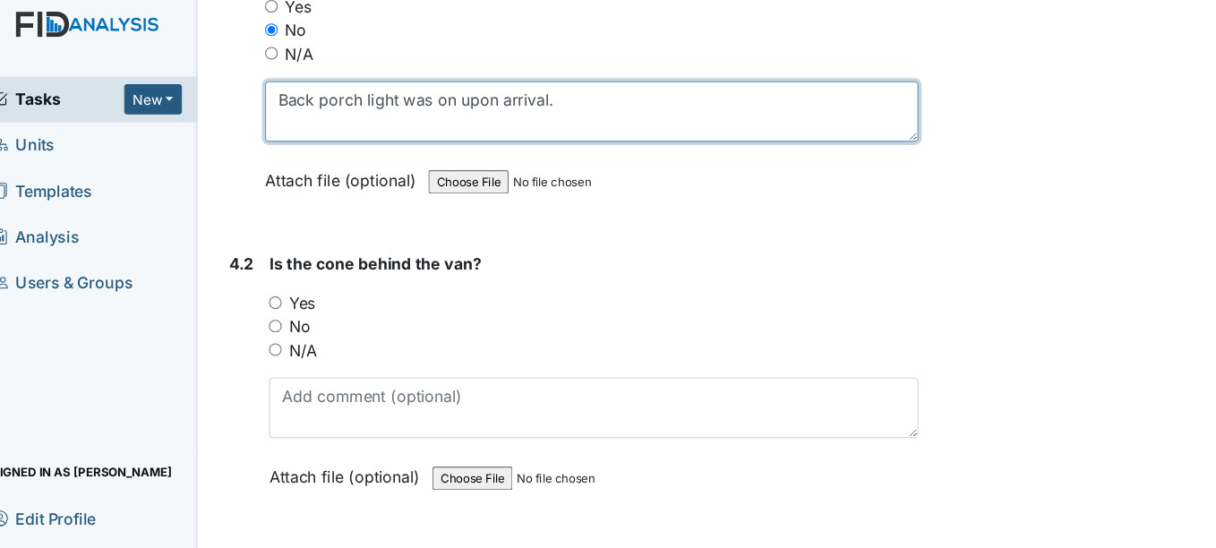
scroll to position [11303, 0]
type textarea "Back porch light was on upon arrival."
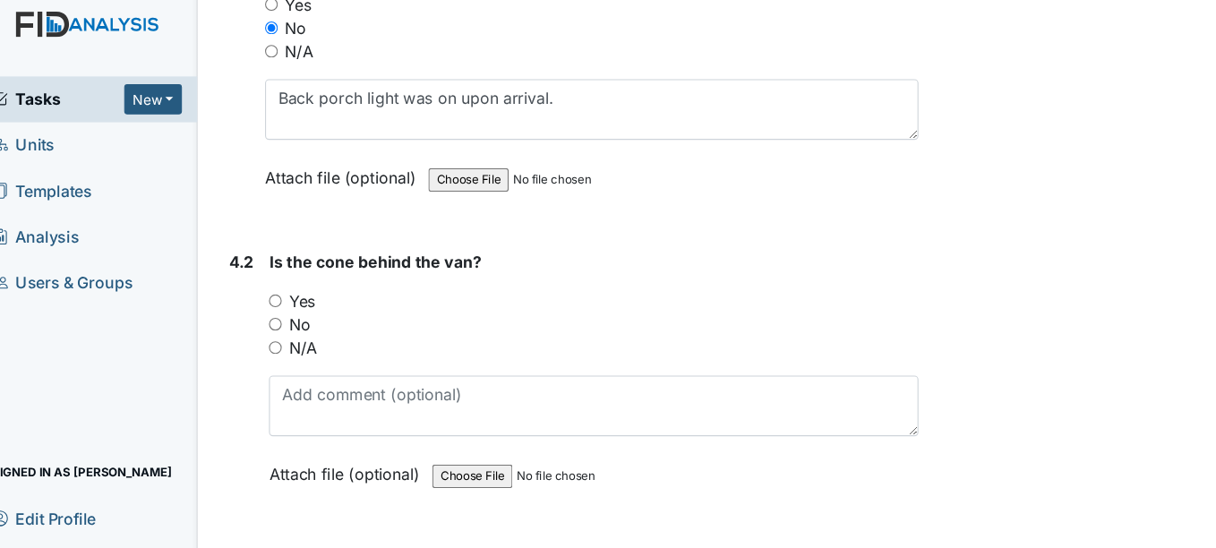
click at [273, 286] on input "Yes" at bounding box center [274, 286] width 12 height 12
radio input "true"
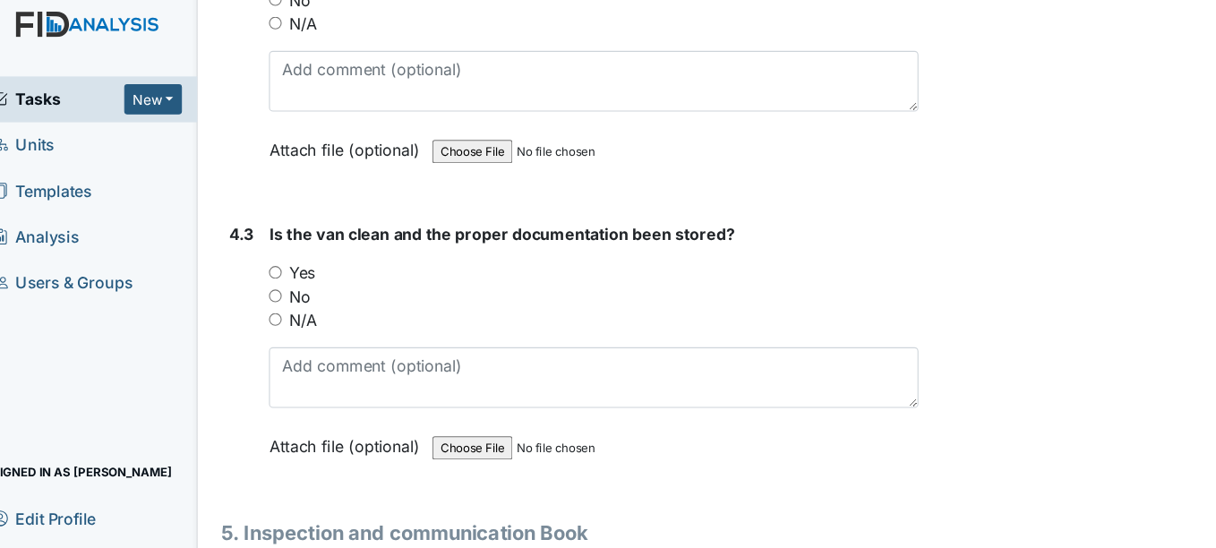
scroll to position [11612, 0]
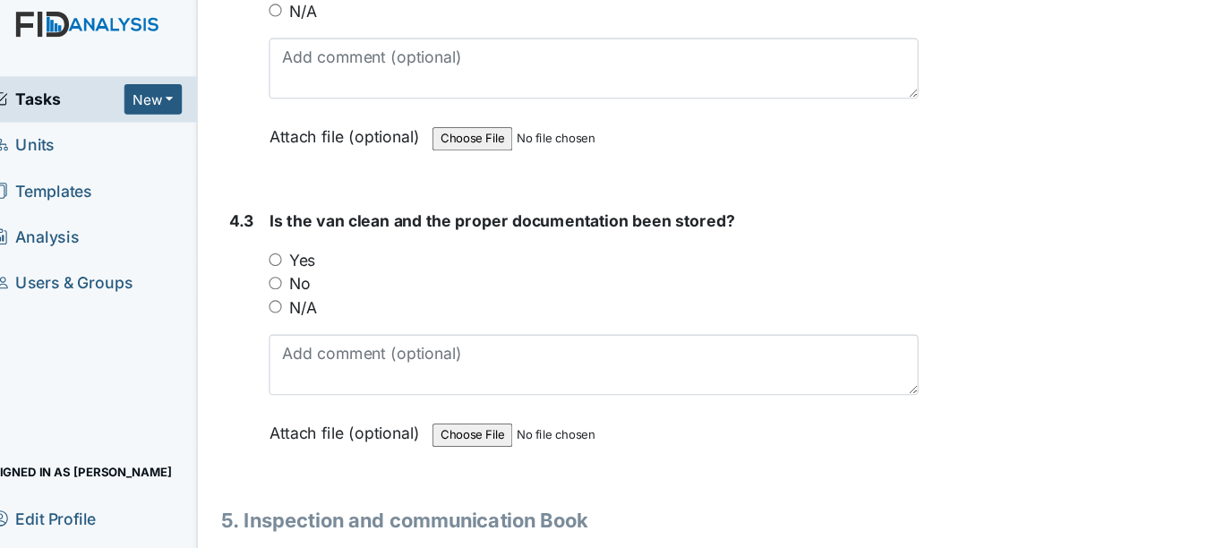
click at [272, 265] on input "No" at bounding box center [274, 270] width 12 height 12
radio input "true"
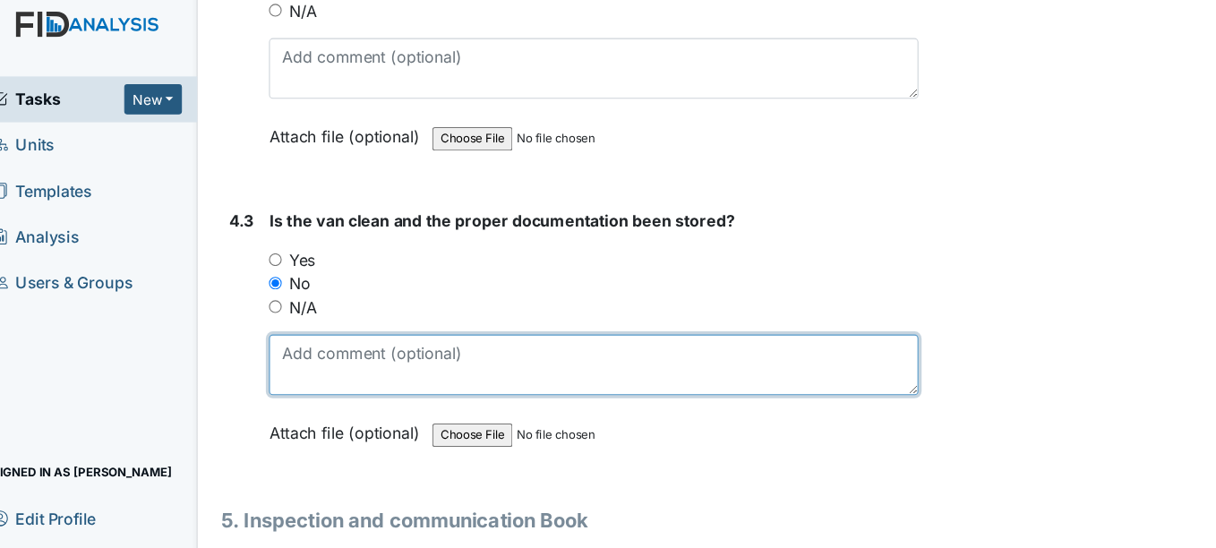
click at [335, 336] on textarea at bounding box center [565, 345] width 594 height 56
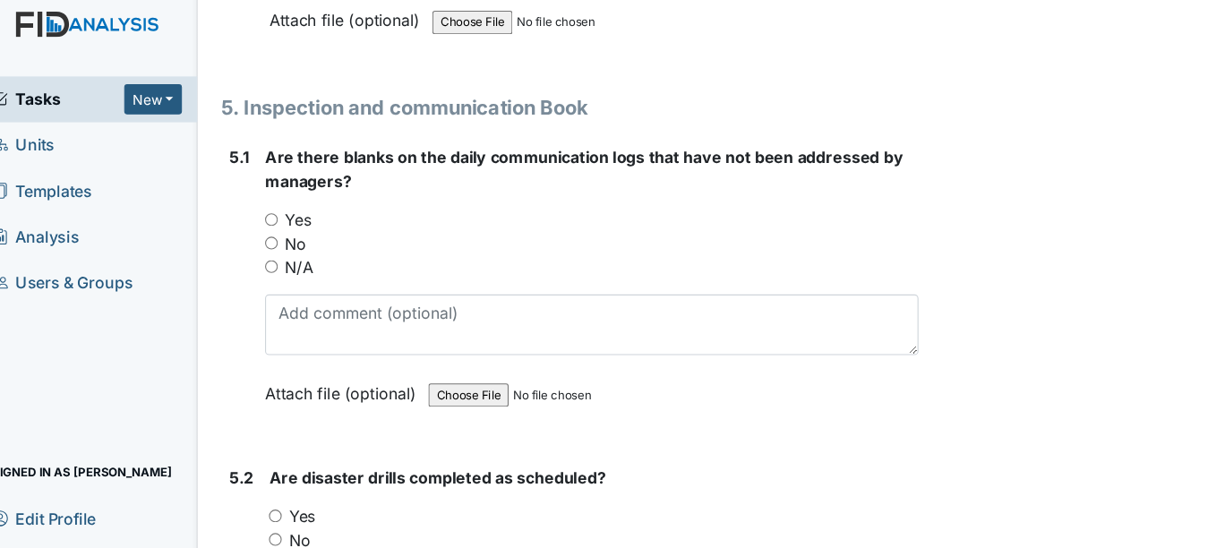
scroll to position [11991, 0]
type textarea "Water bottle located in van."
click at [270, 235] on input "No" at bounding box center [270, 233] width 12 height 12
radio input "true"
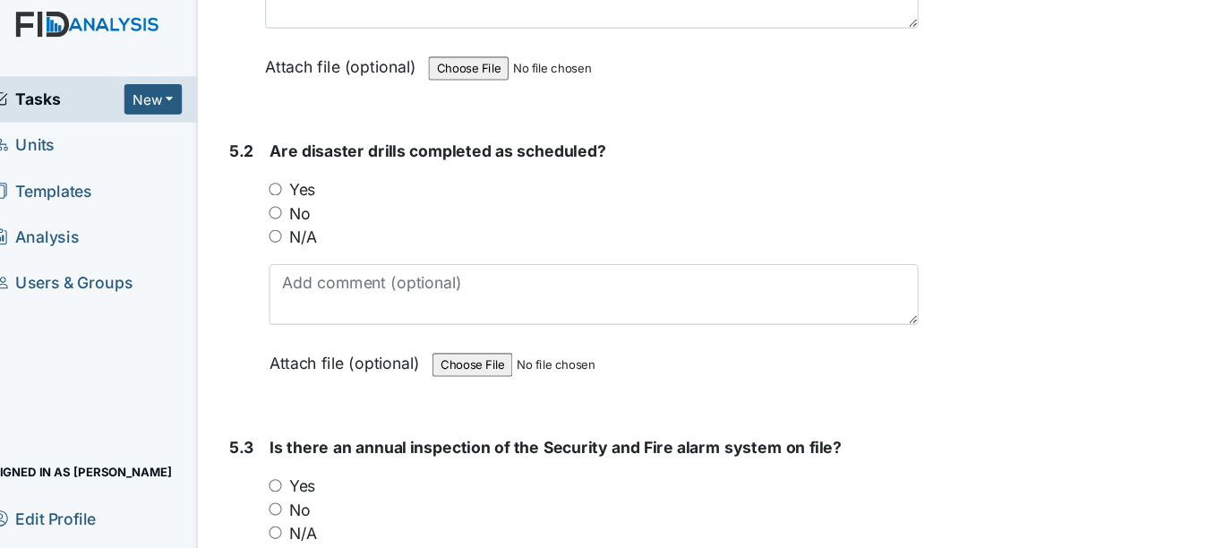
scroll to position [12290, 0]
click at [273, 183] on input "Yes" at bounding box center [274, 183] width 12 height 12
radio input "true"
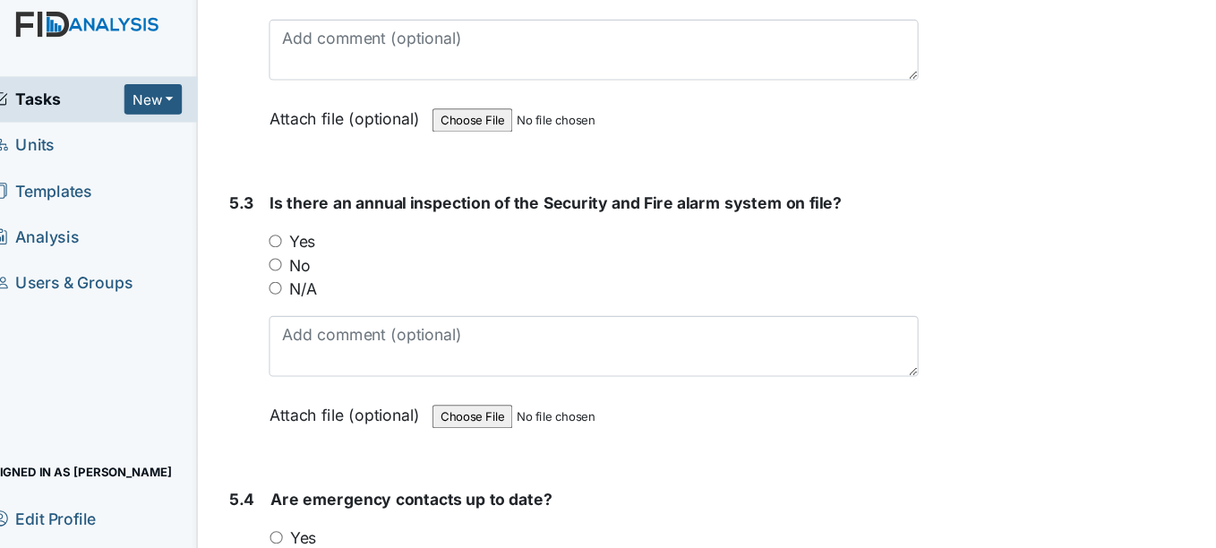
scroll to position [12514, 0]
click at [275, 225] on input "Yes" at bounding box center [274, 231] width 12 height 12
radio input "true"
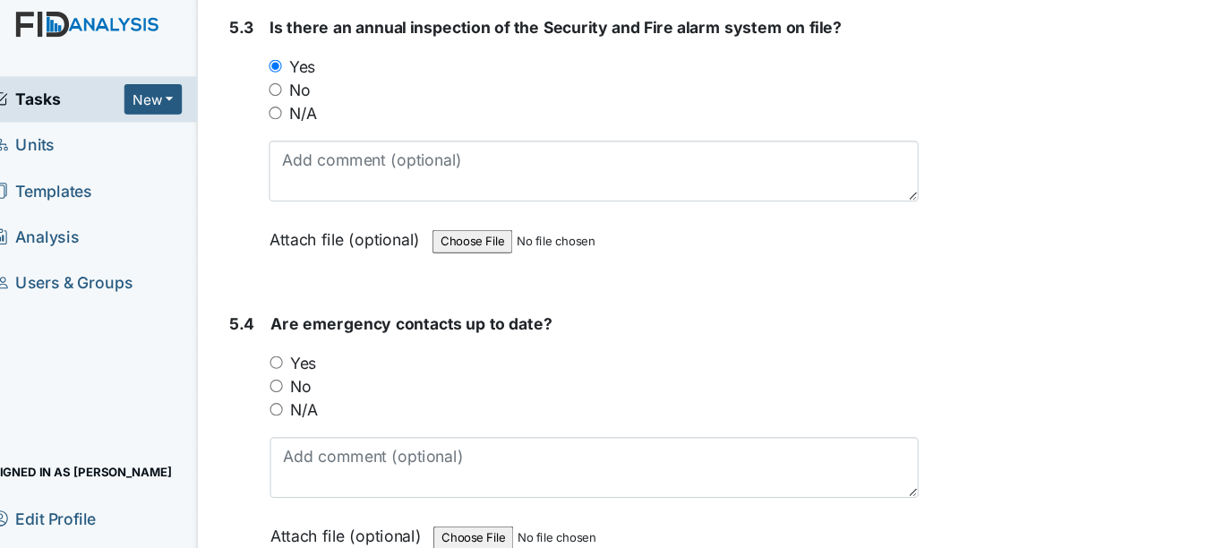
scroll to position [12716, 0]
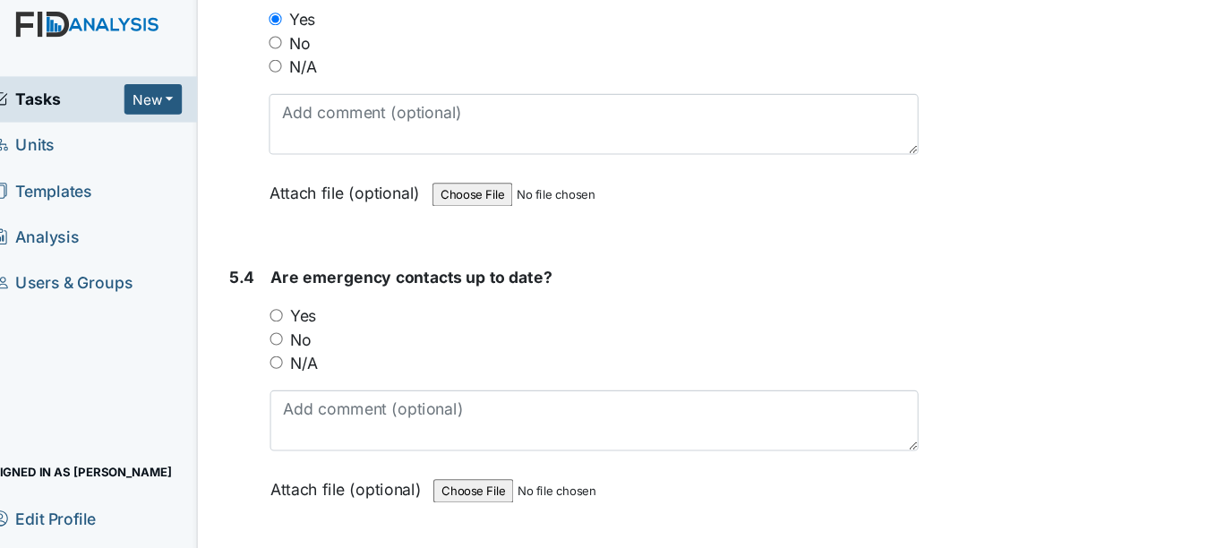
click at [274, 299] on input "Yes" at bounding box center [275, 300] width 12 height 12
radio input "true"
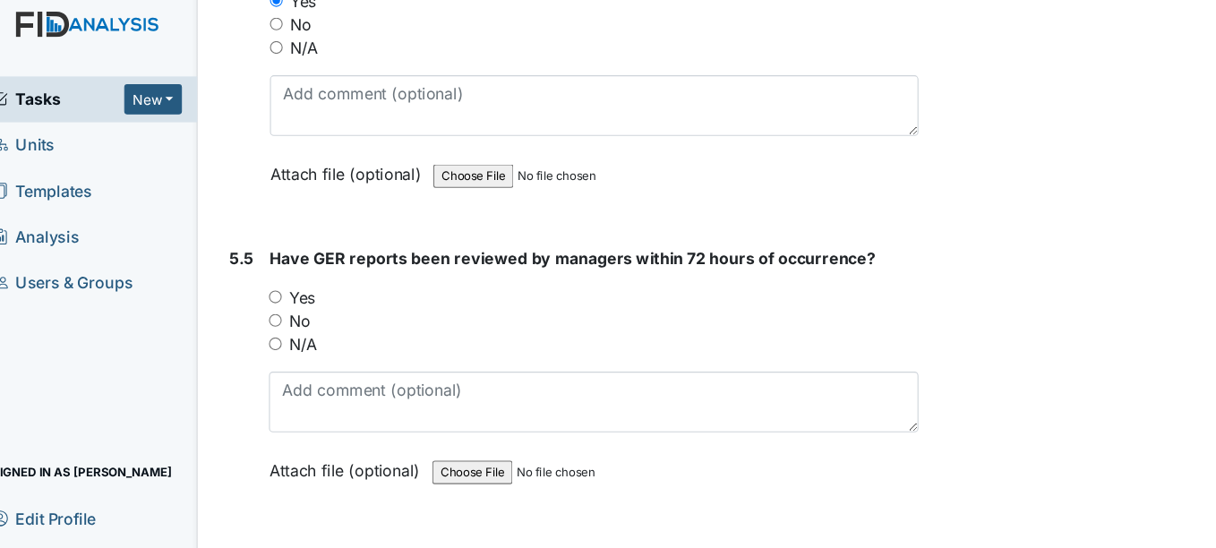
scroll to position [13005, 0]
click at [272, 283] on input "Yes" at bounding box center [274, 282] width 12 height 12
radio input "true"
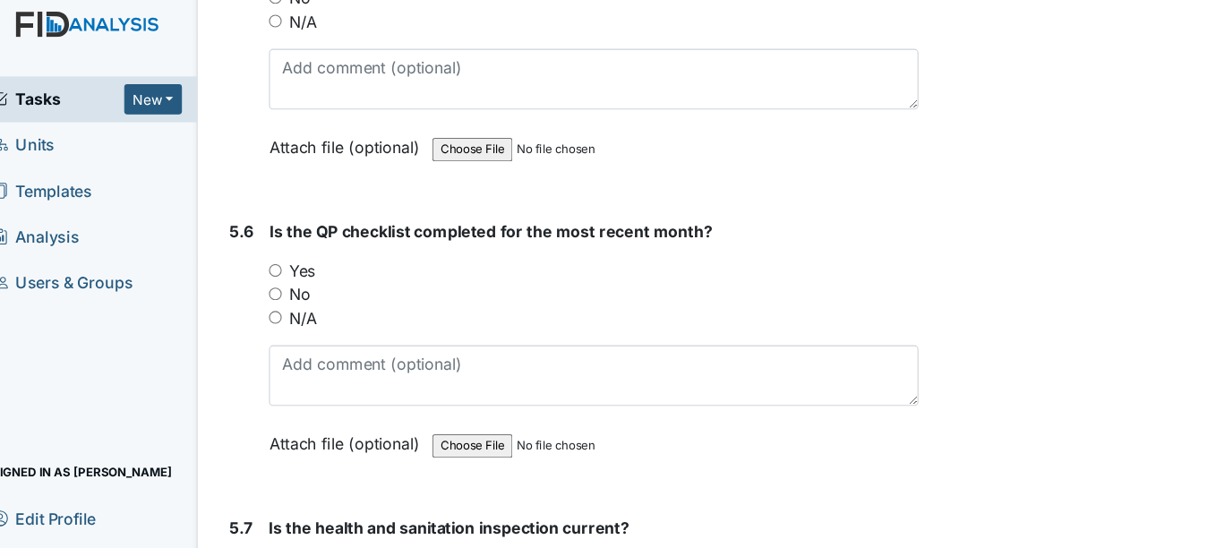
scroll to position [13302, 0]
click at [273, 259] on input "Yes" at bounding box center [274, 257] width 12 height 12
radio input "true"
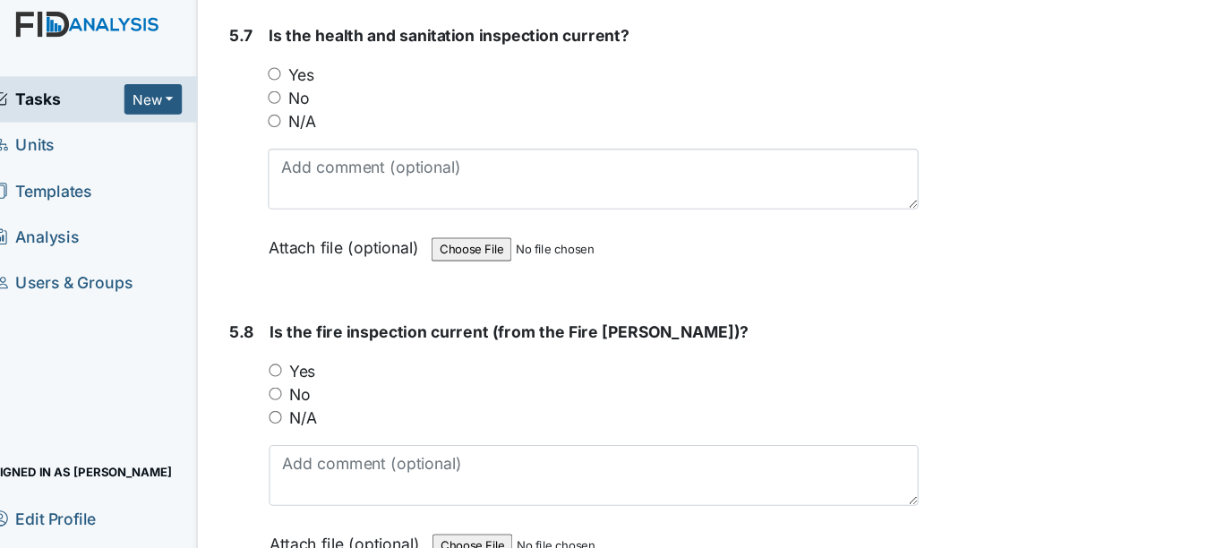
scroll to position [13751, 0]
click at [273, 77] on input "Yes" at bounding box center [273, 79] width 12 height 12
radio input "true"
click at [277, 349] on input "Yes" at bounding box center [274, 350] width 12 height 12
radio input "true"
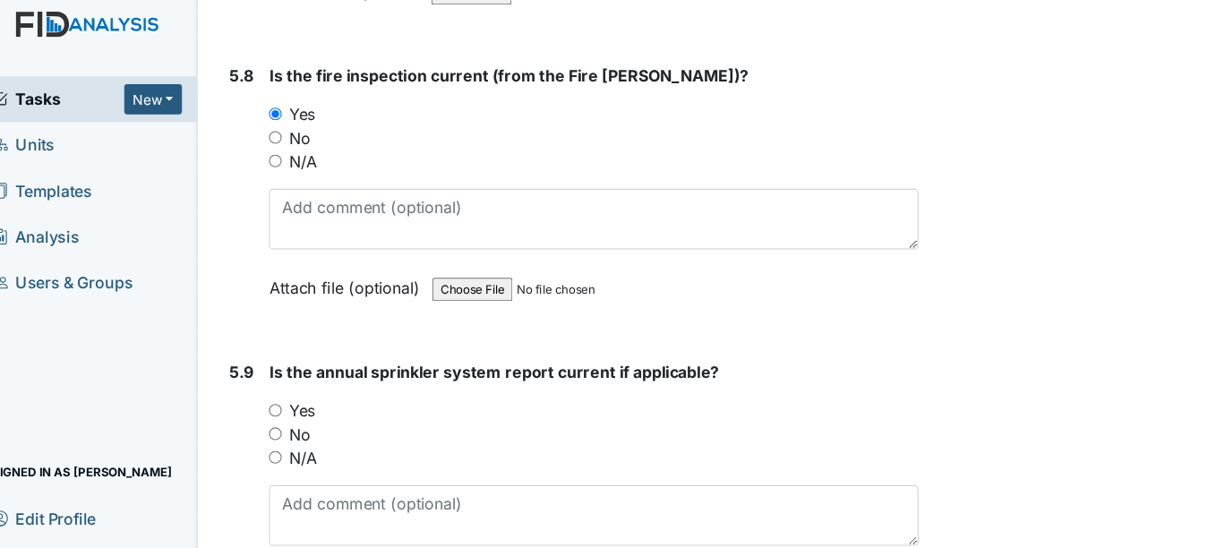
scroll to position [13987, 0]
click at [276, 424] on input "N/A" at bounding box center [274, 429] width 12 height 12
radio input "true"
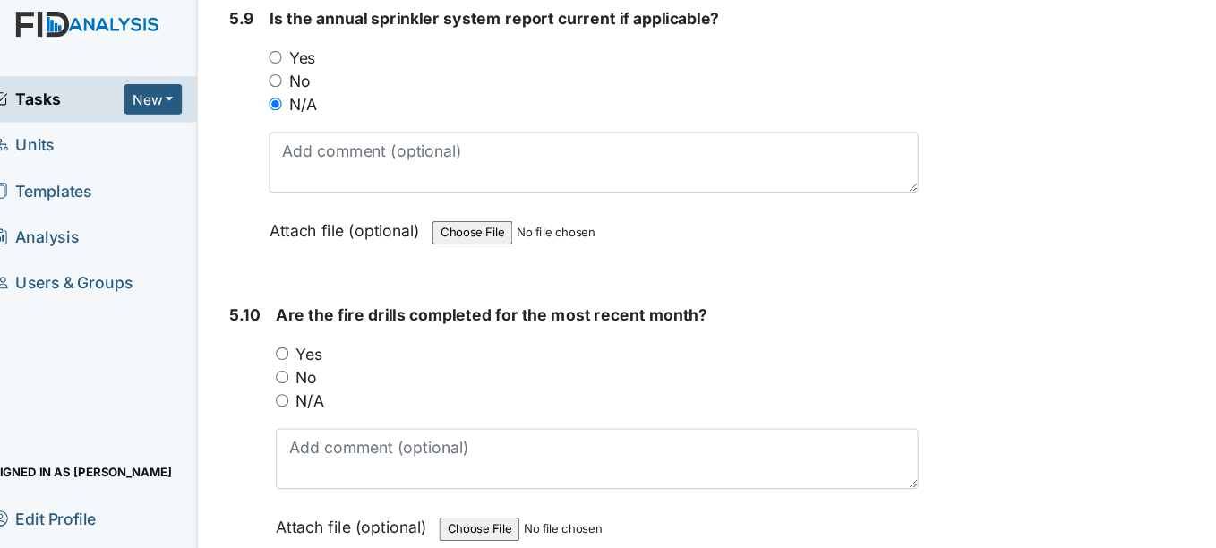
scroll to position [14312, 0]
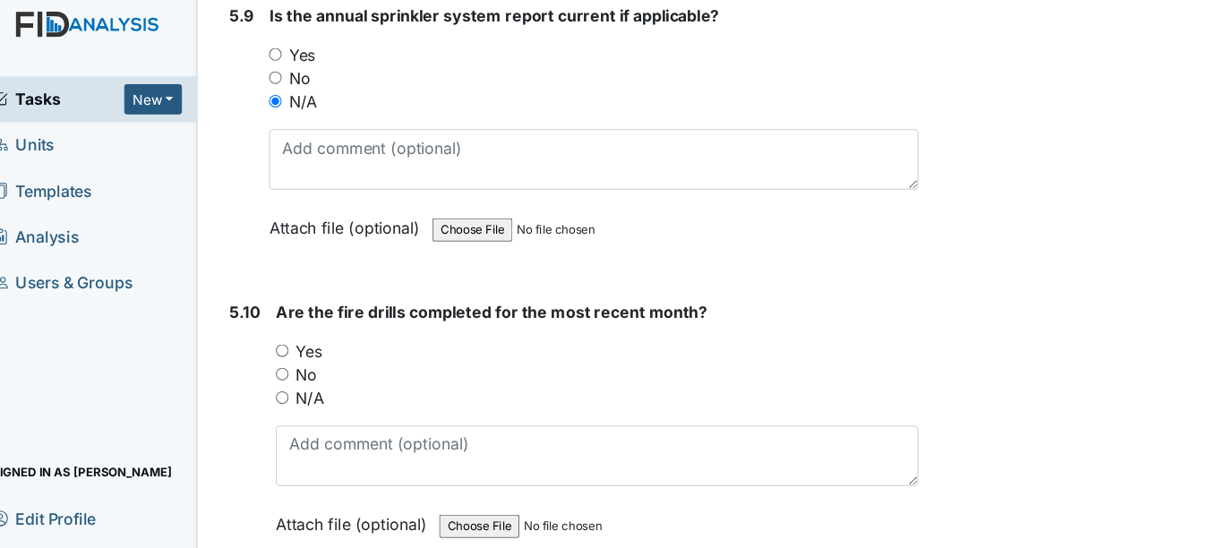
click at [278, 331] on input "Yes" at bounding box center [280, 332] width 12 height 12
radio input "true"
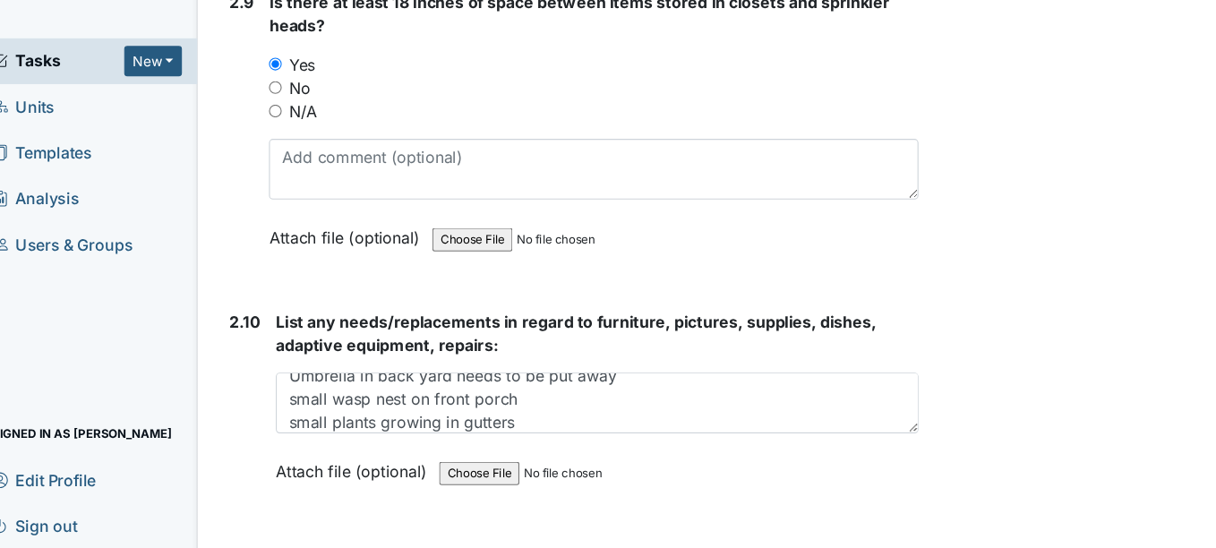
scroll to position [5205, 0]
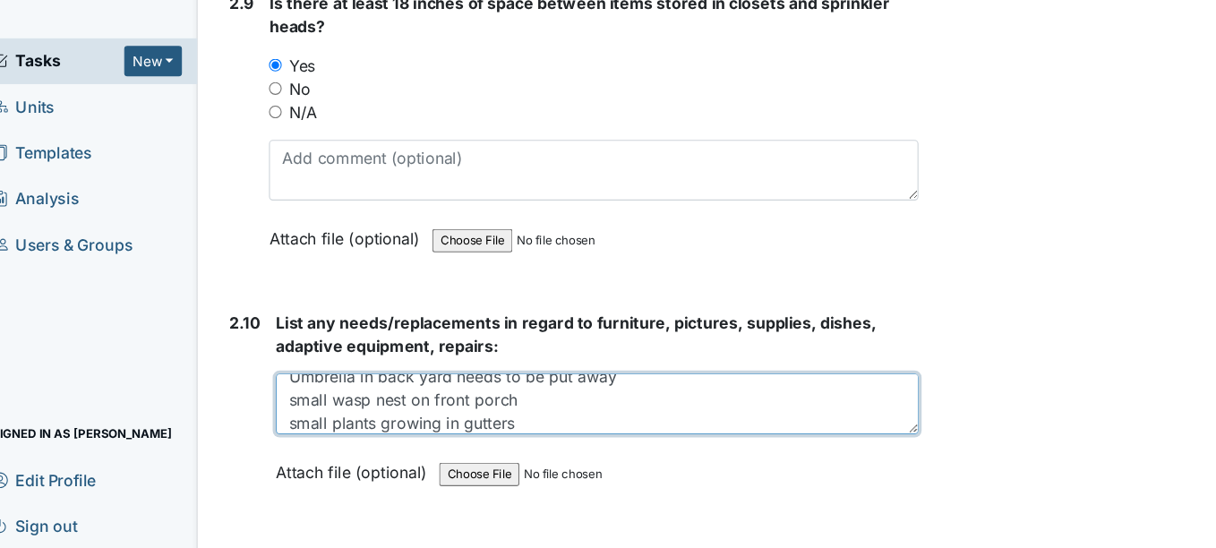
click at [611, 395] on textarea "grass is high Dining room wall needs paint. hall bathroom-needs sand and paint …" at bounding box center [567, 416] width 587 height 56
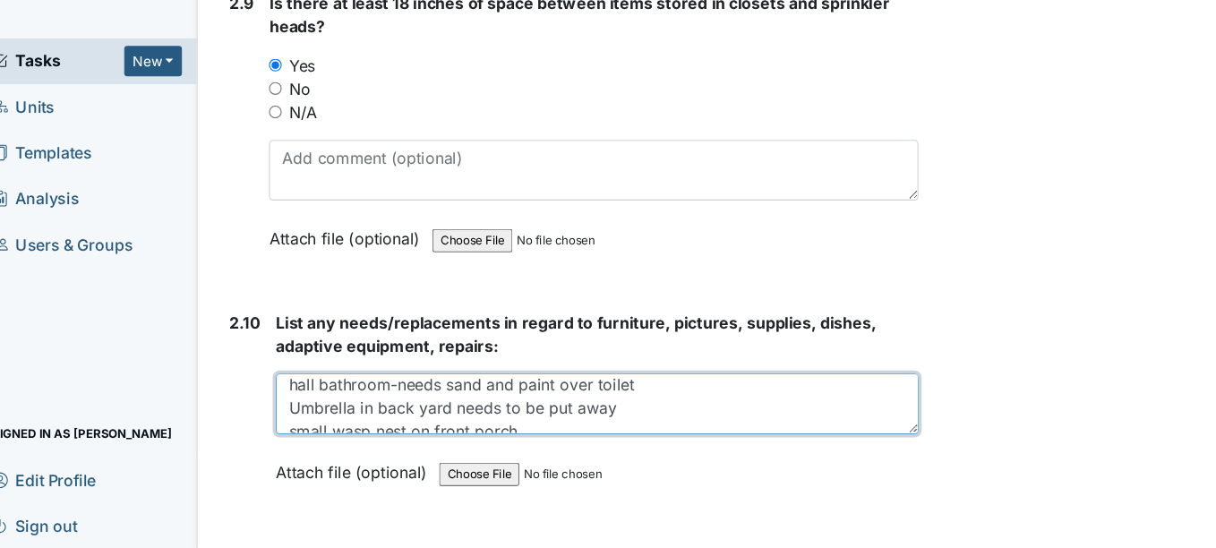
scroll to position [7, 0]
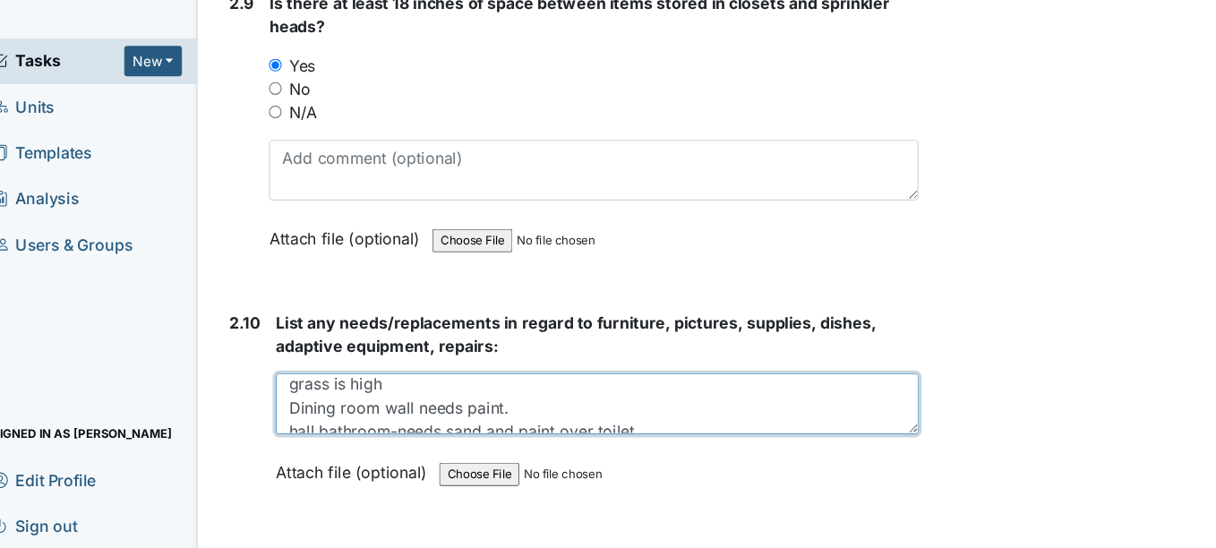
click at [449, 407] on textarea "grass is high Dining room wall needs paint. hall bathroom-needs sand and paint …" at bounding box center [567, 416] width 587 height 56
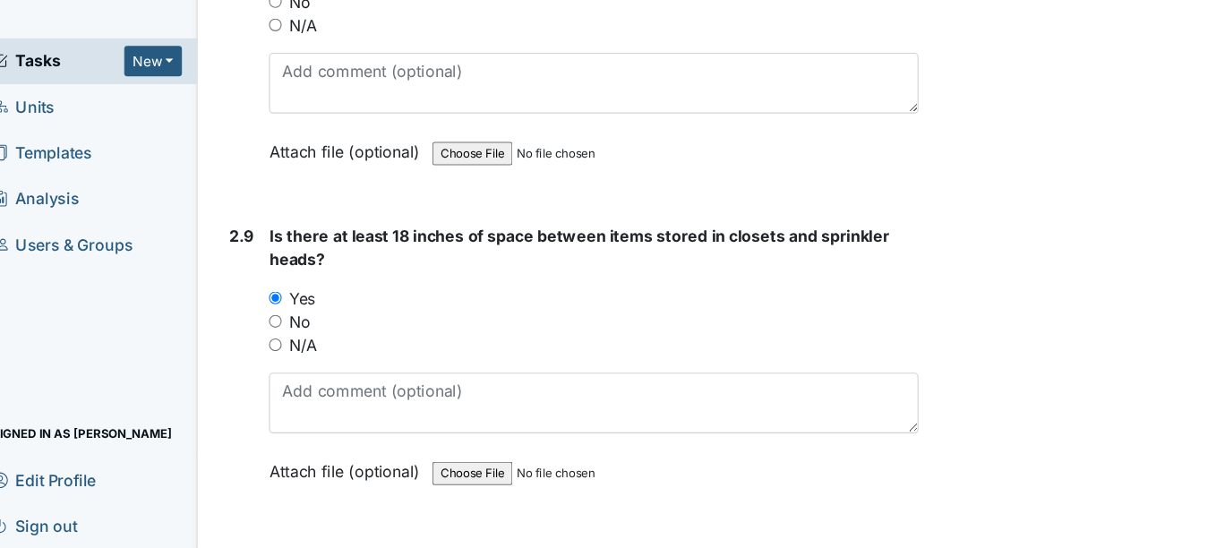
scroll to position [4986, 0]
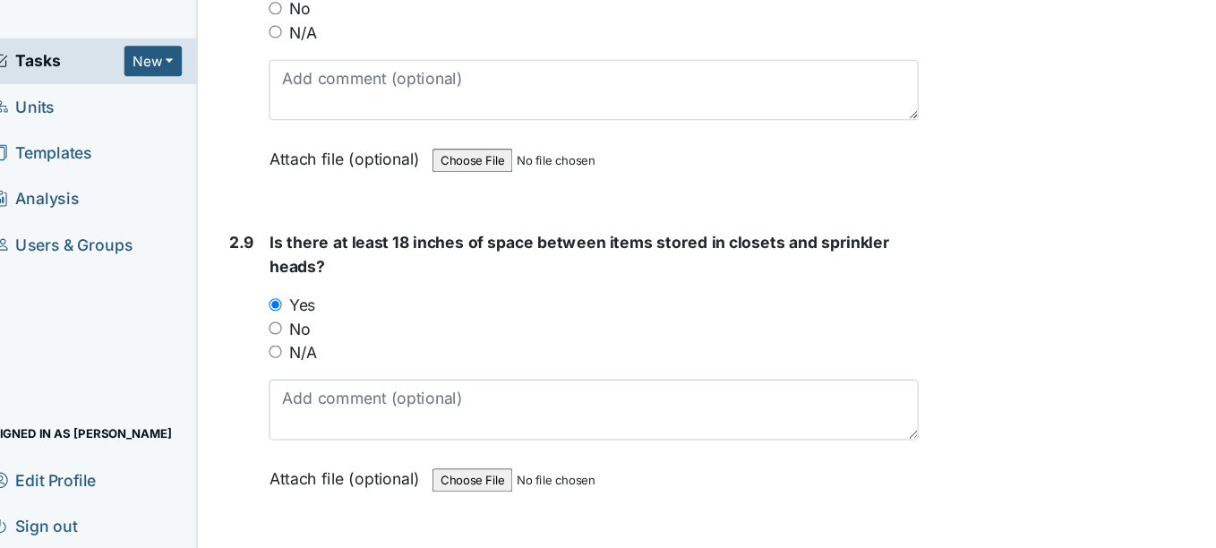
type textarea "grass is high and needs cutting Dining room wall needs paint. hall bathroom-nee…"
click at [277, 368] on input "N/A" at bounding box center [274, 368] width 12 height 12
radio input "true"
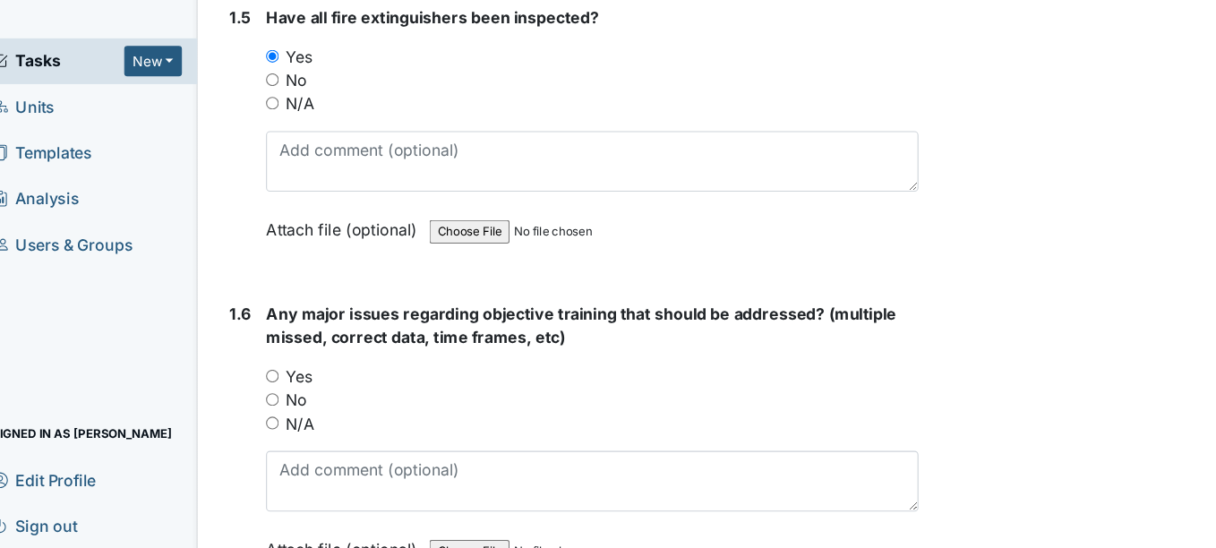
scroll to position [1189, 0]
click at [273, 387] on input "Yes" at bounding box center [271, 389] width 12 height 12
radio input "true"
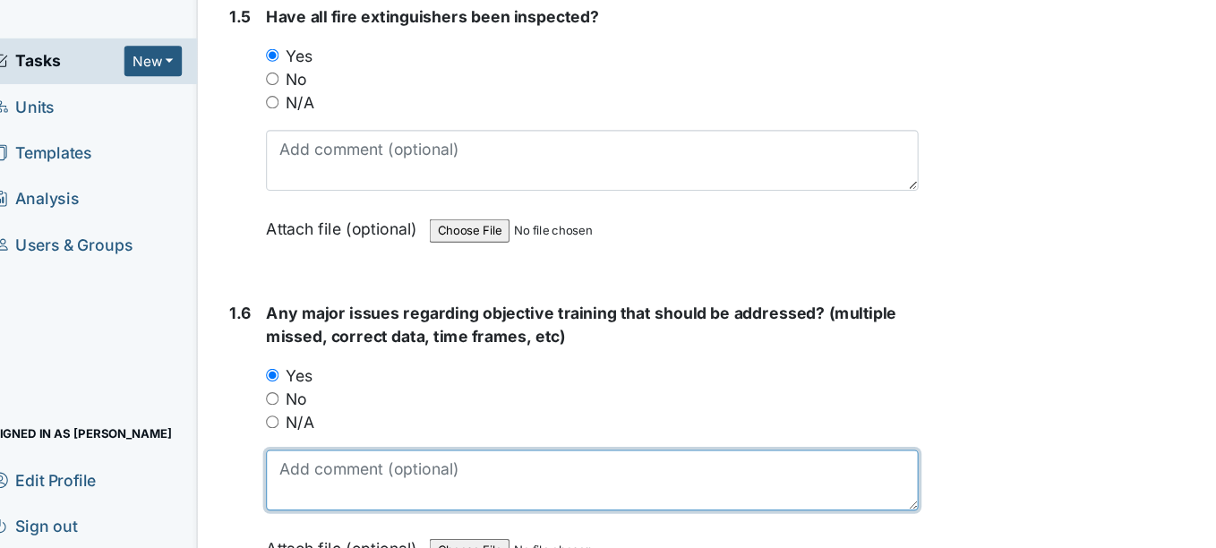
click at [310, 482] on textarea at bounding box center [563, 486] width 596 height 56
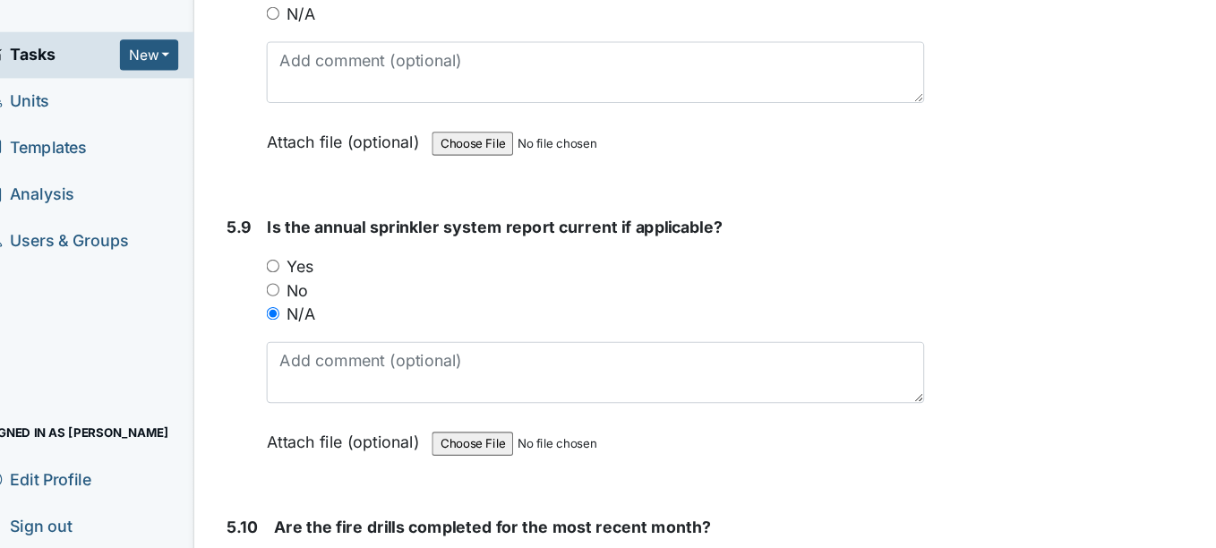
scroll to position [14369, 0]
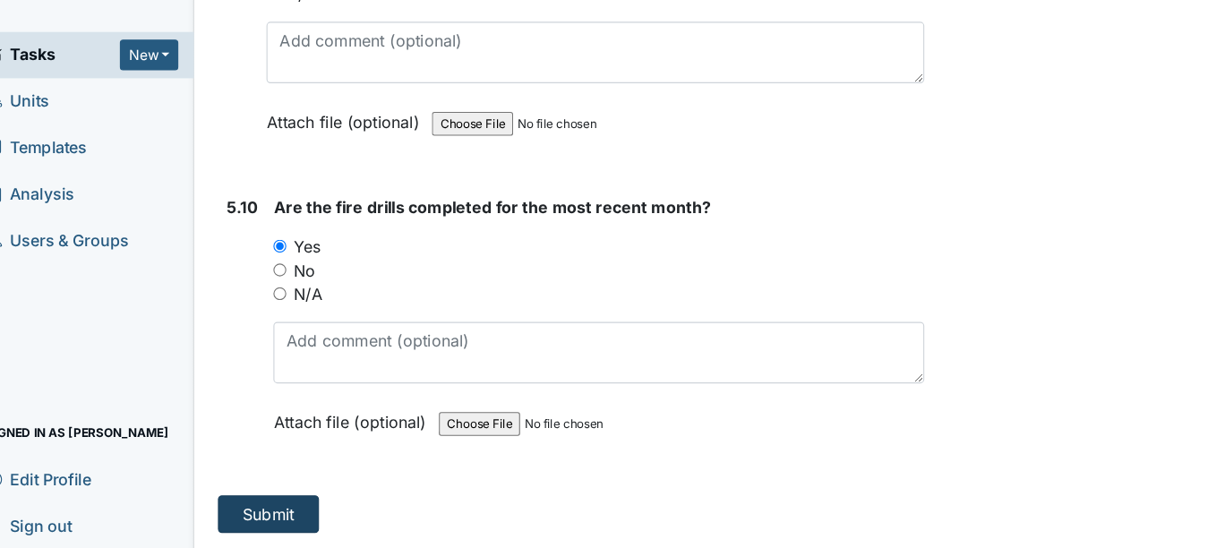
type textarea "DF FA044 expired"
click at [300, 511] on button "Submit" at bounding box center [269, 517] width 91 height 34
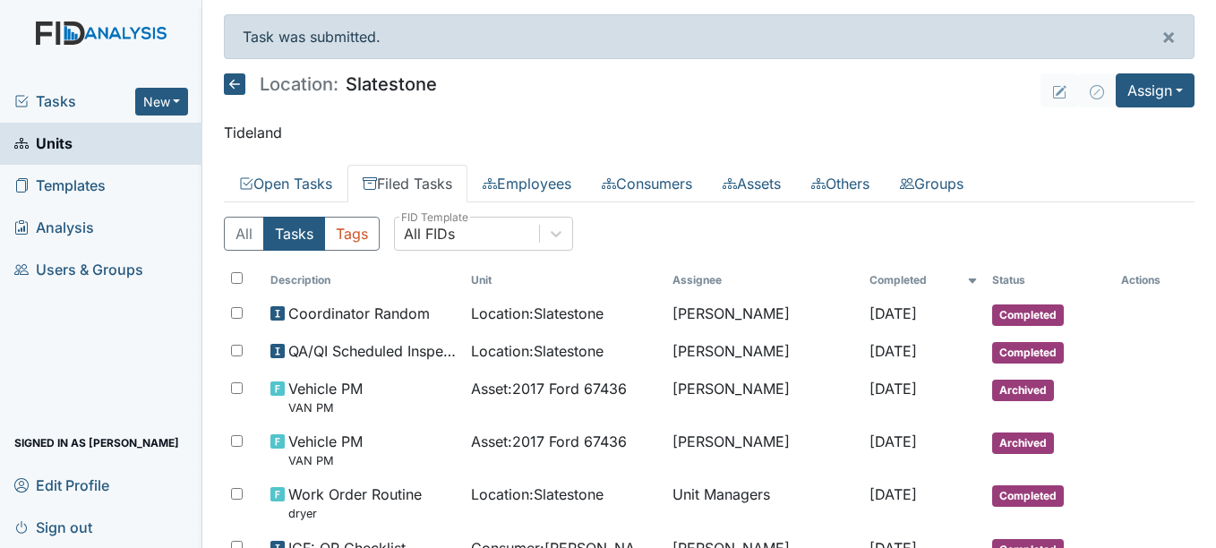
click at [452, 181] on link "Filed Tasks" at bounding box center [407, 184] width 120 height 38
click at [424, 190] on link "Filed Tasks" at bounding box center [407, 184] width 120 height 38
click at [444, 241] on div "All FIDs" at bounding box center [429, 233] width 51 height 21
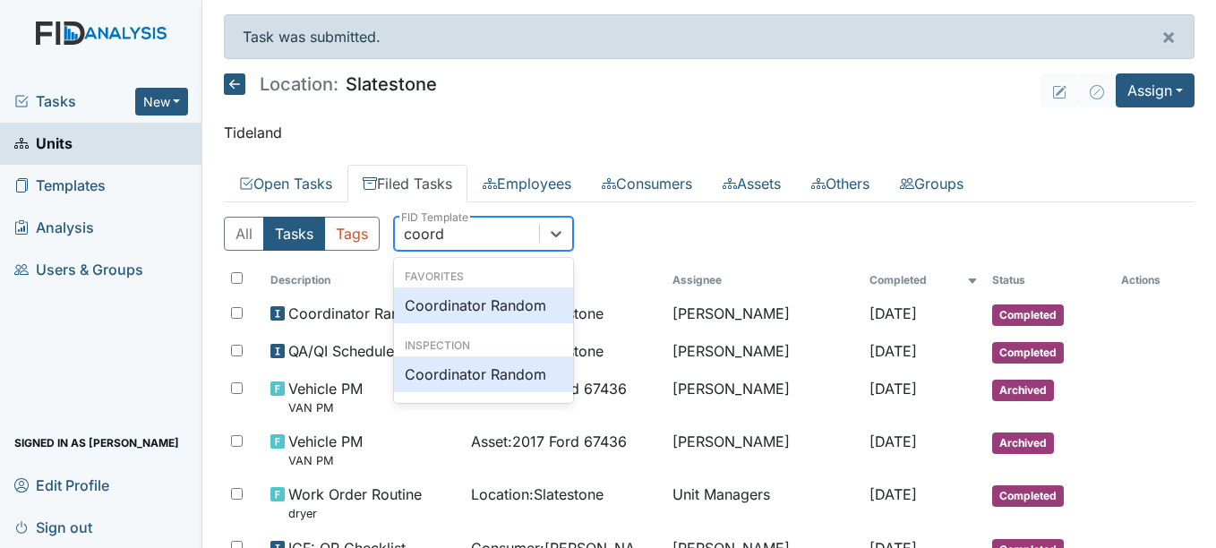
type input "coordin"
click at [453, 295] on div "Coordinator Random" at bounding box center [483, 305] width 179 height 36
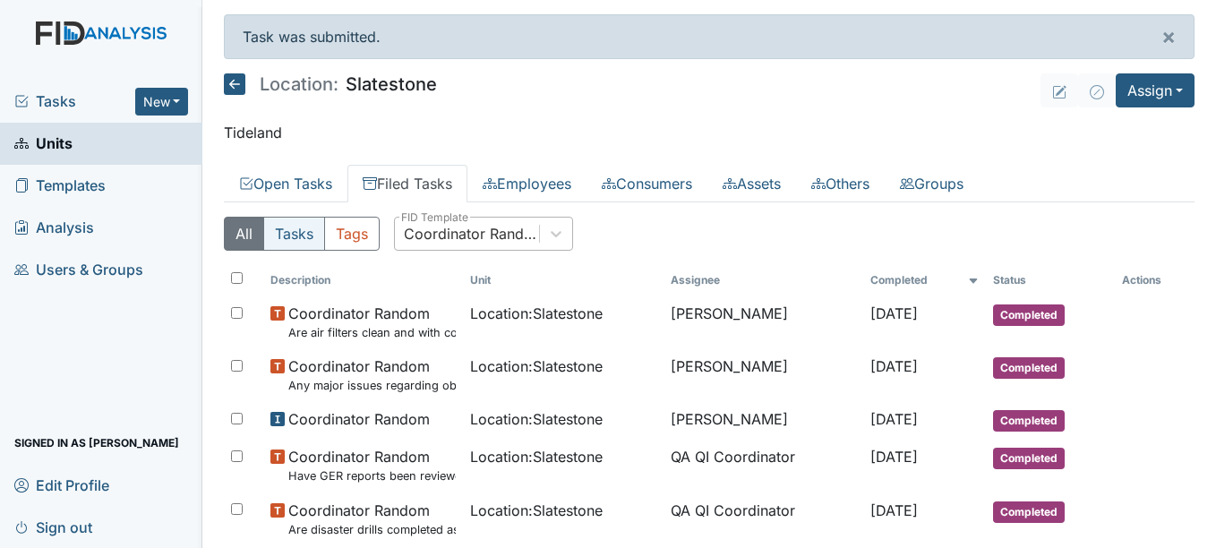
click at [291, 242] on button "Tasks" at bounding box center [294, 234] width 62 height 34
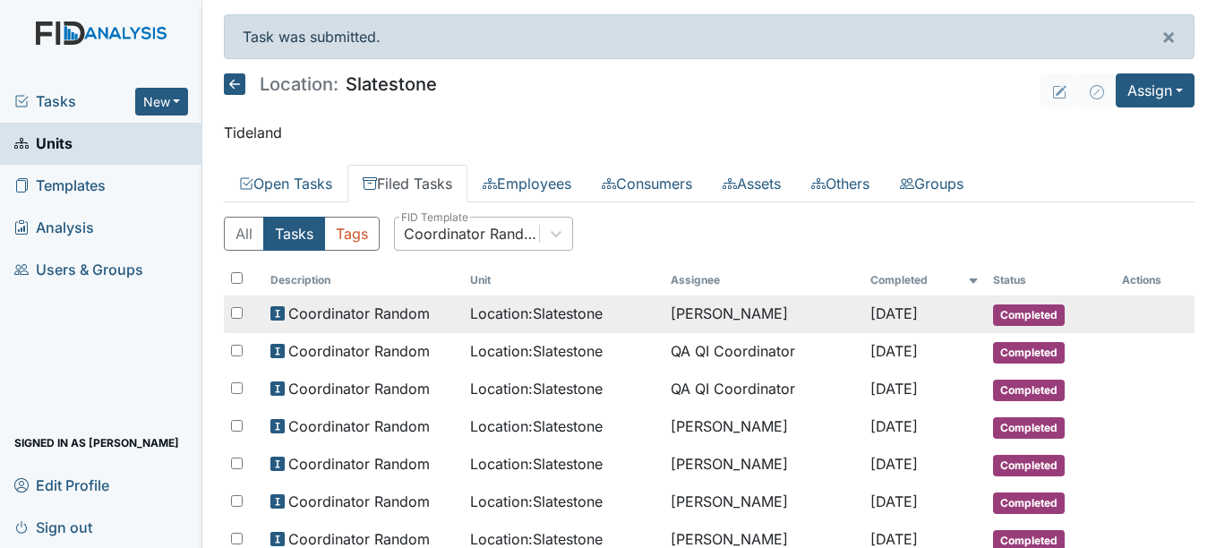
click at [526, 319] on span "Location : Slatestone" at bounding box center [536, 313] width 133 height 21
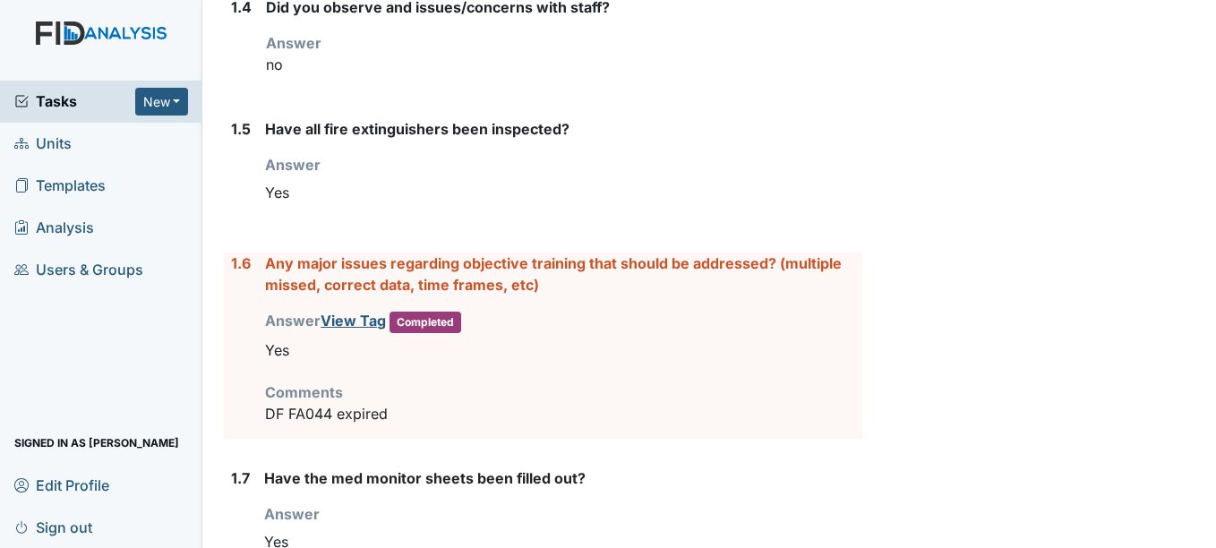
scroll to position [778, 0]
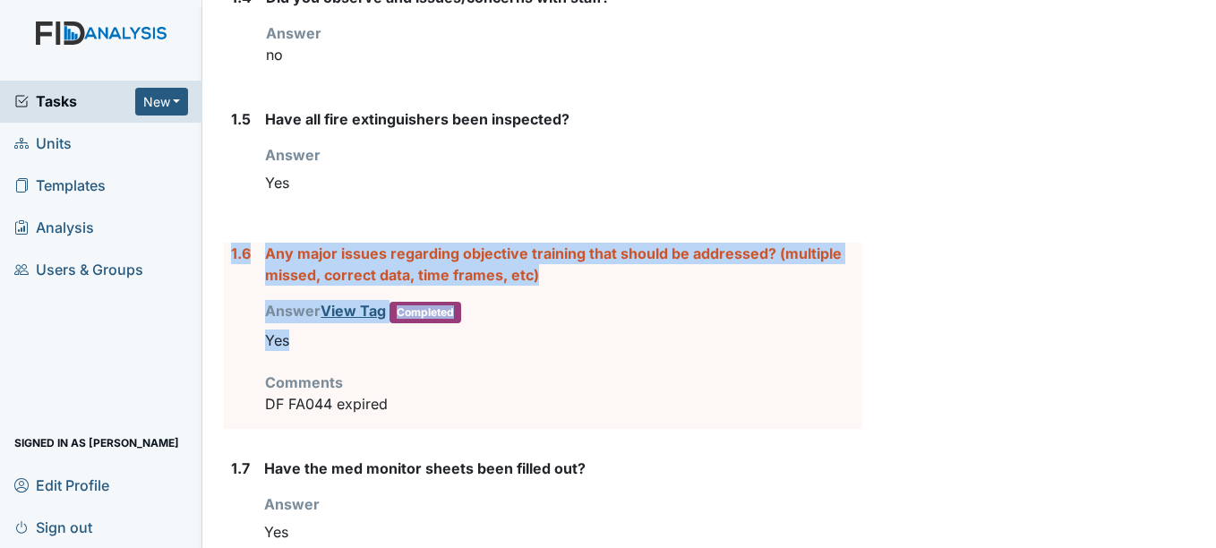
drag, startPoint x: 222, startPoint y: 257, endPoint x: 348, endPoint y: 335, distance: 148.3
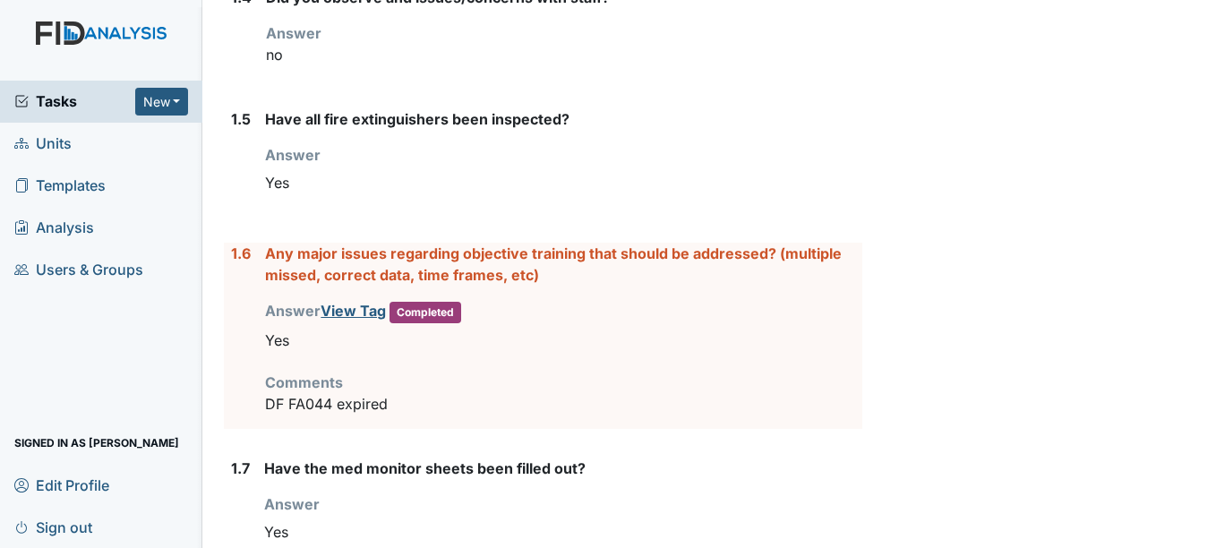
drag, startPoint x: 348, startPoint y: 335, endPoint x: 221, endPoint y: 274, distance: 141.0
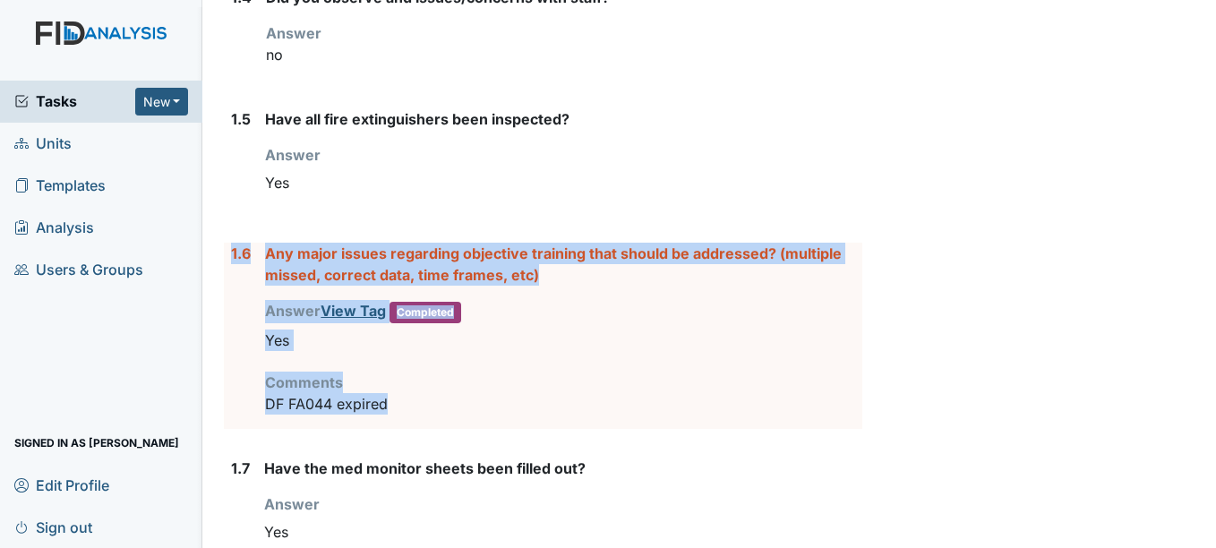
drag, startPoint x: 230, startPoint y: 249, endPoint x: 418, endPoint y: 407, distance: 245.3
click at [418, 407] on div "1.6 Any major issues regarding objective training that should be addressed? (mu…" at bounding box center [543, 336] width 638 height 186
copy div "1.6 Any major issues regarding objective training that should be addressed? (mu…"
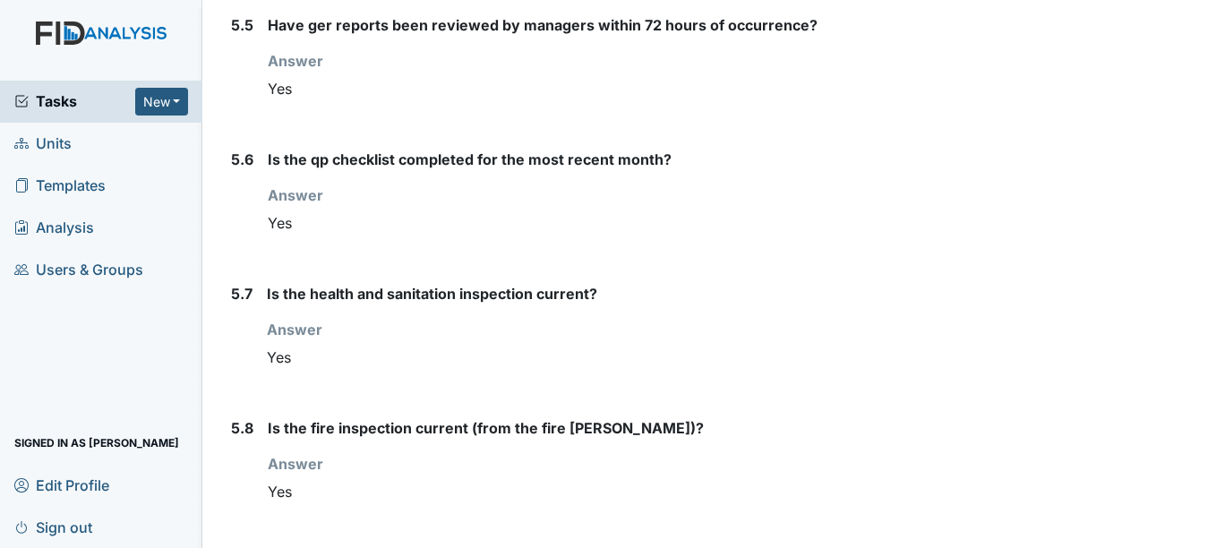
scroll to position [7567, 0]
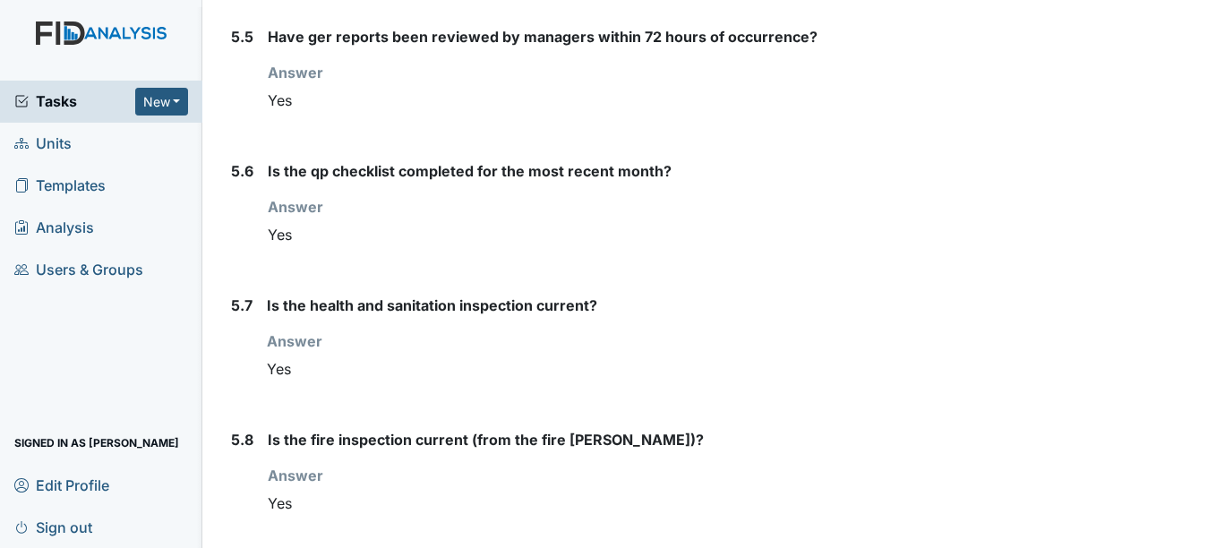
click at [313, 201] on strong "Answer" at bounding box center [296, 207] width 56 height 18
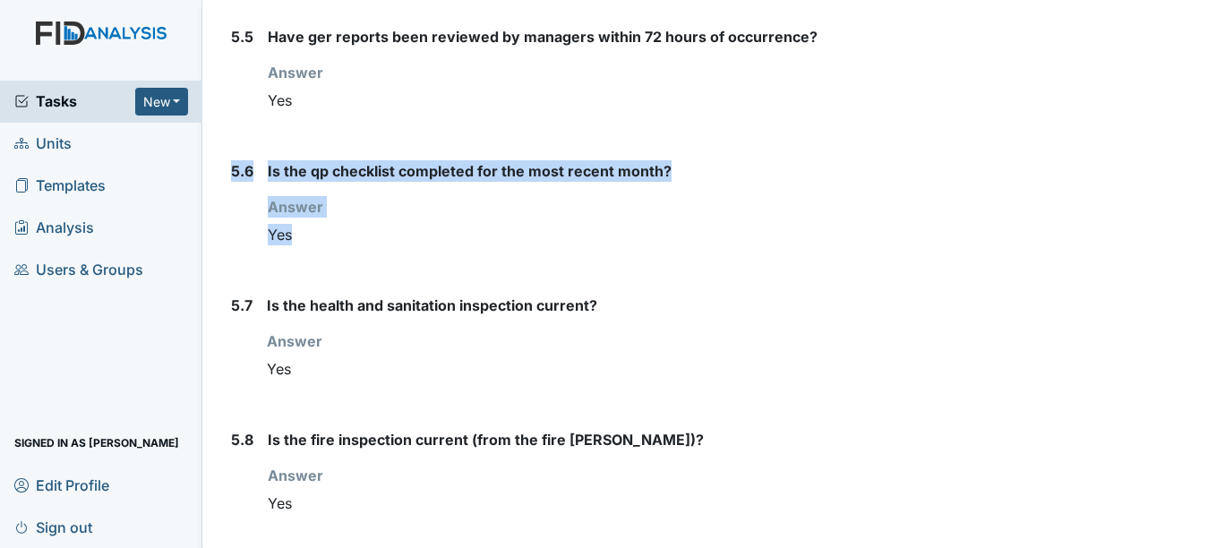
drag, startPoint x: 300, startPoint y: 246, endPoint x: 231, endPoint y: 163, distance: 108.1
click at [231, 163] on div "5.6 Is the qp checklist completed for the most recent month? Answer You must se…" at bounding box center [543, 213] width 638 height 106
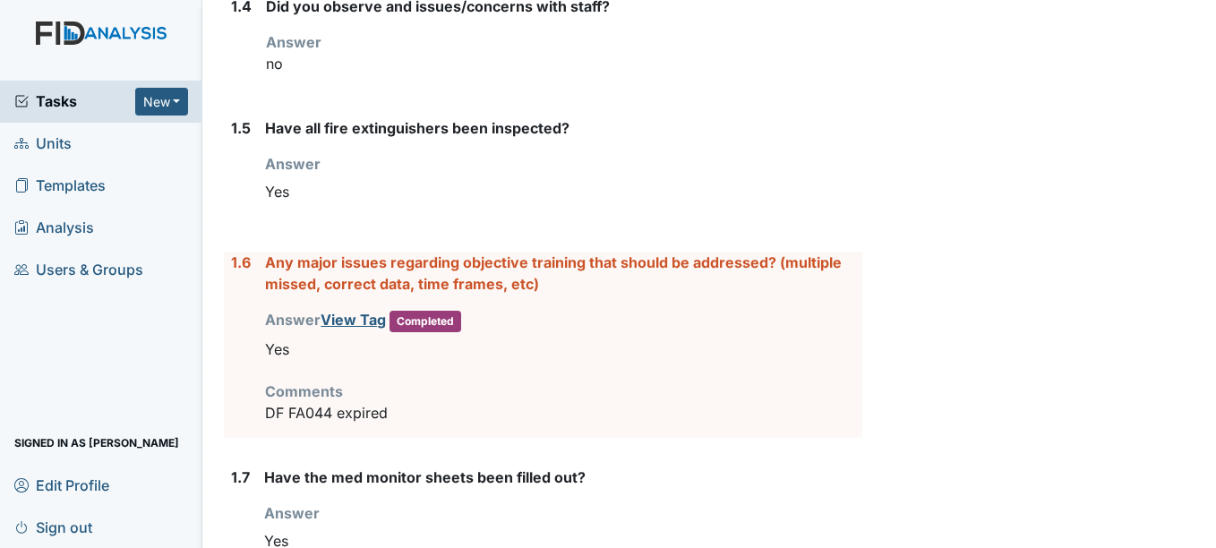
scroll to position [799, 0]
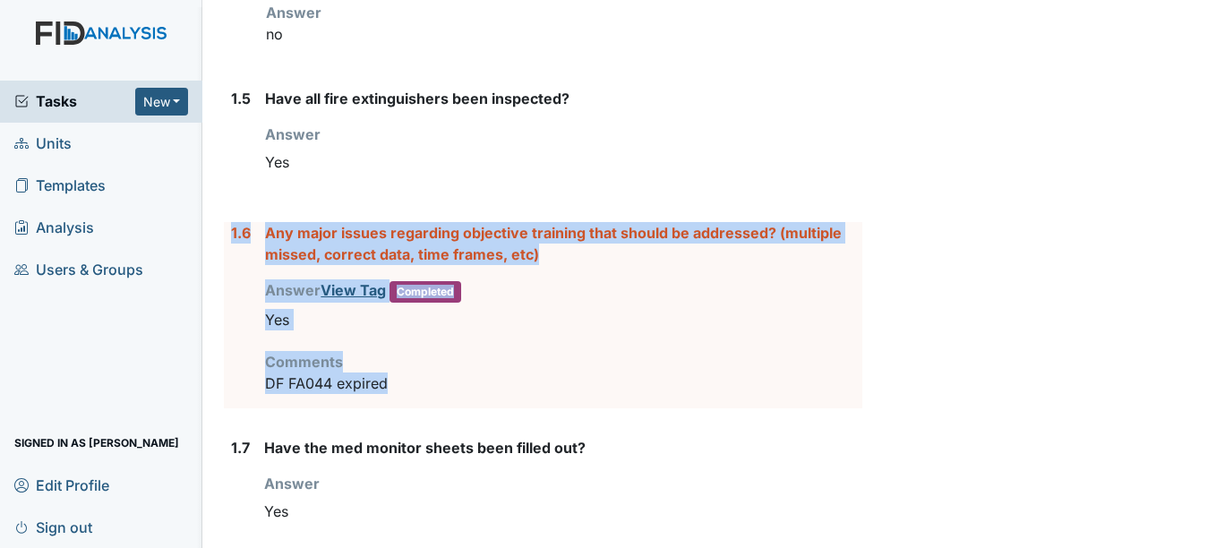
drag, startPoint x: 230, startPoint y: 237, endPoint x: 389, endPoint y: 373, distance: 208.9
click at [389, 373] on div "1.6 Any major issues regarding objective training that should be addressed? (mu…" at bounding box center [543, 315] width 638 height 186
copy div "1.6 Any major issues regarding objective training that should be addressed? (mu…"
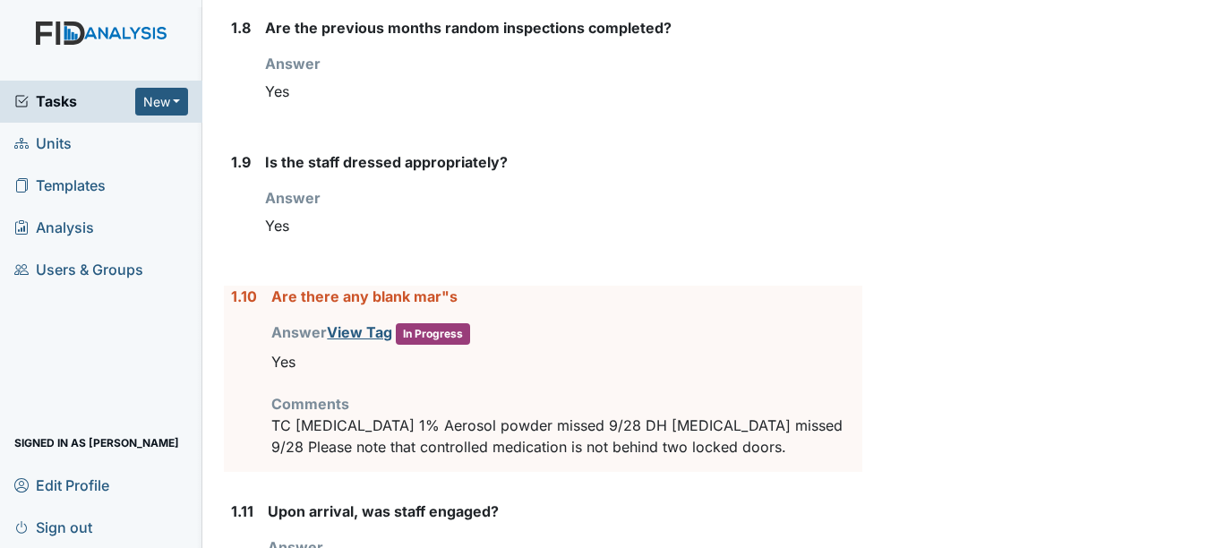
scroll to position [1355, 0]
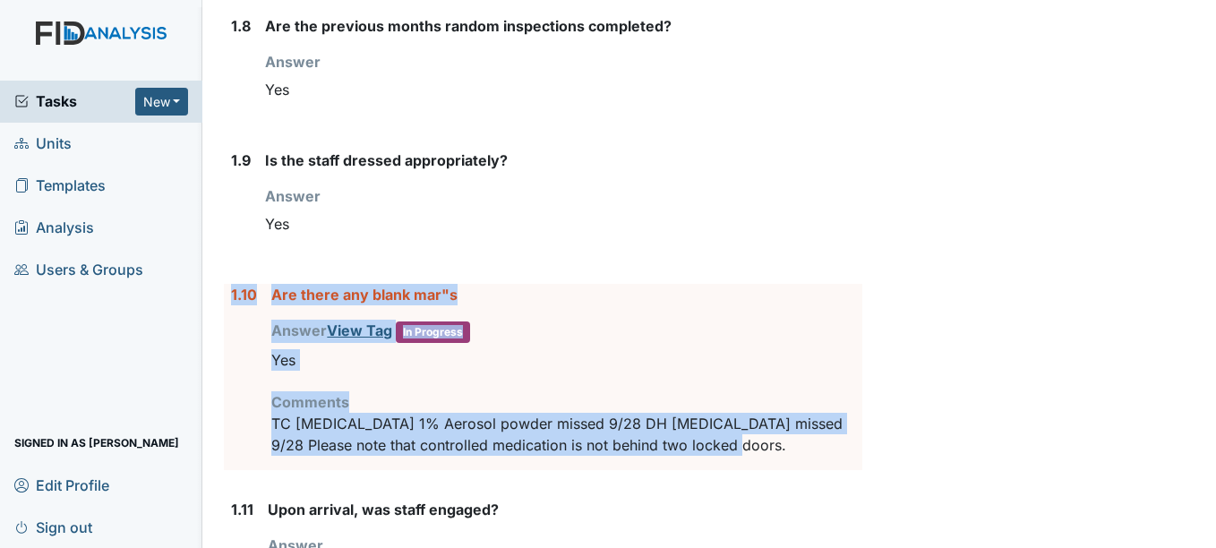
drag, startPoint x: 230, startPoint y: 293, endPoint x: 738, endPoint y: 461, distance: 534.9
click at [738, 461] on div "1.10 Are there any blank mar"s Answer View Tag In Progress You must select one …" at bounding box center [543, 377] width 638 height 186
copy div "1.10 Are there any blank mar"s Answer View Tag In Progress You must select one …"
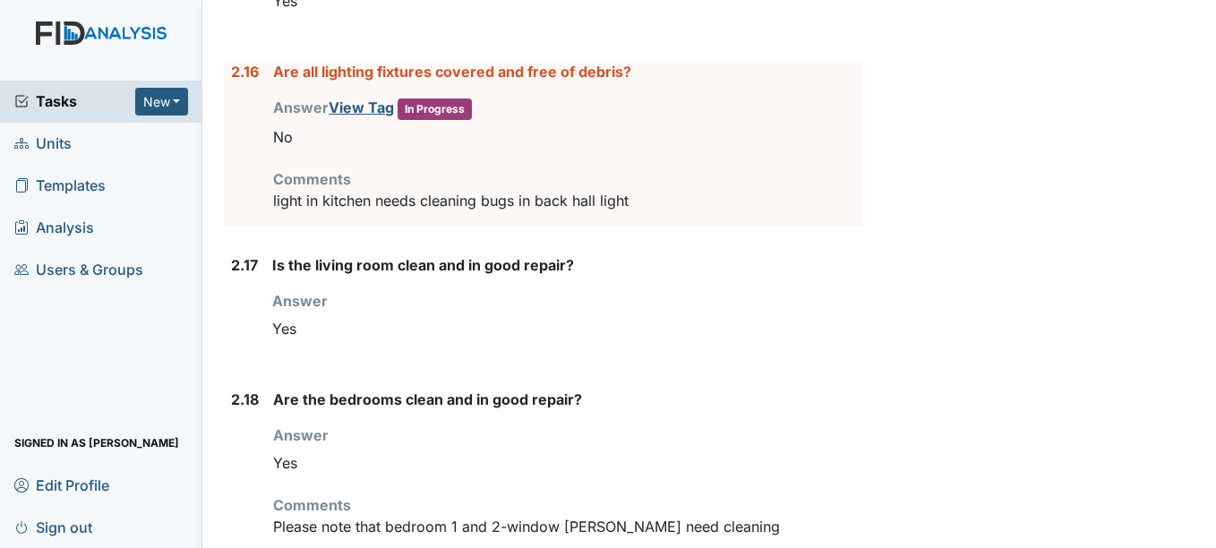
scroll to position [4135, 0]
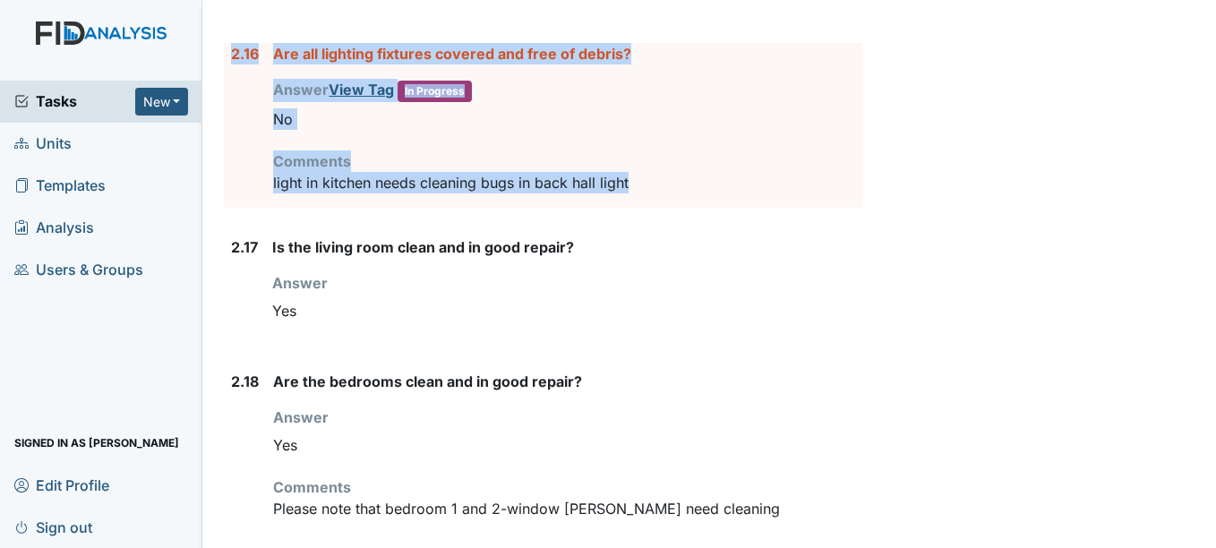
drag, startPoint x: 228, startPoint y: 52, endPoint x: 640, endPoint y: 178, distance: 430.8
click at [640, 178] on div "2.16 Are all lighting fixtures covered and free of debris? Answer View Tag In P…" at bounding box center [543, 125] width 638 height 165
copy div "2.16 Are all lighting fixtures covered and free of debris? Answer View Tag In P…"
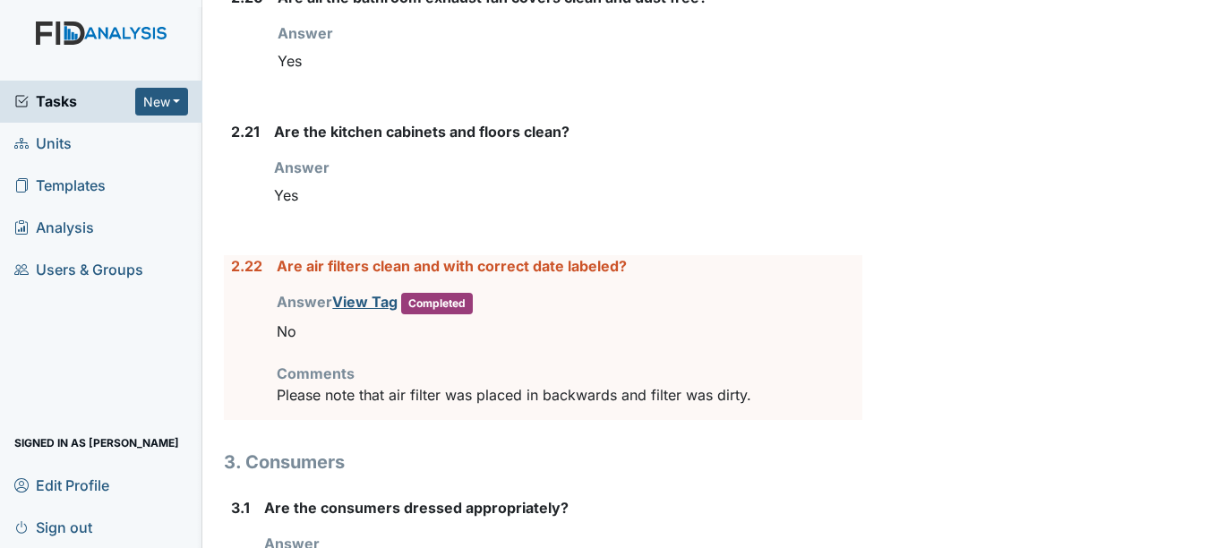
scroll to position [4845, 0]
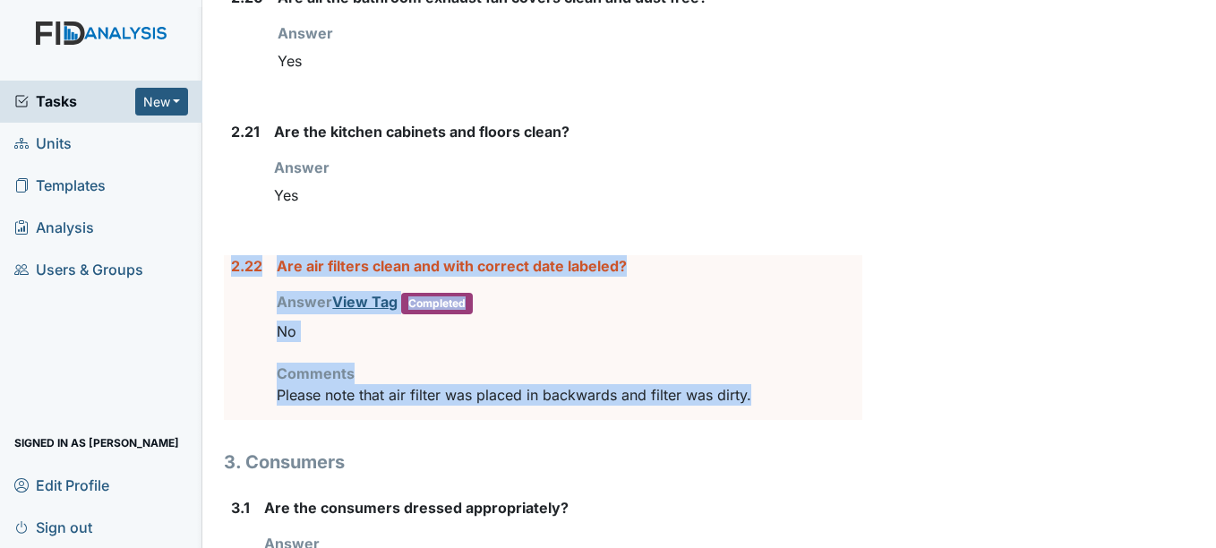
drag, startPoint x: 225, startPoint y: 265, endPoint x: 750, endPoint y: 402, distance: 543.2
click at [750, 402] on div "2.22 Are air filters clean and with correct date labeled? Answer View Tag Compl…" at bounding box center [543, 337] width 638 height 165
copy div "2.22 Are air filters clean and with correct date labeled? Answer View Tag Compl…"
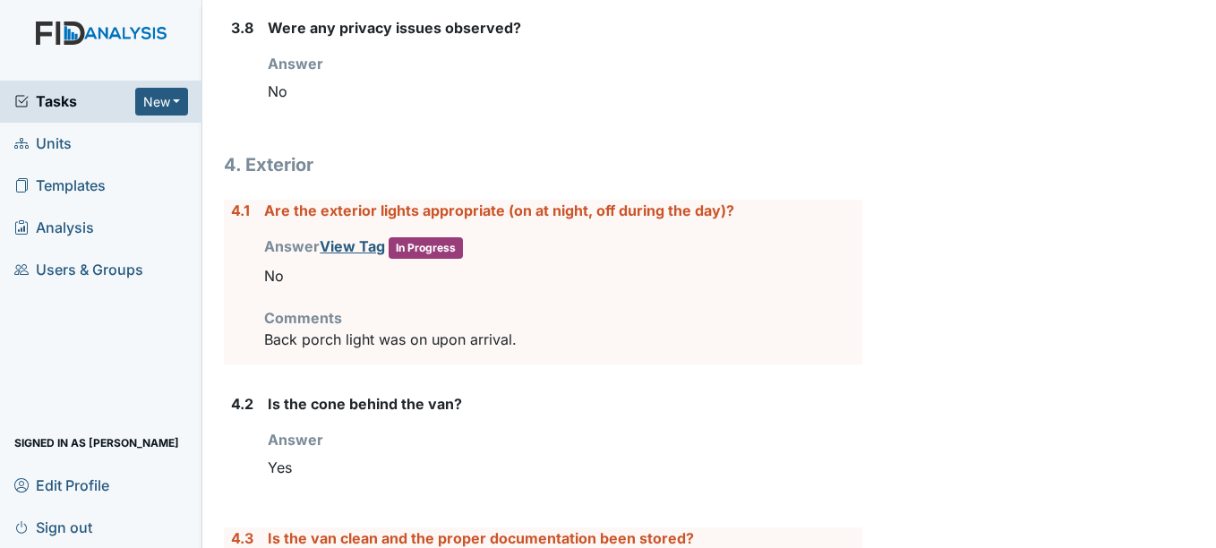
scroll to position [6348, 0]
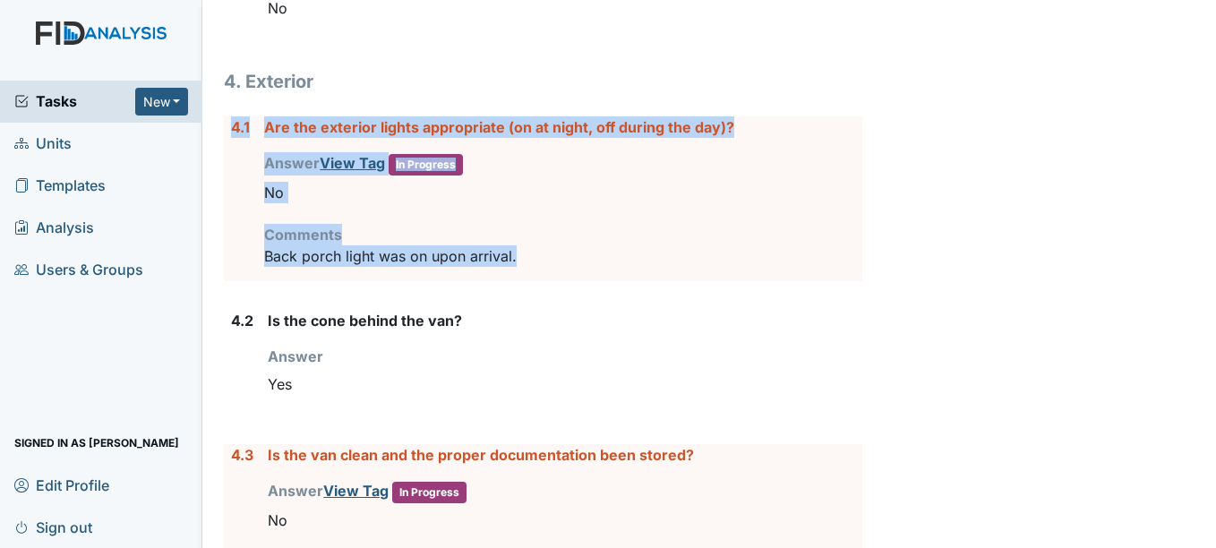
drag, startPoint x: 235, startPoint y: 124, endPoint x: 537, endPoint y: 258, distance: 329.9
click at [537, 258] on div "4.1 Are the exterior lights appropriate (on at night, off during the day)? Answ…" at bounding box center [543, 198] width 638 height 165
copy div "4.1 Are the exterior lights appropriate (on at night, off during the day)? Answ…"
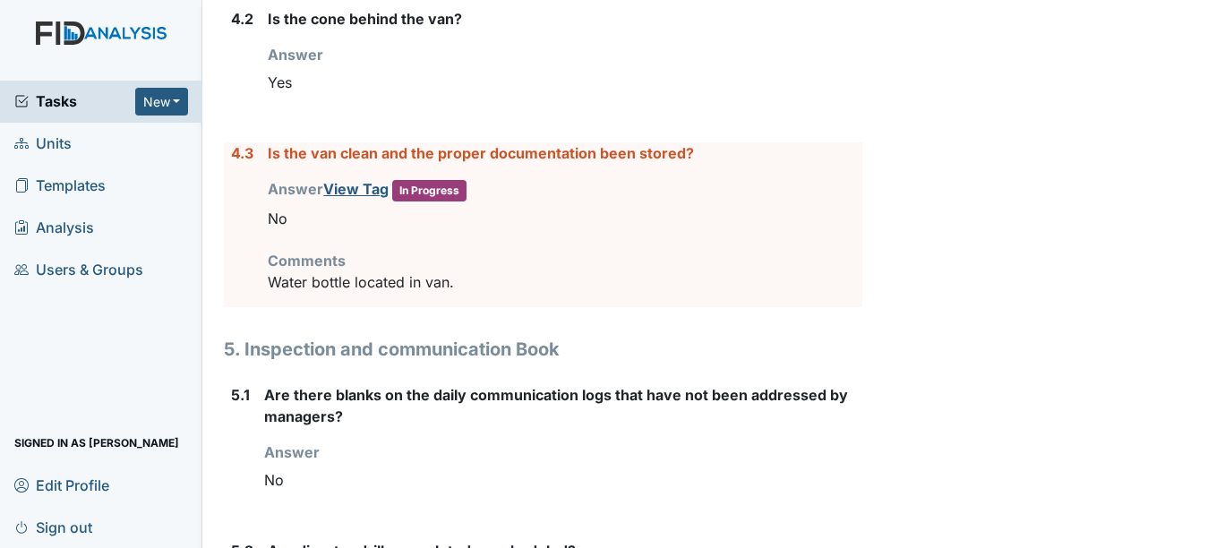
scroll to position [6651, 0]
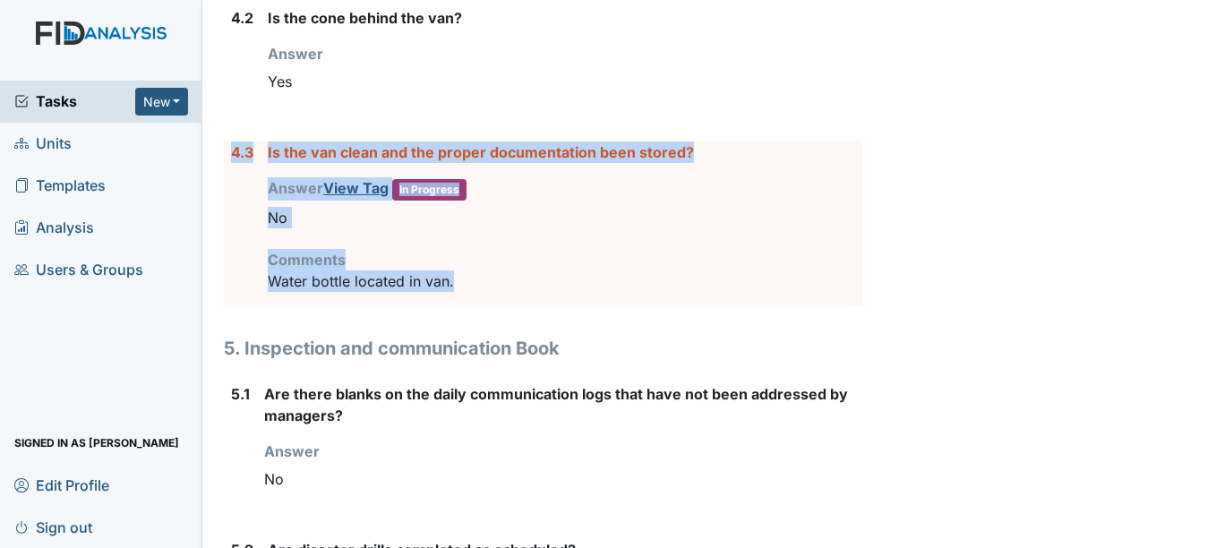
drag, startPoint x: 226, startPoint y: 150, endPoint x: 519, endPoint y: 279, distance: 320.7
click at [519, 279] on div "4.3 Is the van clean and the proper documentation been stored? Answer View Tag …" at bounding box center [543, 223] width 638 height 165
copy div "4.3 Is the van clean and the proper documentation been stored? Answer View Tag …"
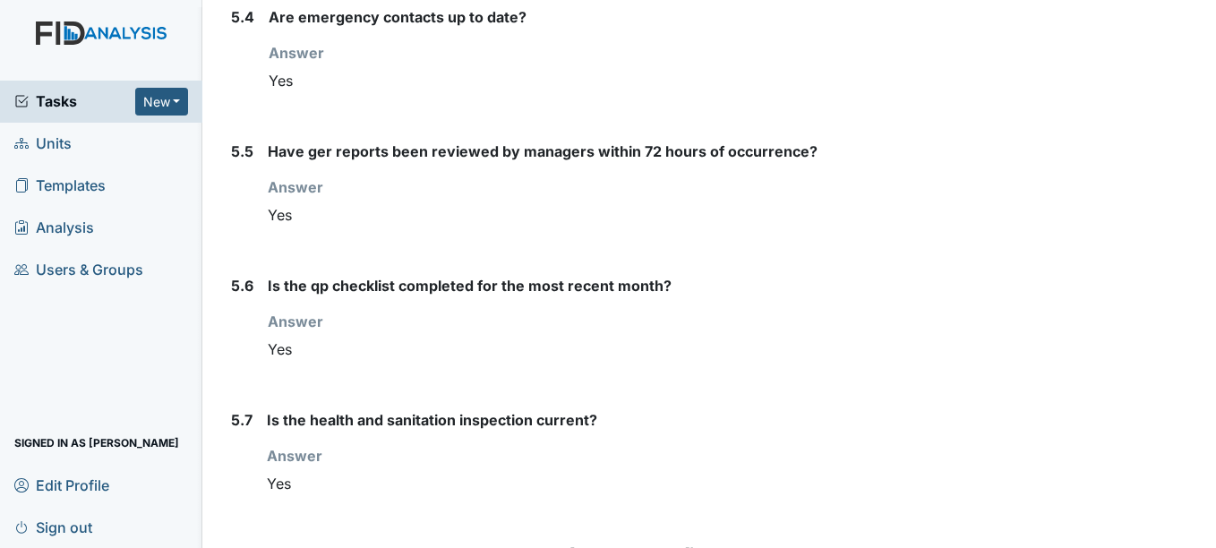
scroll to position [7459, 0]
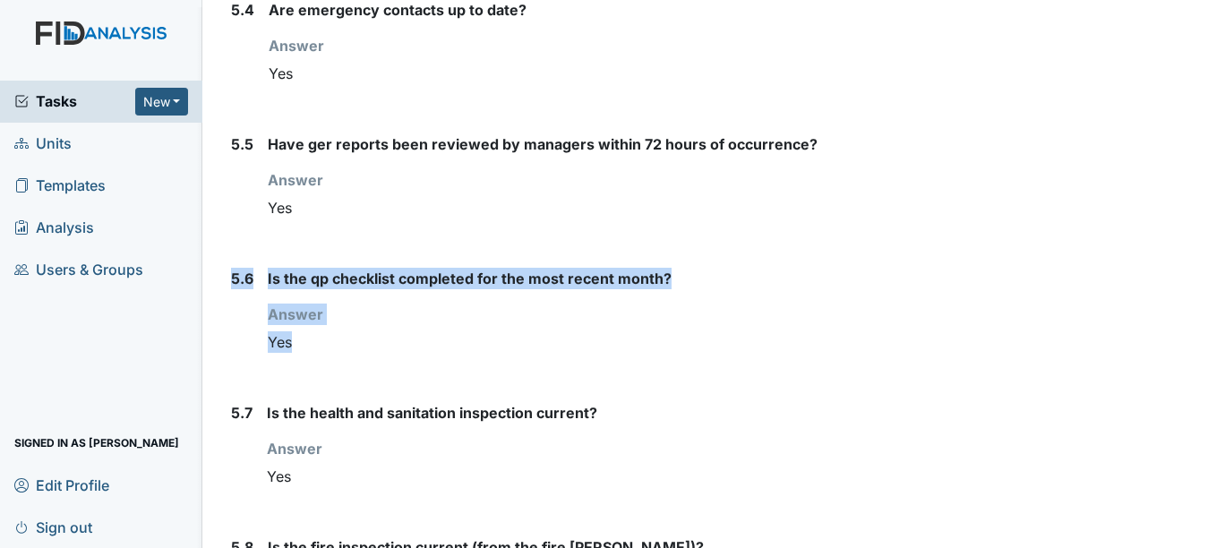
drag, startPoint x: 228, startPoint y: 278, endPoint x: 349, endPoint y: 339, distance: 135.8
click at [349, 339] on div "5.6 Is the qp checklist completed for the most recent month? Answer You must se…" at bounding box center [543, 321] width 638 height 106
copy div "5.6 Is the qp checklist completed for the most recent month? Answer You must se…"
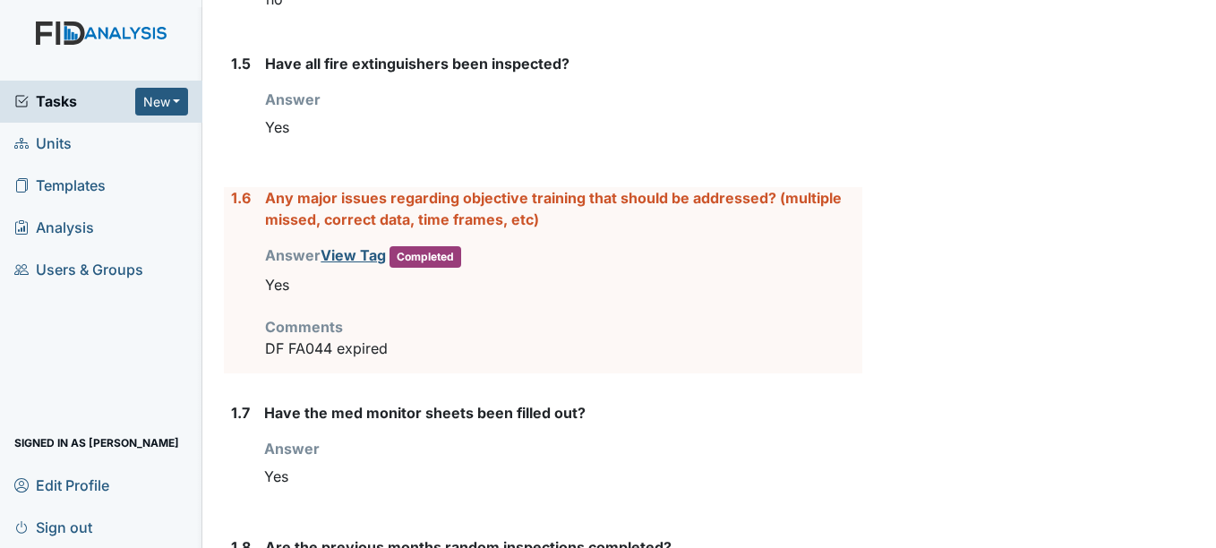
scroll to position [0, 0]
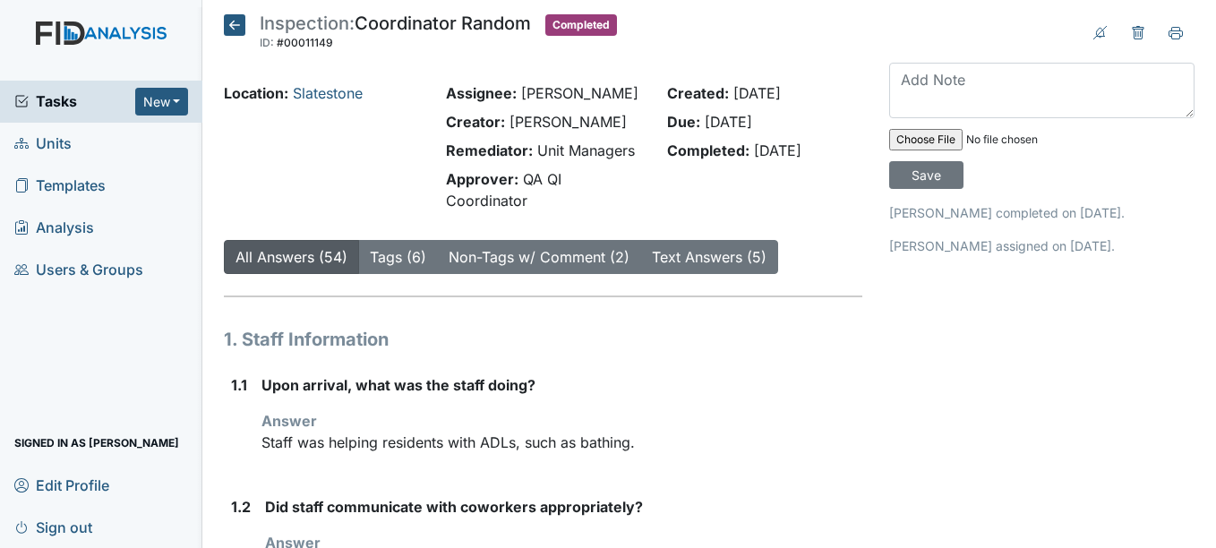
click at [56, 154] on span "Units" at bounding box center [42, 144] width 57 height 28
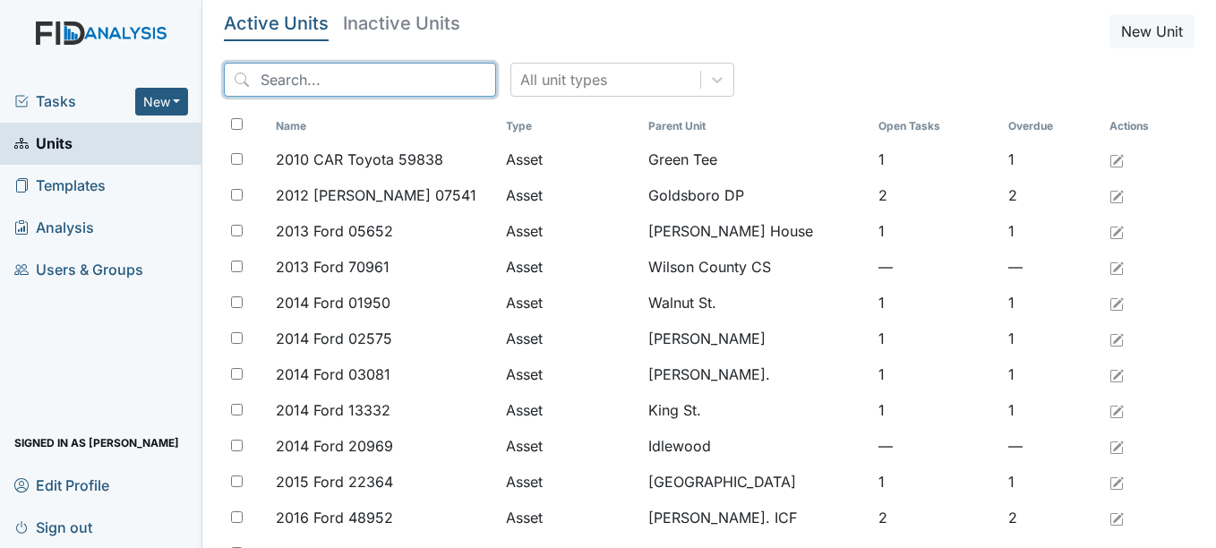
click at [332, 81] on input "search" at bounding box center [360, 80] width 272 height 34
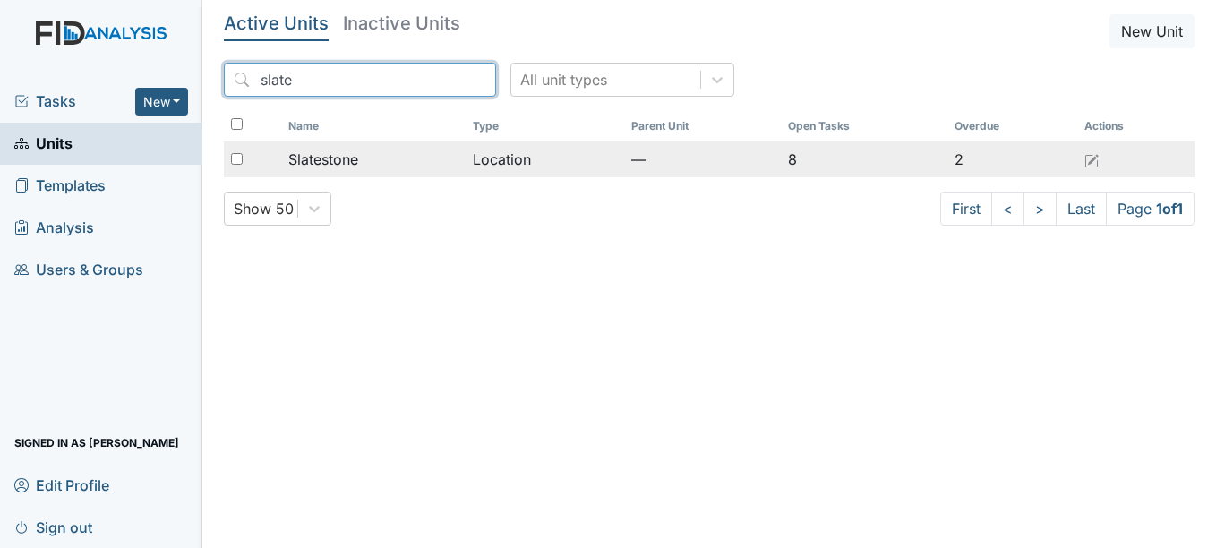
type input "slate"
click at [333, 166] on span "Slatestone" at bounding box center [323, 159] width 70 height 21
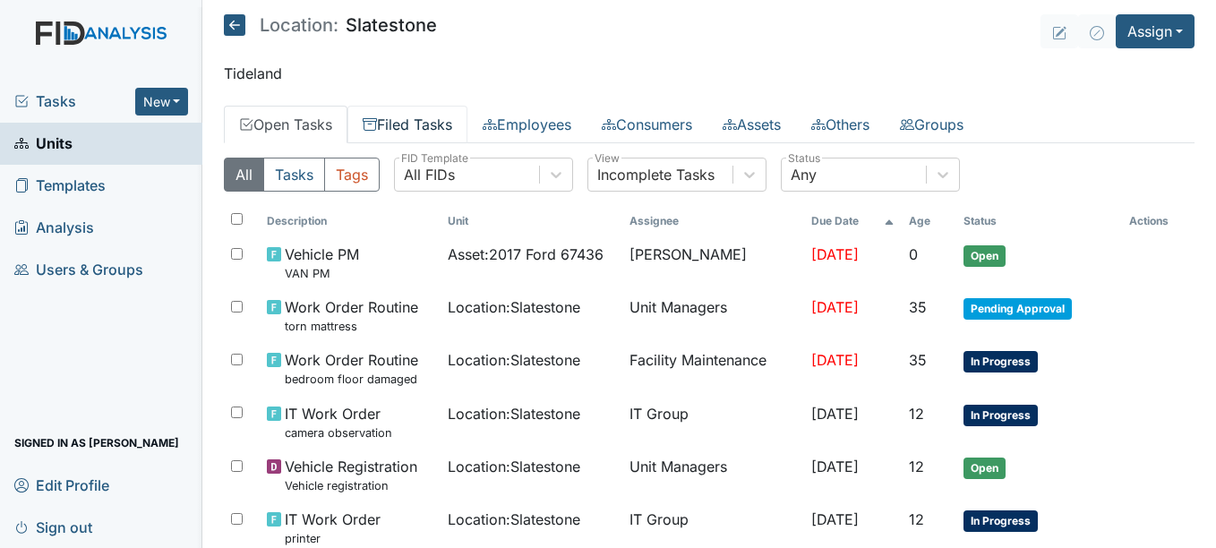
click at [425, 119] on link "Filed Tasks" at bounding box center [407, 125] width 120 height 38
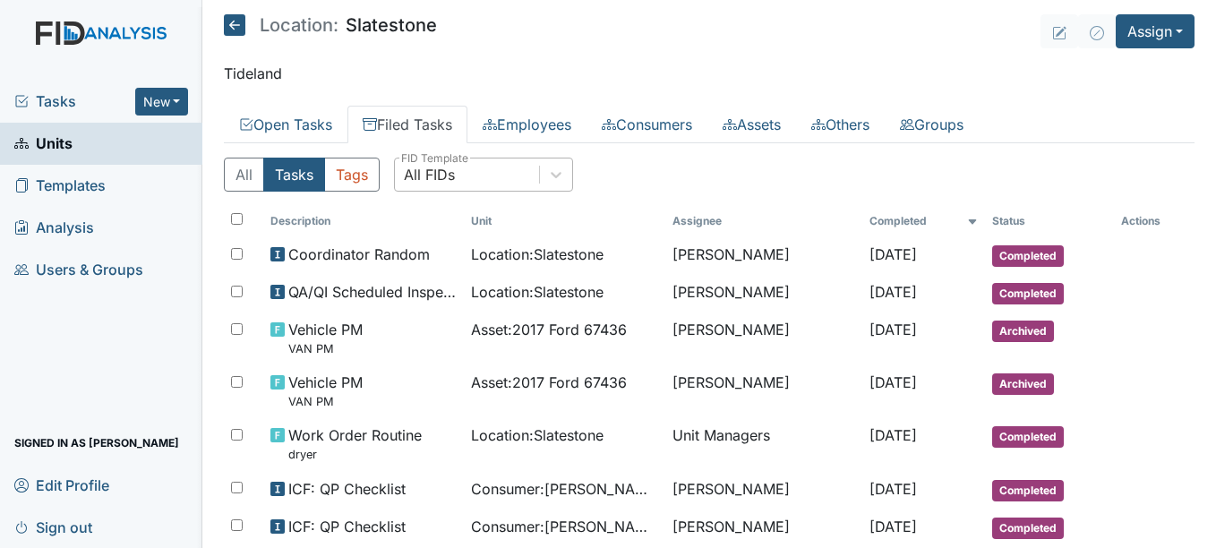
click at [455, 173] on div "All FIDs" at bounding box center [429, 174] width 51 height 21
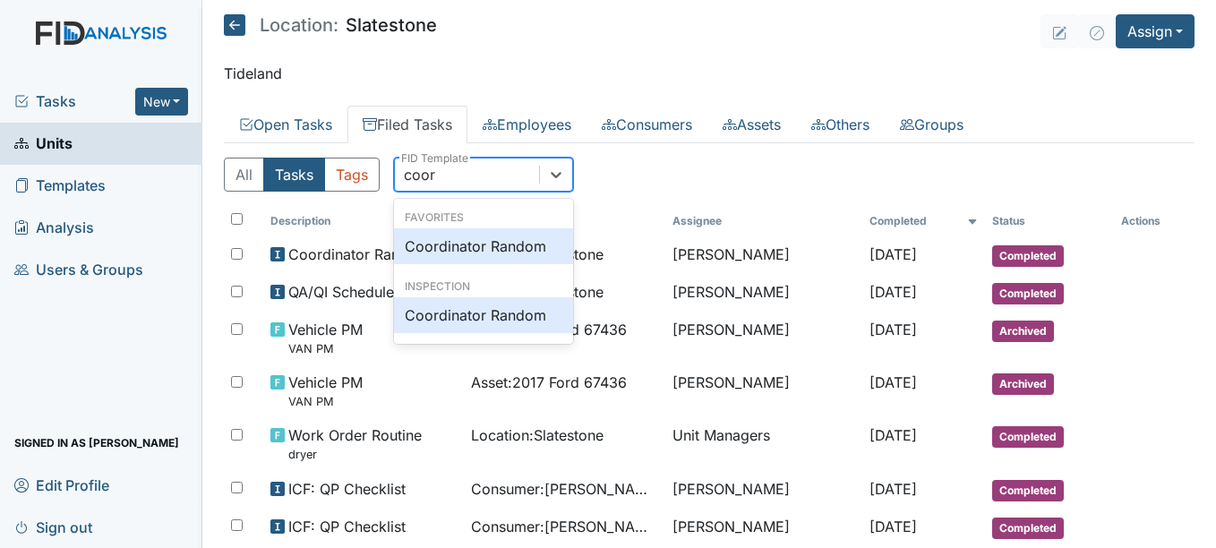
type input "coord"
click at [471, 243] on div "Coordinator Random" at bounding box center [483, 246] width 179 height 36
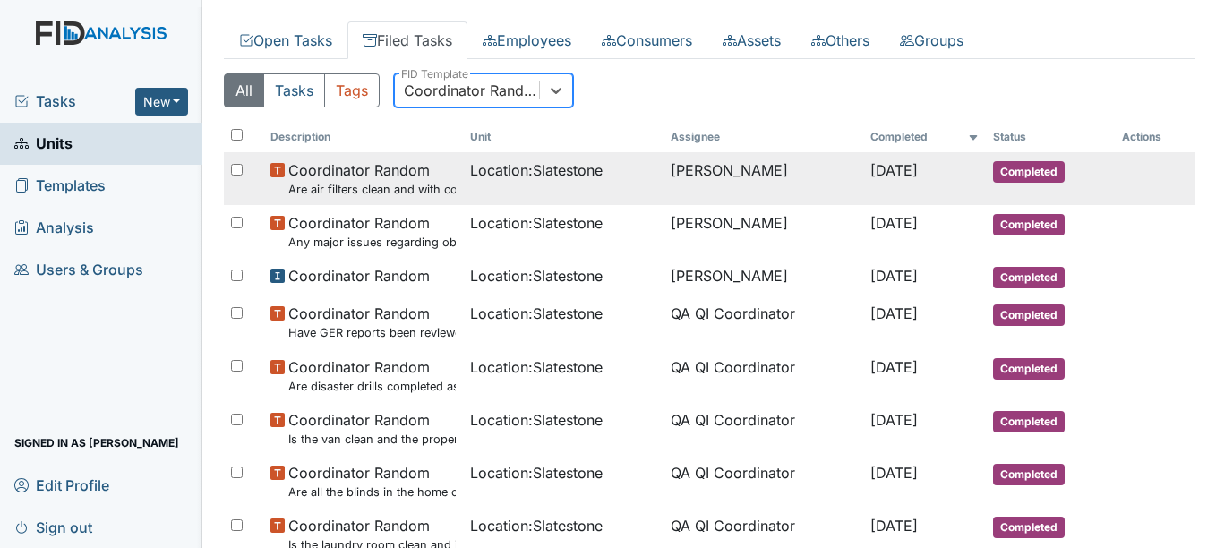
scroll to position [85, 0]
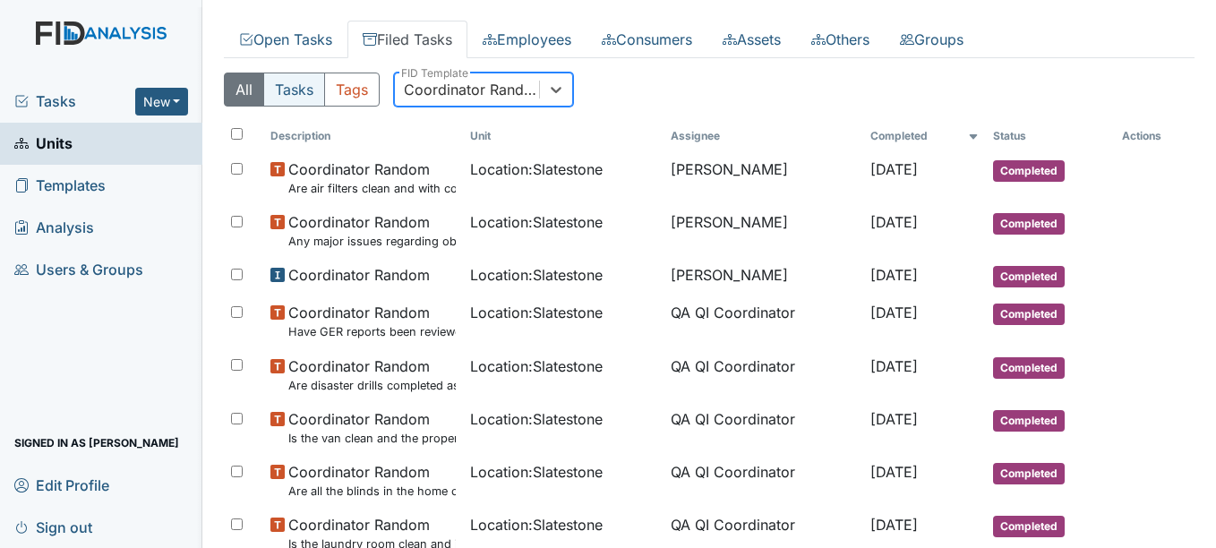
click at [311, 88] on button "Tasks" at bounding box center [294, 90] width 62 height 34
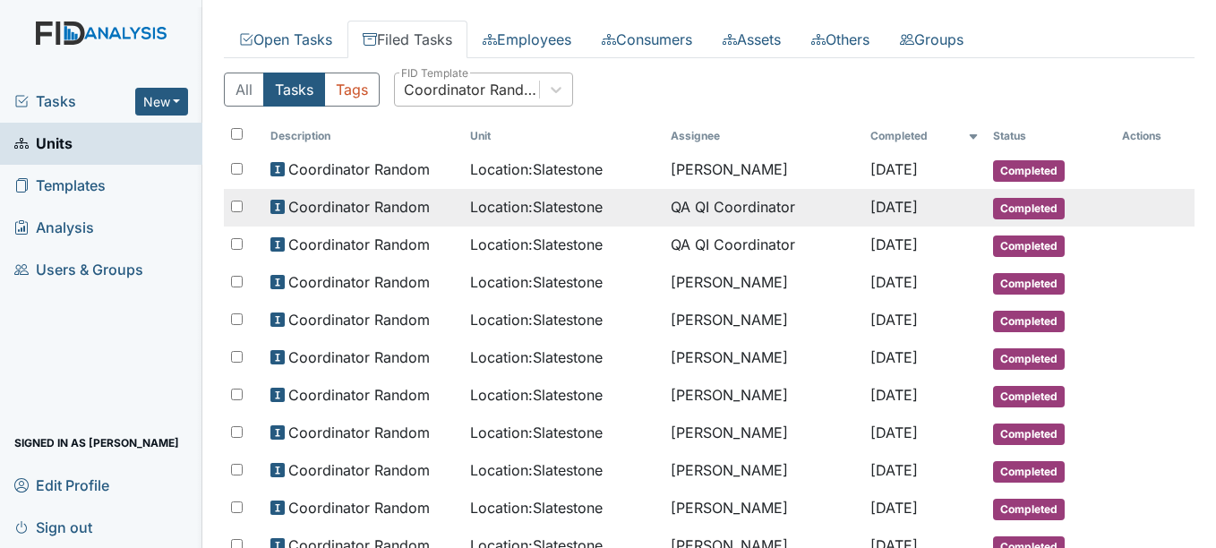
click at [588, 215] on span "Location : Slatestone" at bounding box center [536, 206] width 133 height 21
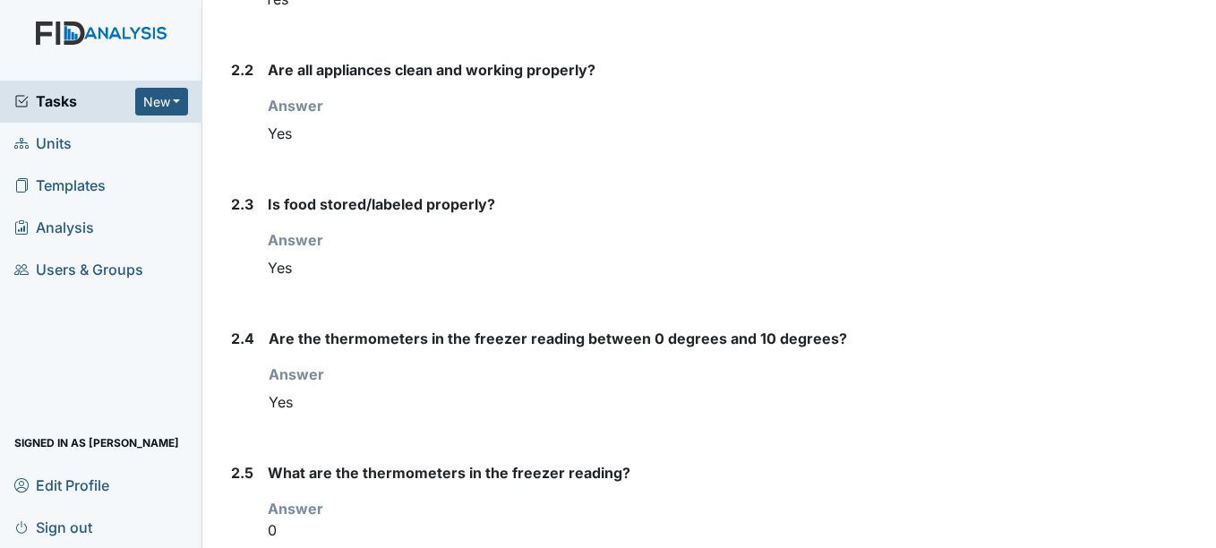
scroll to position [2171, 0]
